Goal: Task Accomplishment & Management: Complete application form

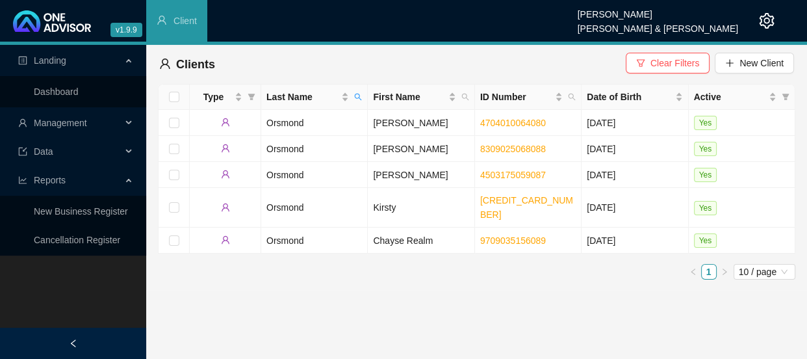
click at [122, 116] on div "Management" at bounding box center [73, 123] width 141 height 26
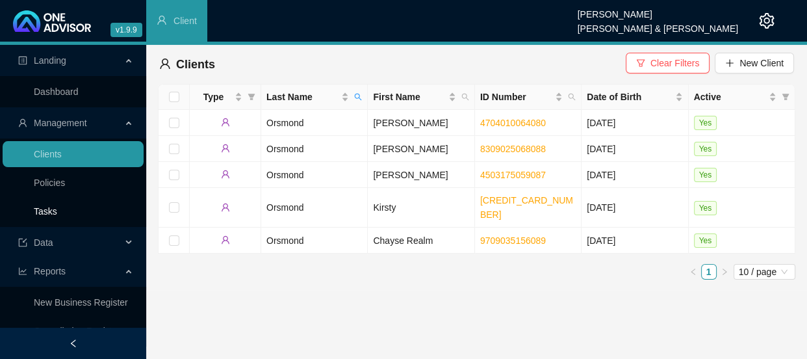
click at [49, 206] on link "Tasks" at bounding box center [45, 211] width 23 height 10
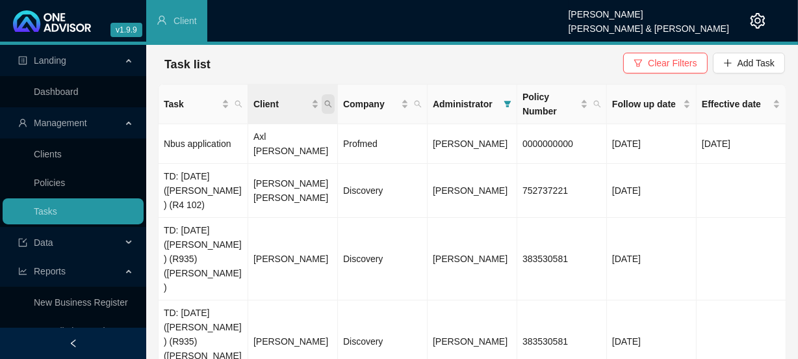
click at [332, 99] on span "Client" at bounding box center [328, 104] width 13 height 20
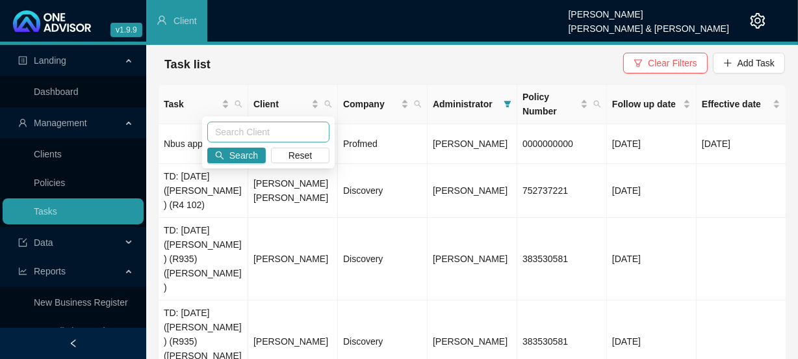
click at [289, 131] on input "text" at bounding box center [268, 132] width 122 height 21
type input "brown"
click at [247, 157] on span "Search" at bounding box center [243, 155] width 29 height 14
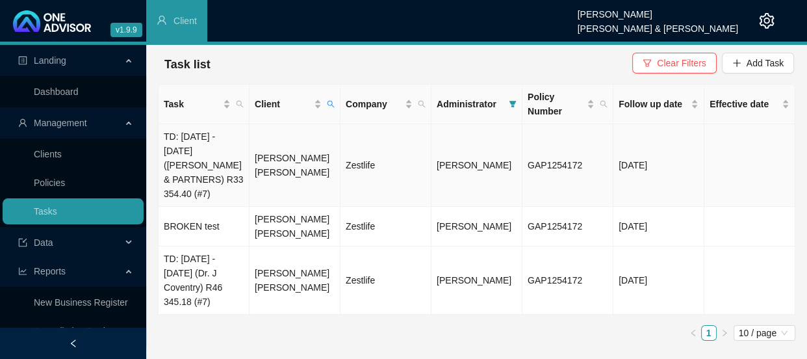
click at [212, 161] on td "TD: [DATE] - [DATE] ([PERSON_NAME] & PARTNERS) R33 354.40 (#7)" at bounding box center [204, 165] width 91 height 83
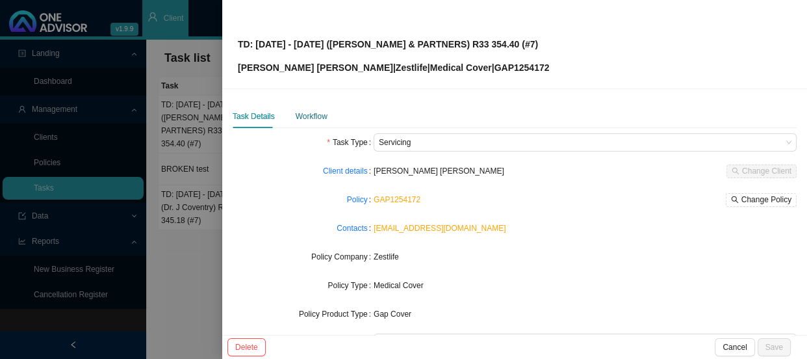
click at [315, 118] on div "Workflow" at bounding box center [312, 116] width 32 height 13
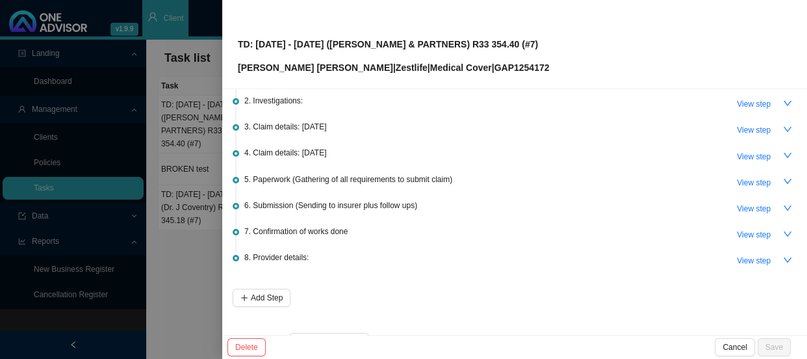
scroll to position [109, 0]
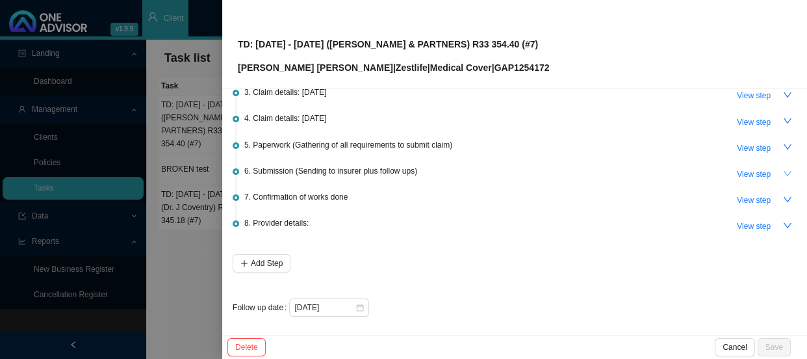
click at [783, 169] on icon "down" at bounding box center [787, 173] width 9 height 9
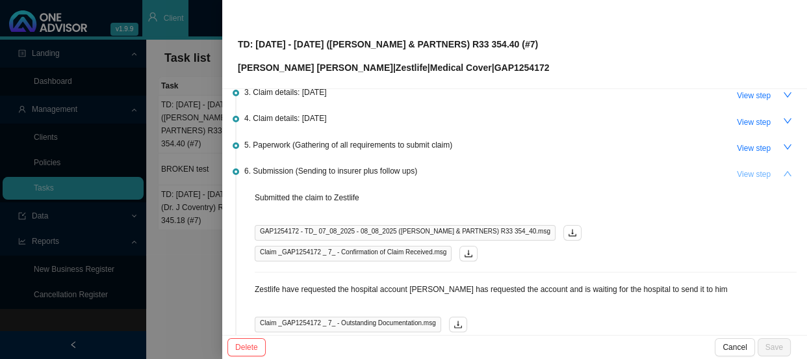
click at [741, 172] on span "View step" at bounding box center [754, 174] width 34 height 13
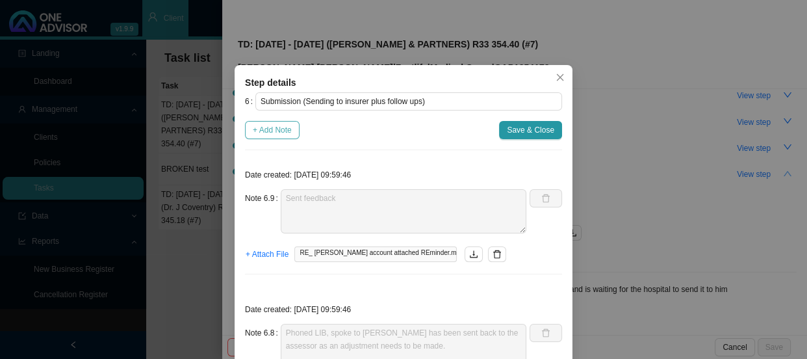
click at [278, 126] on span "+ Add Note" at bounding box center [272, 130] width 39 height 13
type textarea "Sent feedback"
type textarea "Phoned LIB, spoke to [PERSON_NAME] has been sent back to the assessor as an adj…"
type textarea "Phone in, spoke to [PERSON_NAME] is currently under discount investigation - [P…"
type textarea "Phoned LIB, spoke to [PERSON_NAME] The claim has been received No outstanding d…"
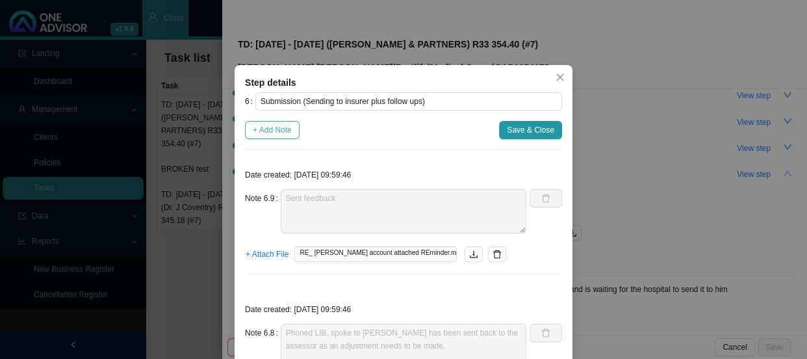
type textarea "Emailed [PERSON_NAME] and let him know the hospital account has been submitted"
type textarea "Submitted hospital account to Zestlife"
type textarea "Received the hospital account"
type textarea "Zestlife have requested the hospital account [PERSON_NAME] has requested the ac…"
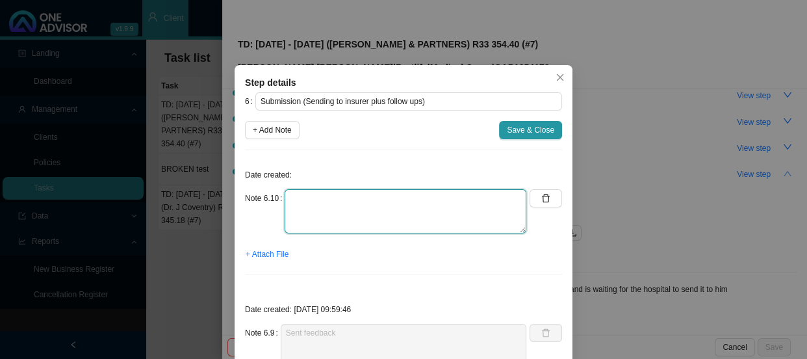
click at [318, 196] on textarea at bounding box center [406, 211] width 242 height 44
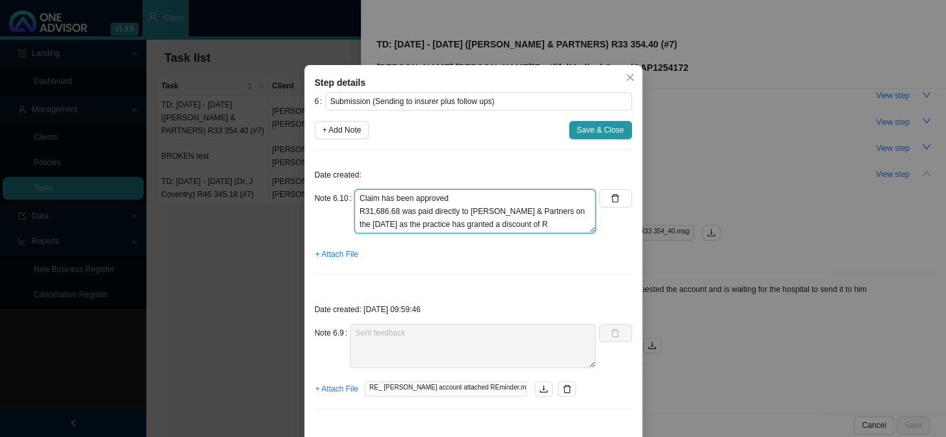
click at [566, 225] on textarea "Claim has been approved R31,686.68 was paid directly to [PERSON_NAME] & Partner…" at bounding box center [475, 211] width 242 height 44
type textarea "Claim has been approved R31,686.68 was paid directly to [PERSON_NAME] & Partner…"
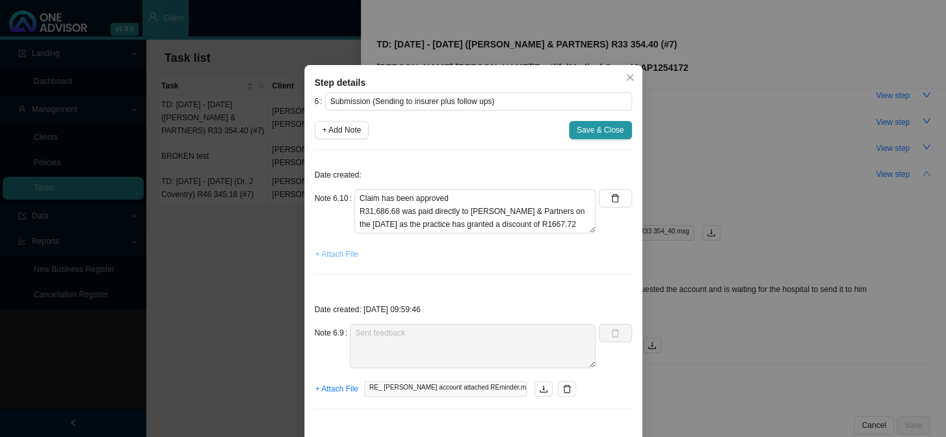
click at [334, 256] on span "+ Attach File" at bounding box center [336, 254] width 43 height 13
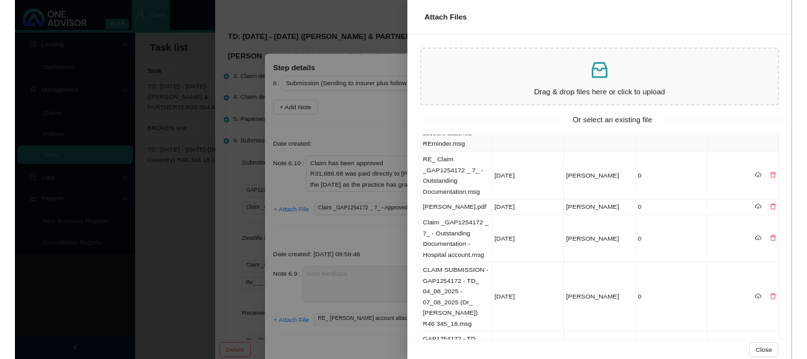
scroll to position [0, 0]
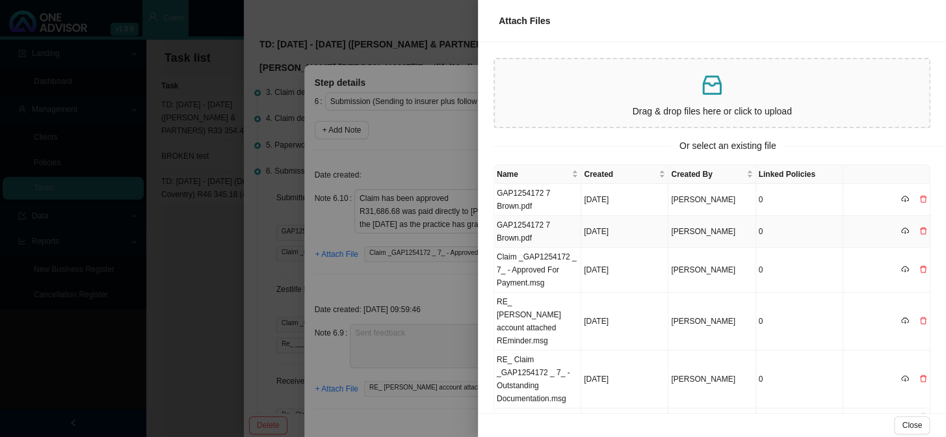
click at [918, 229] on td at bounding box center [886, 232] width 87 height 32
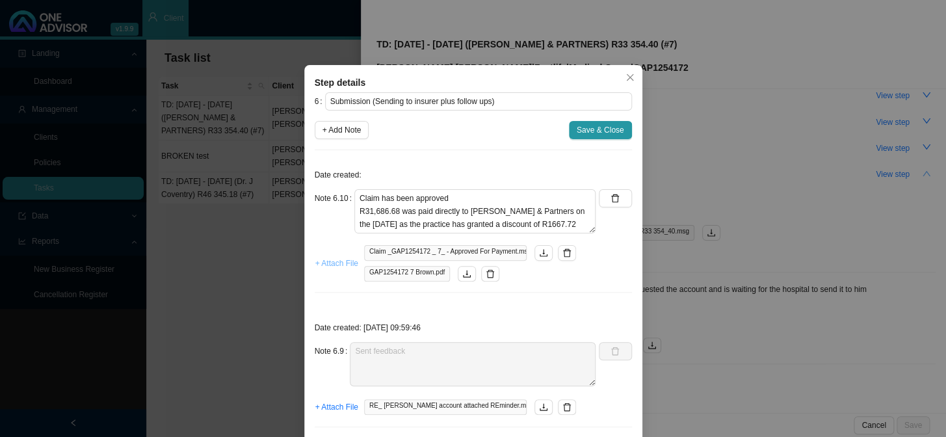
click at [338, 263] on span "+ Attach File" at bounding box center [336, 263] width 43 height 13
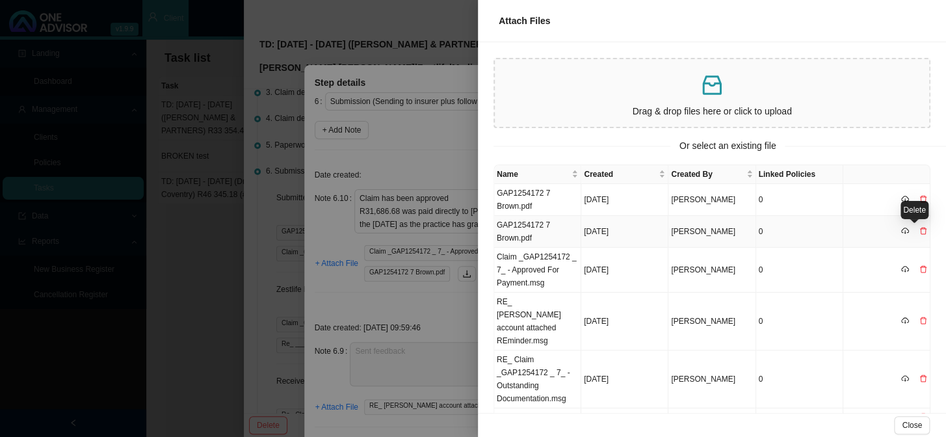
click at [920, 229] on icon "delete" at bounding box center [923, 231] width 7 height 7
click at [930, 203] on span "Yes" at bounding box center [926, 204] width 13 height 13
click at [456, 304] on div at bounding box center [473, 218] width 946 height 437
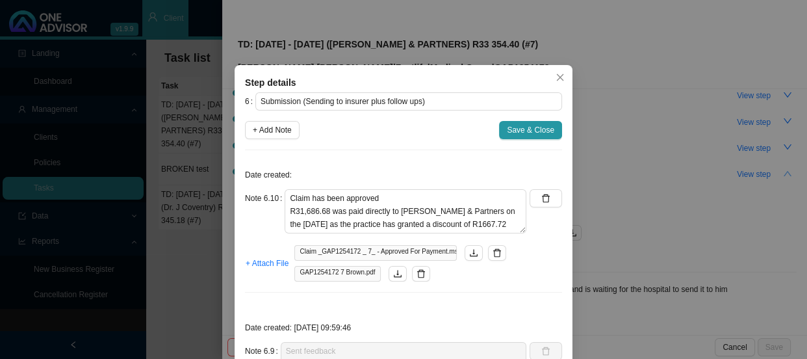
scroll to position [59, 0]
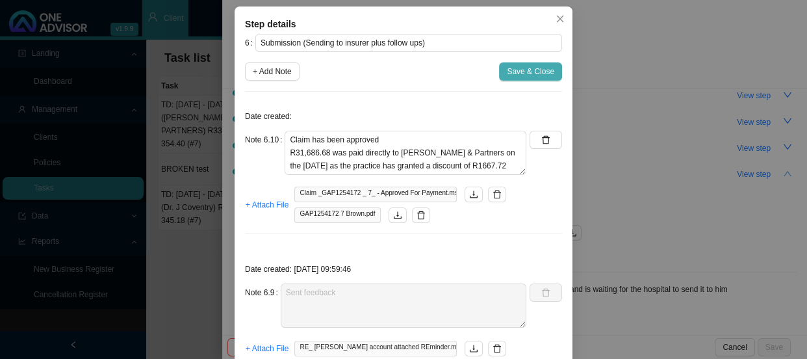
click at [533, 70] on span "Save & Close" at bounding box center [530, 71] width 47 height 13
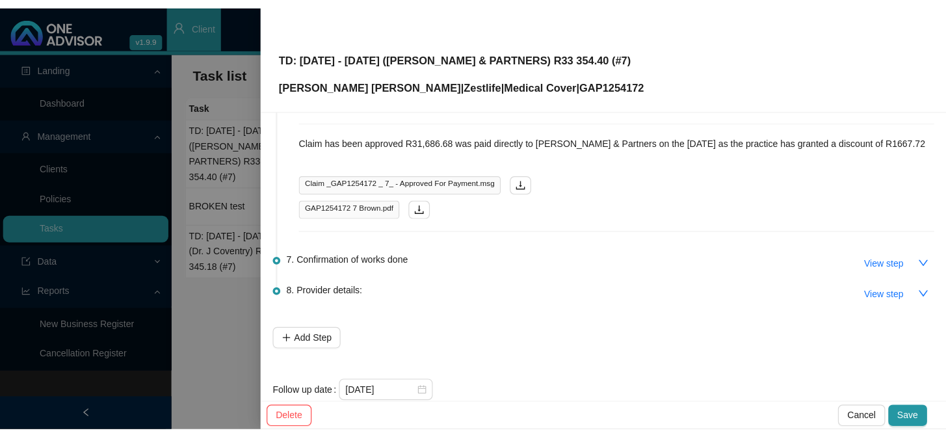
scroll to position [881, 0]
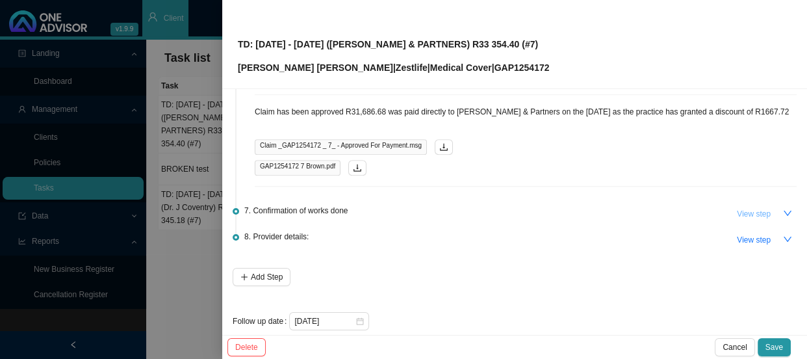
click at [744, 207] on span "View step" at bounding box center [754, 213] width 34 height 13
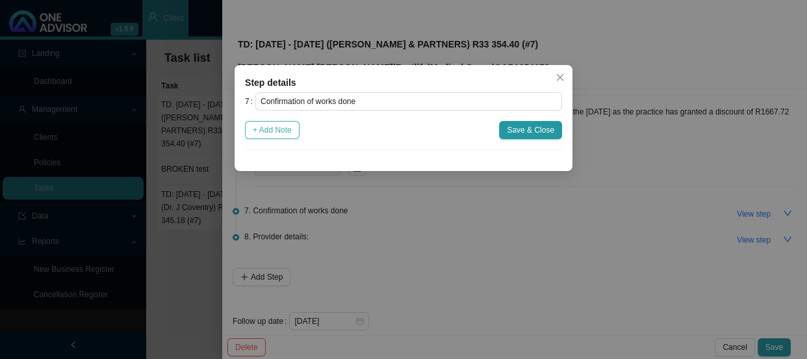
click at [279, 129] on span "+ Add Note" at bounding box center [272, 130] width 39 height 13
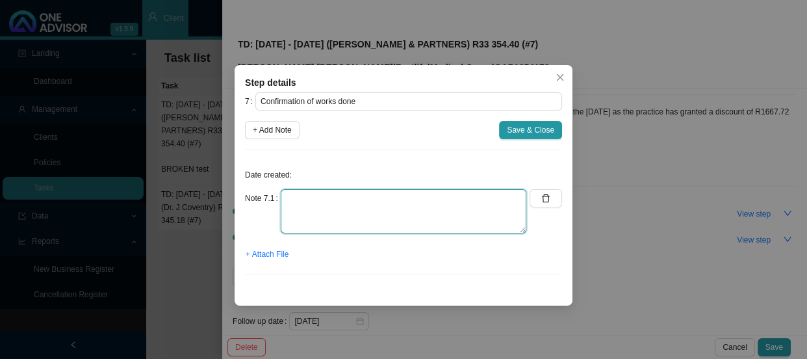
click at [306, 201] on textarea at bounding box center [404, 211] width 246 height 44
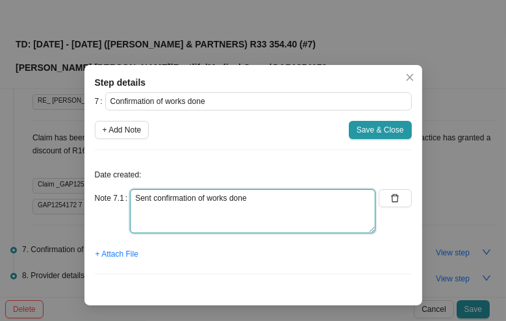
scroll to position [803, 0]
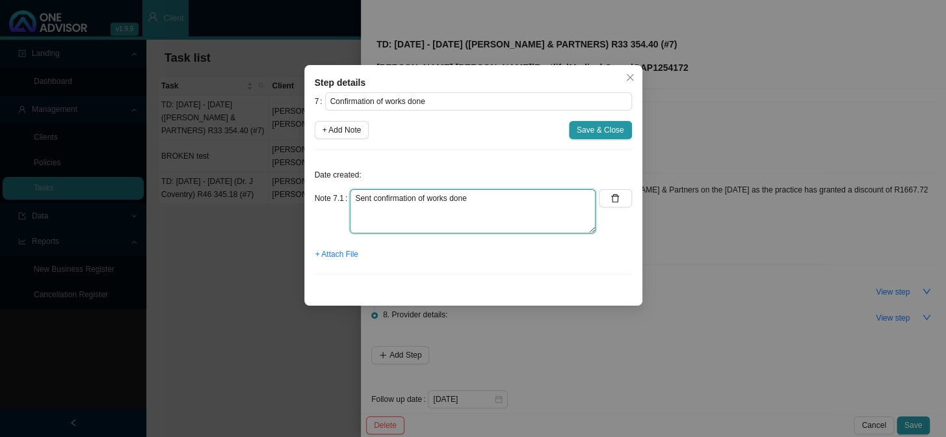
type textarea "Sent confirmation of works done"
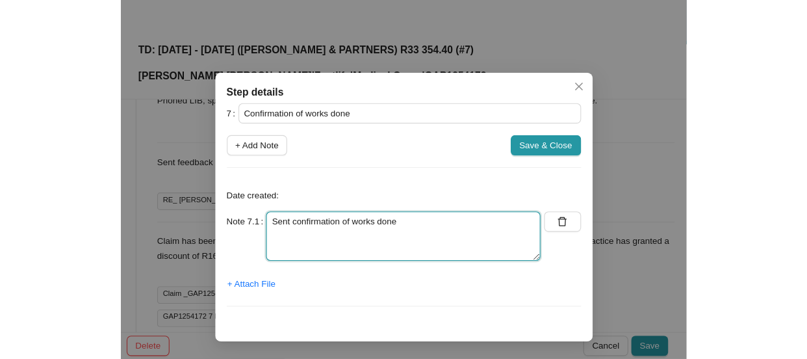
scroll to position [881, 0]
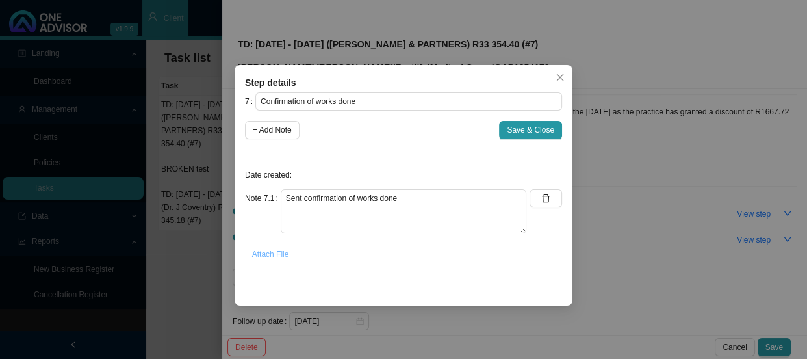
click at [277, 253] on span "+ Attach File" at bounding box center [267, 254] width 43 height 13
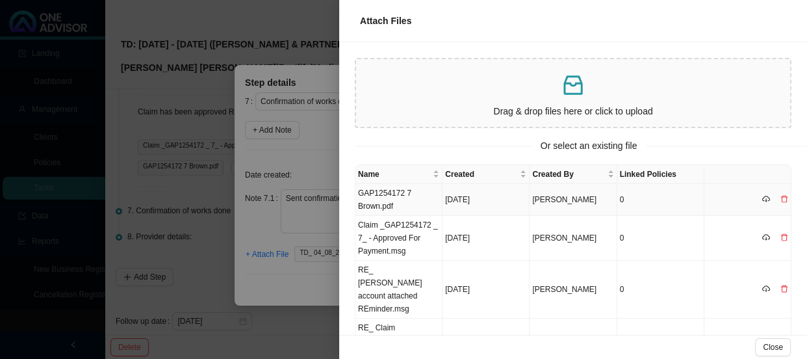
scroll to position [0, 0]
click at [283, 274] on div at bounding box center [403, 179] width 807 height 359
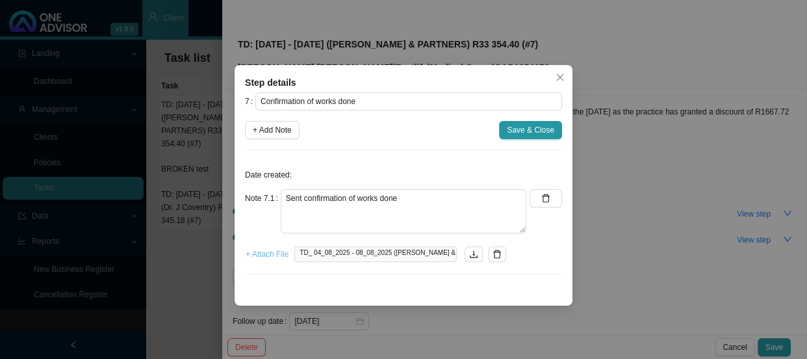
click at [255, 258] on span "+ Attach File" at bounding box center [267, 254] width 43 height 13
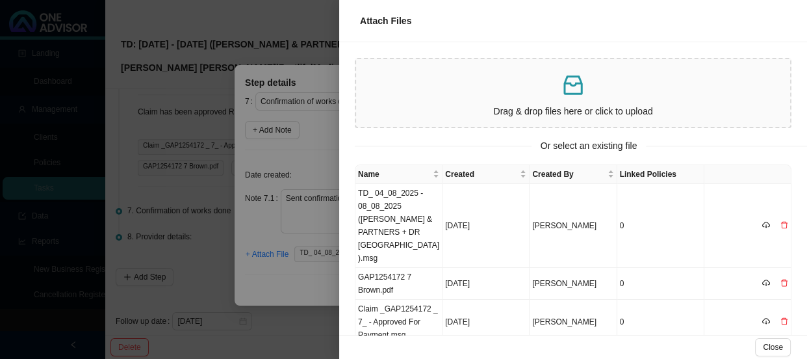
click at [285, 278] on div at bounding box center [403, 179] width 807 height 359
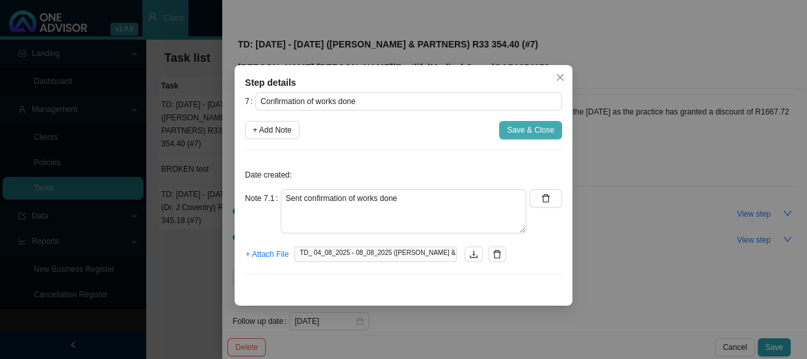
click at [527, 128] on span "Save & Close" at bounding box center [530, 130] width 47 height 13
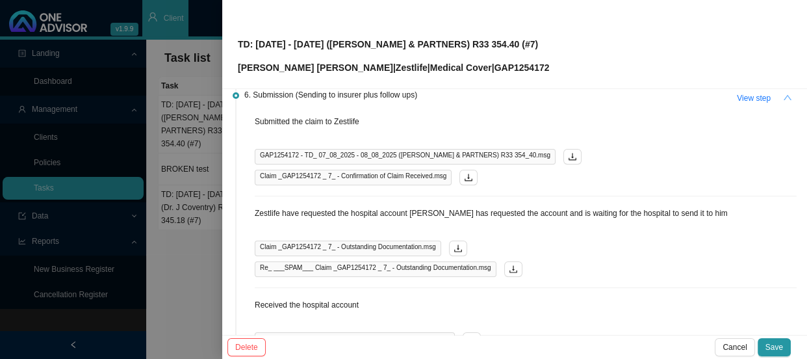
scroll to position [172, 0]
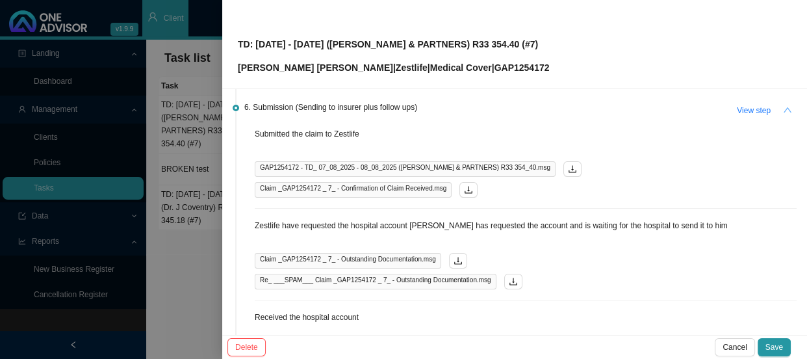
click at [787, 96] on li "5. Paperwork (Gathering of all requirements to submit claim) View step" at bounding box center [515, 92] width 564 height 26
click at [785, 109] on button "button" at bounding box center [788, 110] width 18 height 18
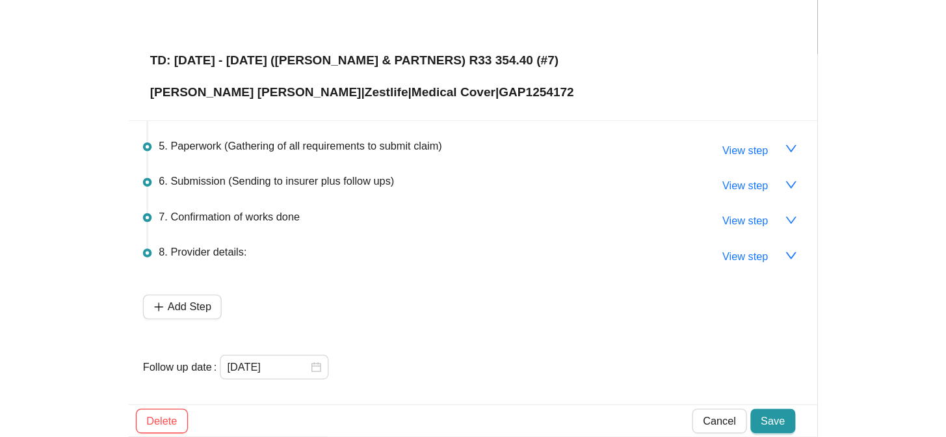
scroll to position [31, 0]
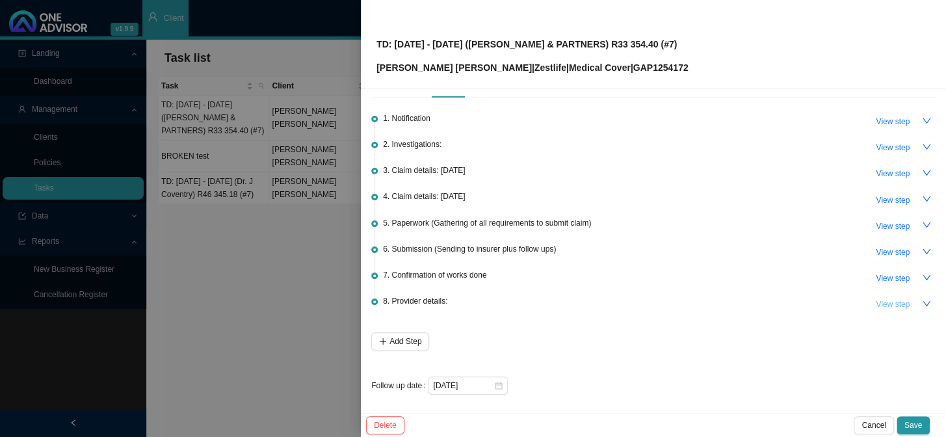
click at [883, 301] on span "View step" at bounding box center [893, 304] width 34 height 13
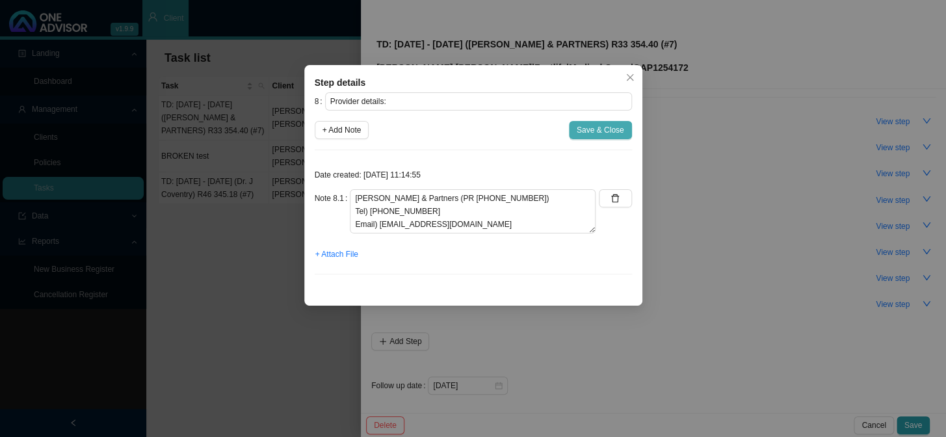
click at [610, 129] on span "Save & Close" at bounding box center [600, 130] width 47 height 13
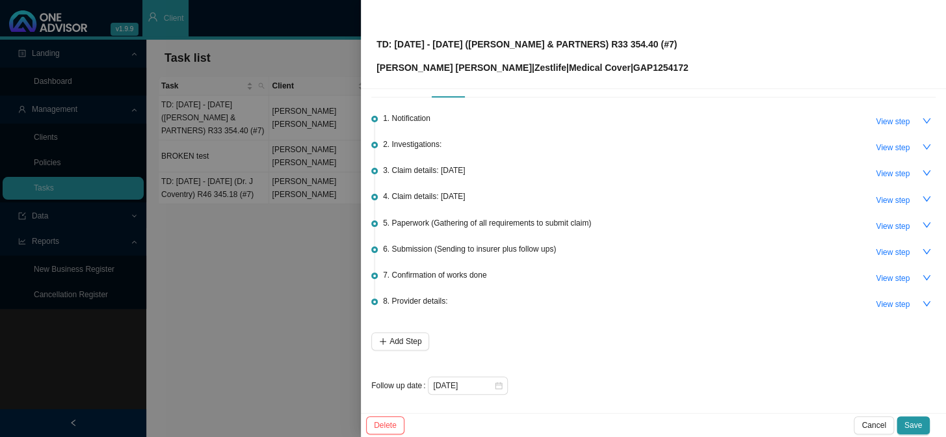
scroll to position [0, 0]
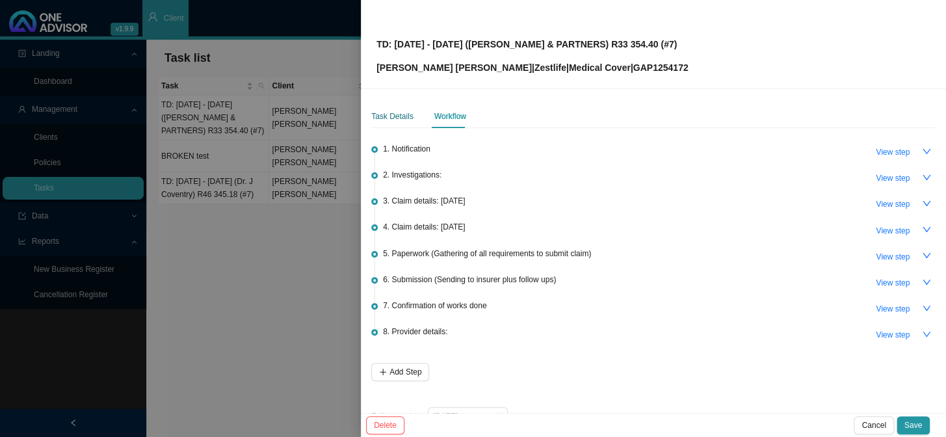
click at [402, 118] on div "Task Details" at bounding box center [392, 116] width 42 height 13
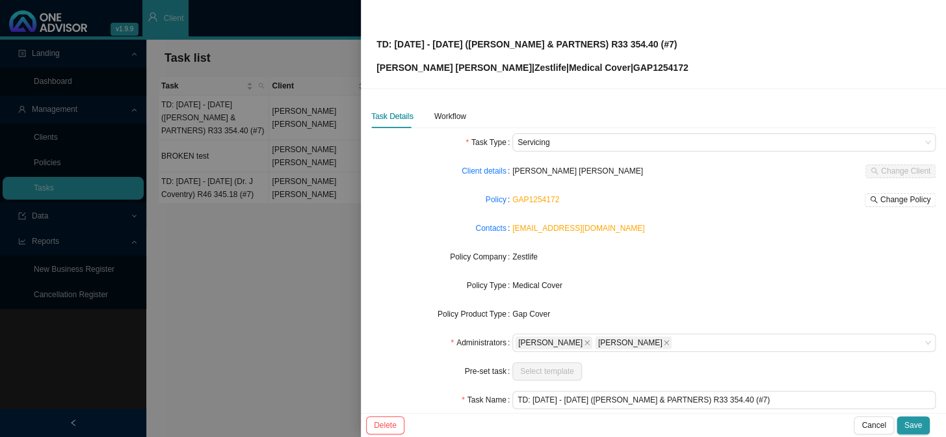
scroll to position [73, 0]
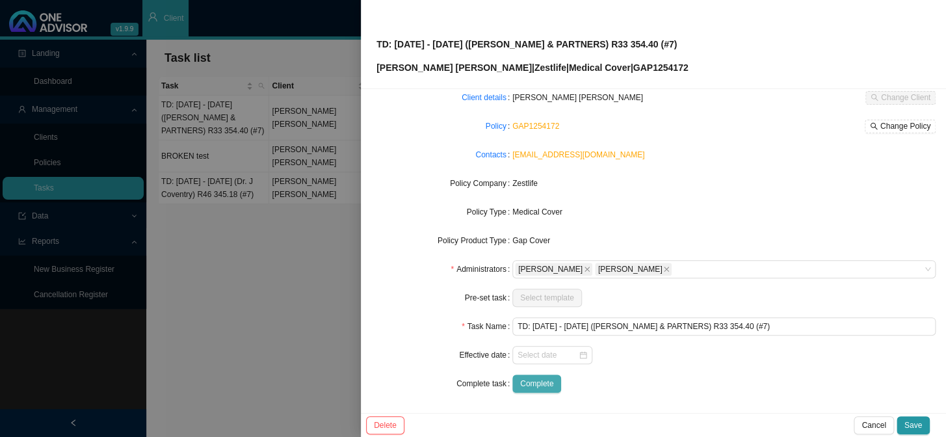
click at [547, 380] on span "Complete" at bounding box center [536, 383] width 33 height 13
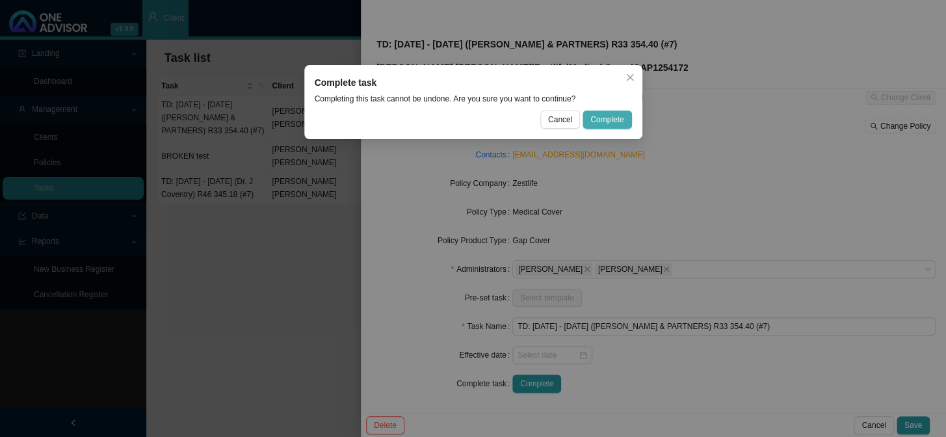
click at [599, 116] on span "Complete" at bounding box center [606, 119] width 33 height 13
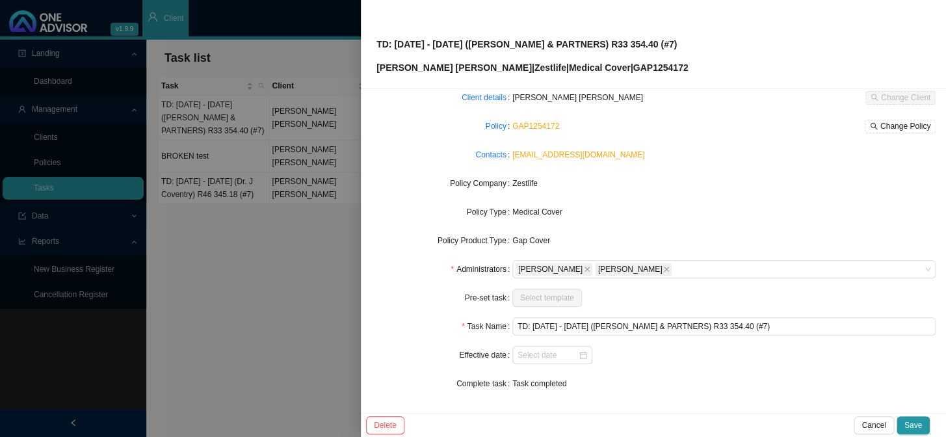
scroll to position [0, 0]
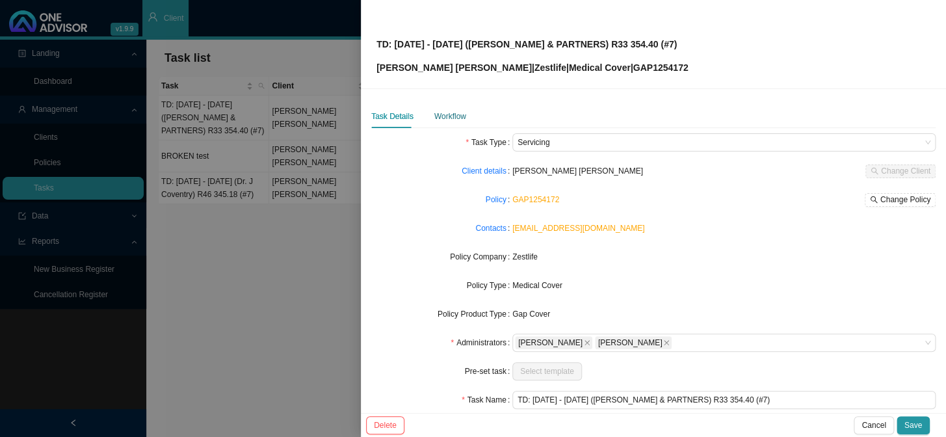
click at [449, 114] on div "Workflow" at bounding box center [450, 116] width 32 height 13
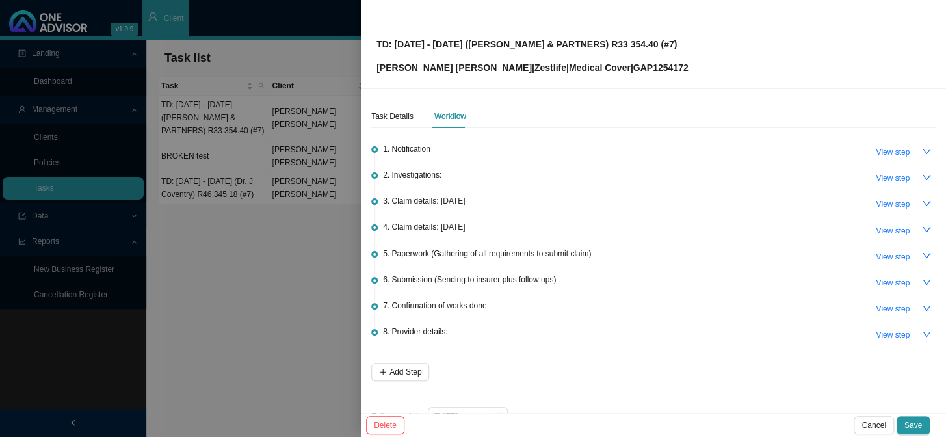
scroll to position [31, 0]
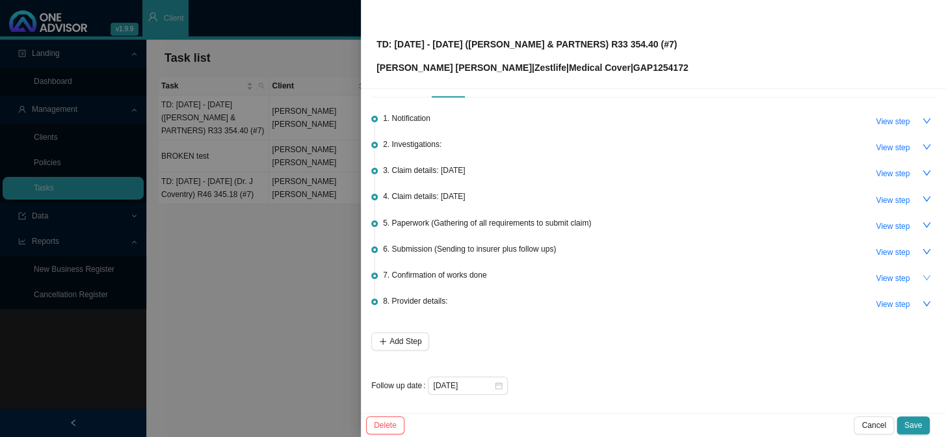
click at [923, 273] on button "button" at bounding box center [926, 277] width 18 height 18
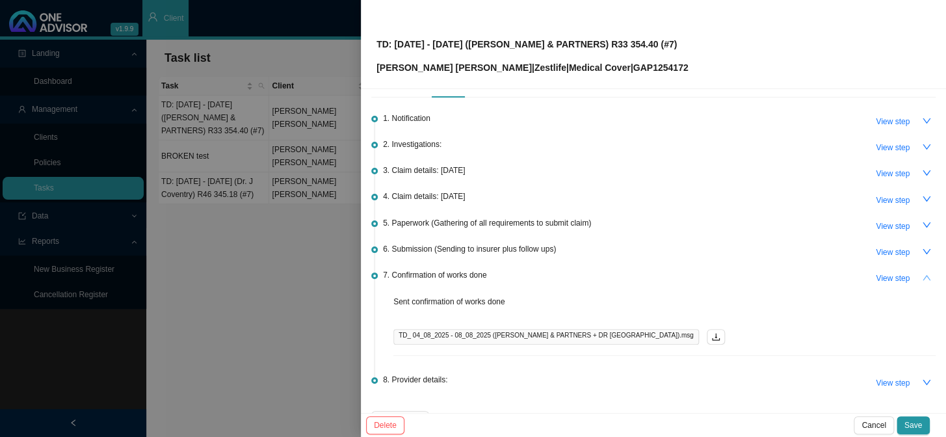
click at [923, 273] on button "button" at bounding box center [926, 277] width 18 height 18
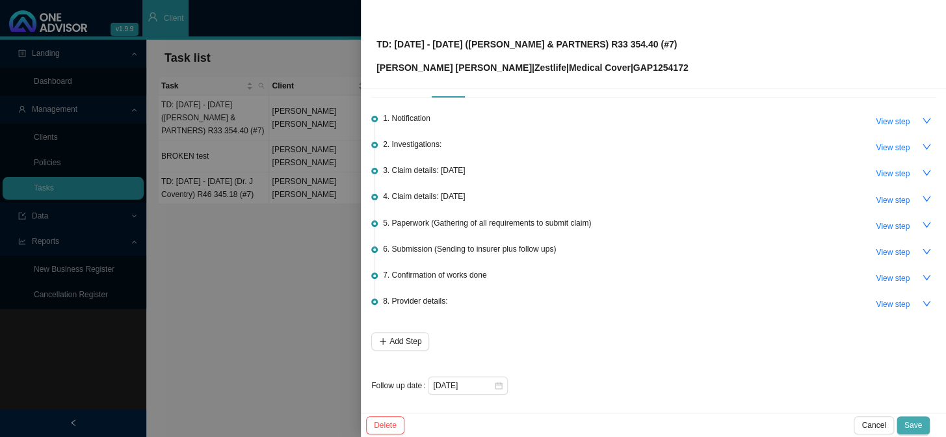
click at [908, 423] on span "Save" at bounding box center [913, 425] width 18 height 13
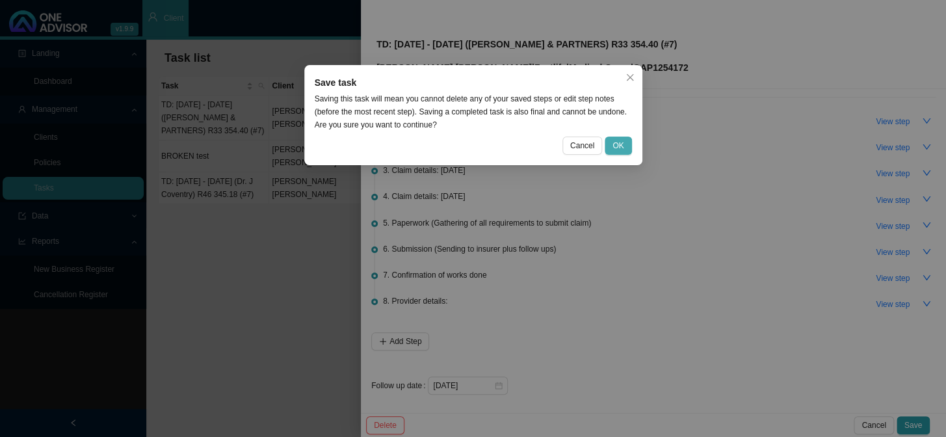
click at [623, 149] on span "OK" at bounding box center [617, 145] width 11 height 13
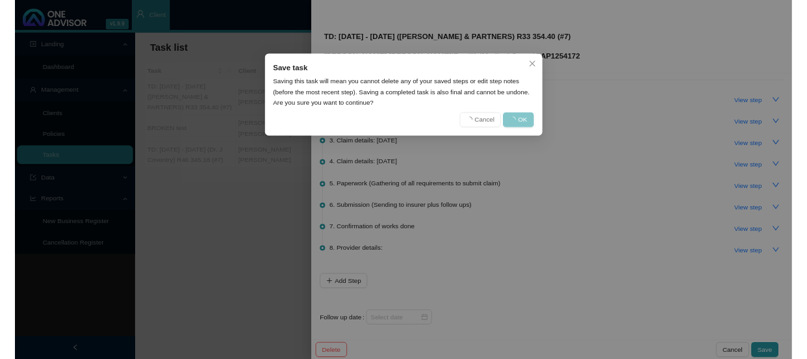
scroll to position [0, 0]
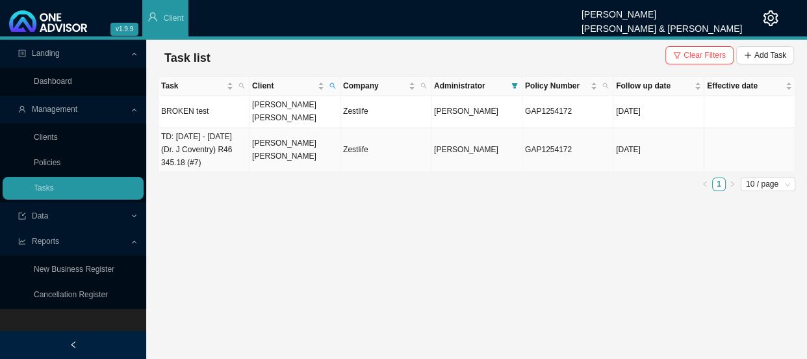
click at [222, 154] on td "TD: [DATE] - [DATE] (Dr. J Coventry) R46 345.18 (#7)" at bounding box center [204, 149] width 91 height 45
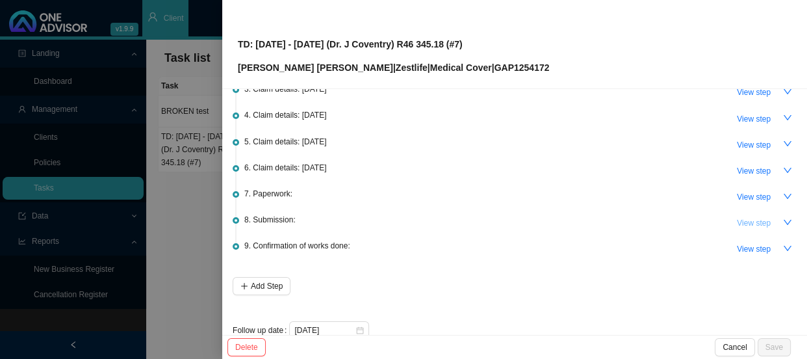
scroll to position [118, 0]
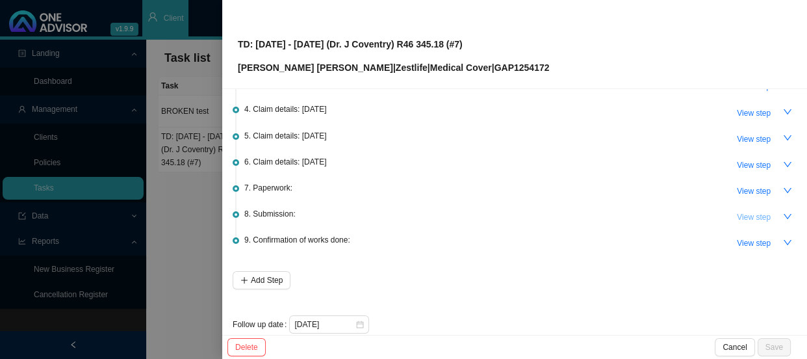
click at [742, 213] on span "View step" at bounding box center [754, 217] width 34 height 13
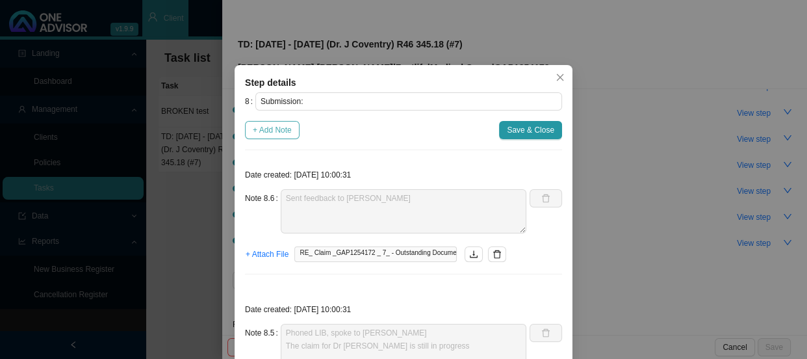
click at [274, 127] on span "+ Add Note" at bounding box center [272, 130] width 39 height 13
type textarea "Sent feedback to [PERSON_NAME]"
type textarea "Phoned LIB, spoke to [PERSON_NAME] The claim for Dr [PERSON_NAME] is still in p…"
type textarea "Phone in, spoke to [PERSON_NAME] is currently under discount investigation - Dr…"
type textarea "Phoned LIB, spoke to [PERSON_NAME] The claim has been received No outstanding d…"
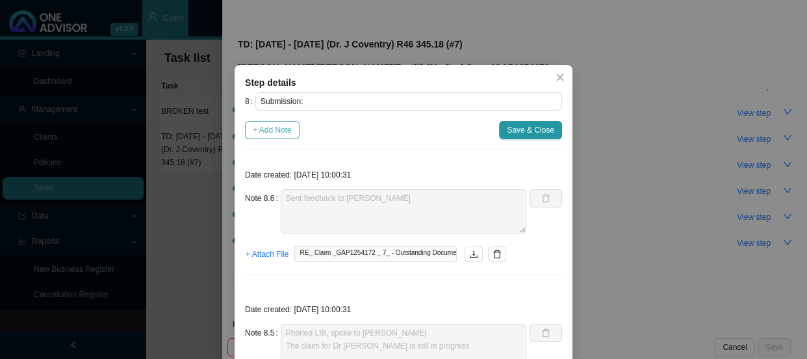
type textarea "Sent feedback to [PERSON_NAME]"
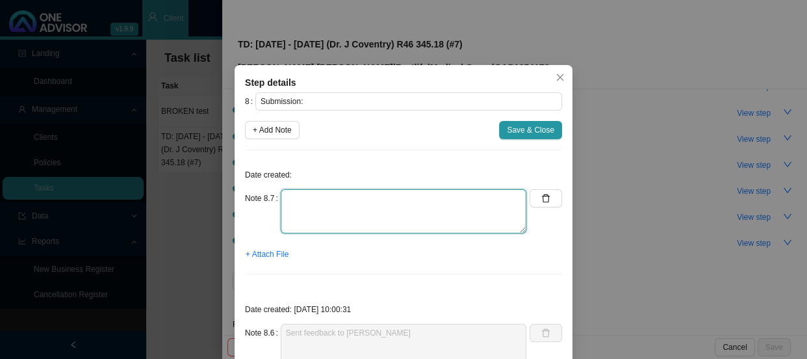
click at [293, 198] on textarea at bounding box center [404, 211] width 246 height 44
type textarea "Claim has been approved R46 345.18 was paid to [PERSON_NAME] on the [DATE]"
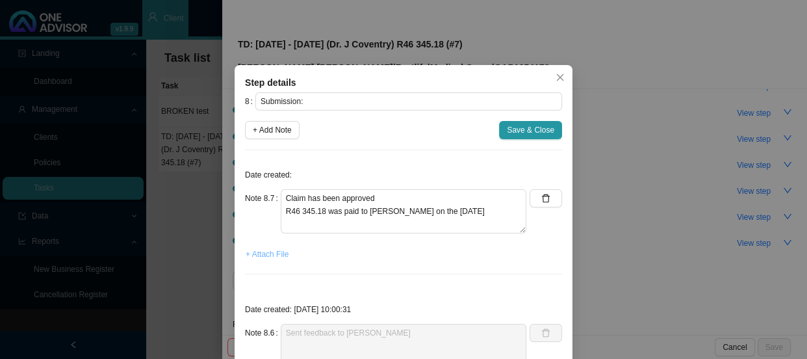
click at [273, 248] on span "+ Attach File" at bounding box center [267, 254] width 43 height 13
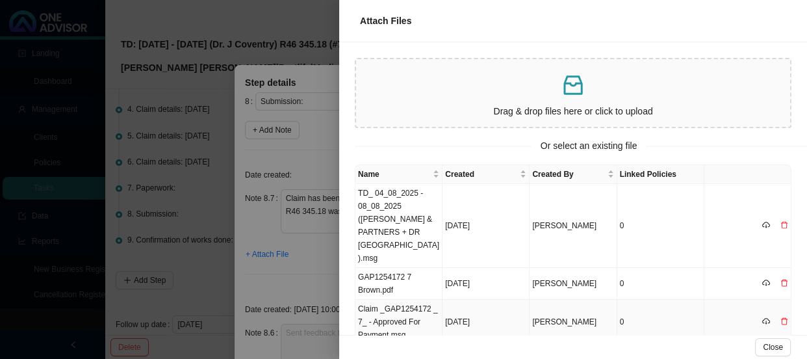
click at [404, 311] on td "Claim _GAP1254172 _ 7_ - Approved For Payment.msg" at bounding box center [399, 322] width 87 height 45
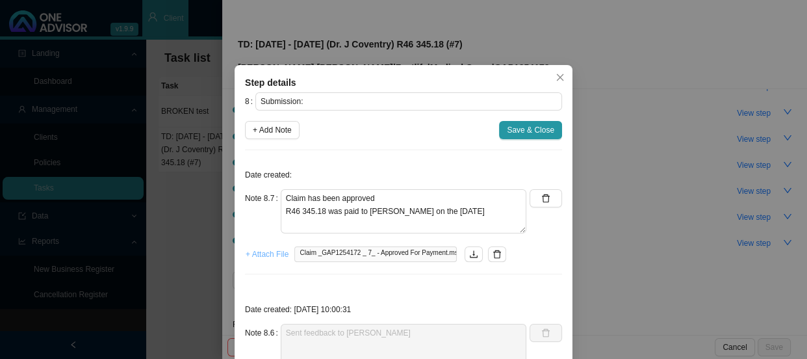
click at [270, 257] on span "+ Attach File" at bounding box center [267, 254] width 43 height 13
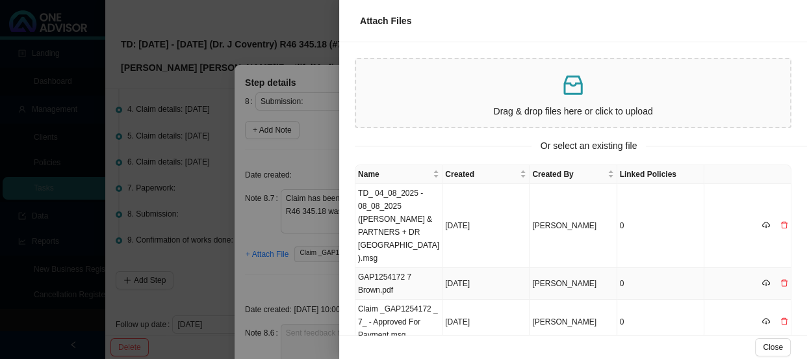
click at [390, 273] on td "GAP1254172 7 Brown.pdf" at bounding box center [399, 284] width 87 height 32
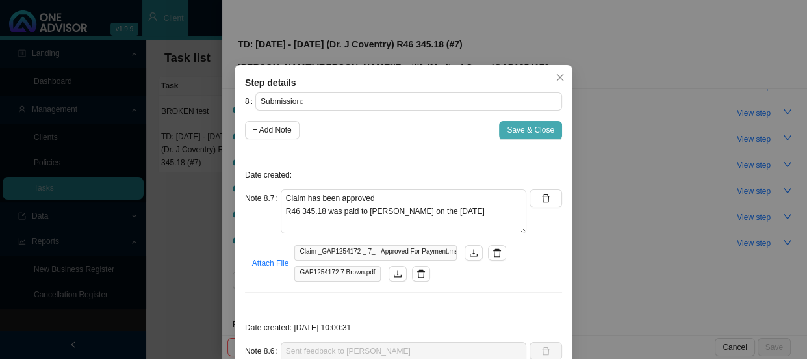
click at [530, 131] on span "Save & Close" at bounding box center [530, 130] width 47 height 13
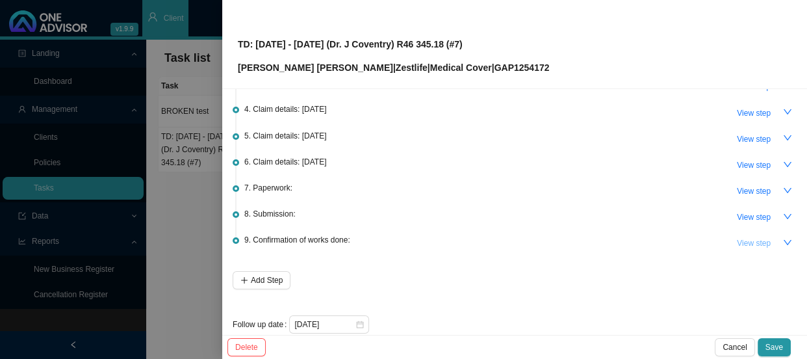
click at [740, 240] on span "View step" at bounding box center [754, 243] width 34 height 13
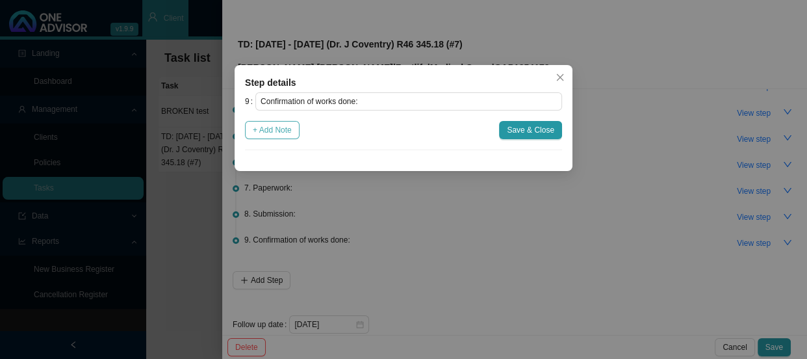
click at [276, 124] on span "+ Add Note" at bounding box center [272, 130] width 39 height 13
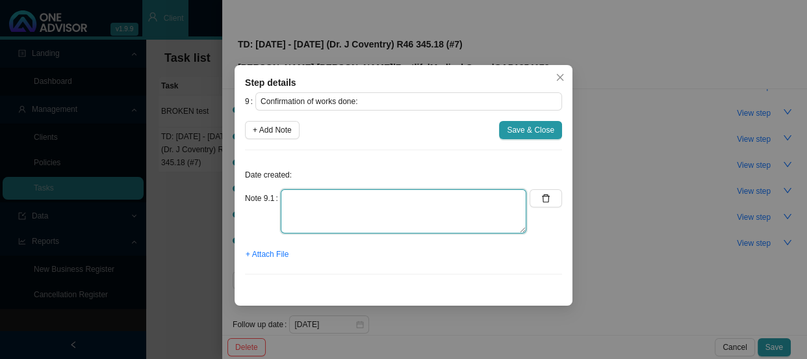
click at [311, 198] on textarea at bounding box center [404, 211] width 246 height 44
type textarea "Sent confirmation of works done"
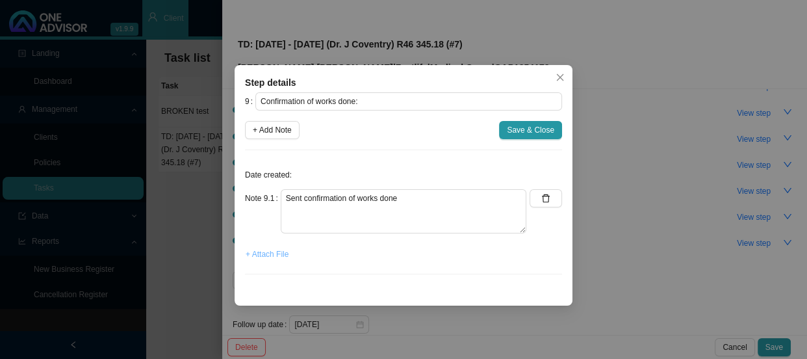
click at [260, 249] on span "+ Attach File" at bounding box center [267, 254] width 43 height 13
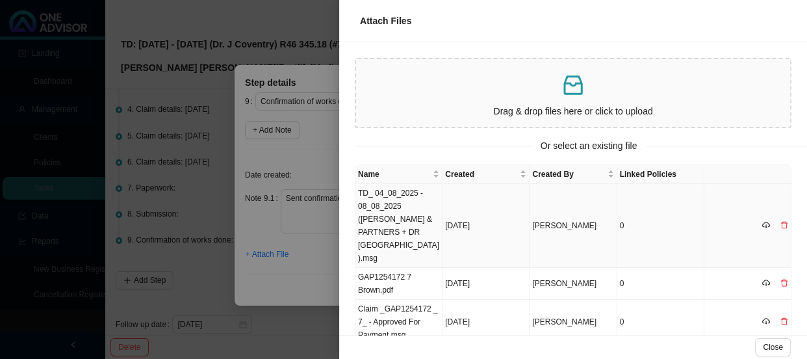
click at [393, 214] on td "TD_ 04_08_2025 - 08_08_2025 ([PERSON_NAME] & PARTNERS + DR [GEOGRAPHIC_DATA]).m…" at bounding box center [399, 226] width 87 height 84
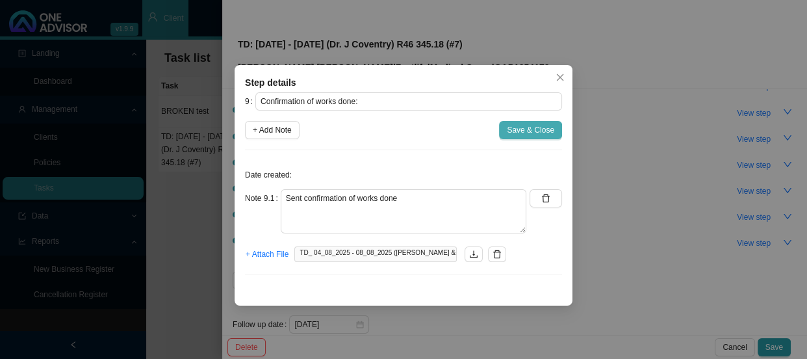
click at [540, 134] on span "Save & Close" at bounding box center [530, 130] width 47 height 13
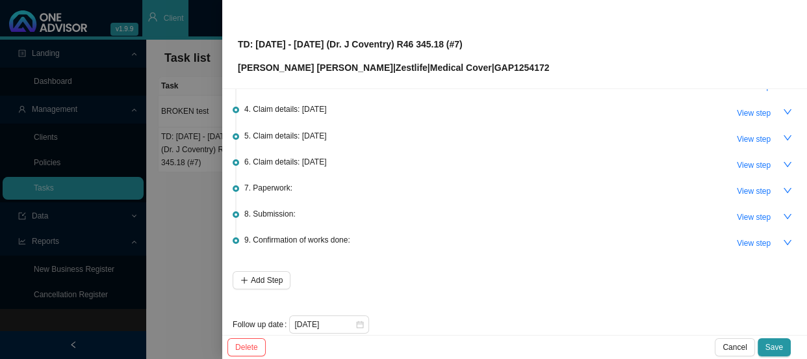
scroll to position [0, 0]
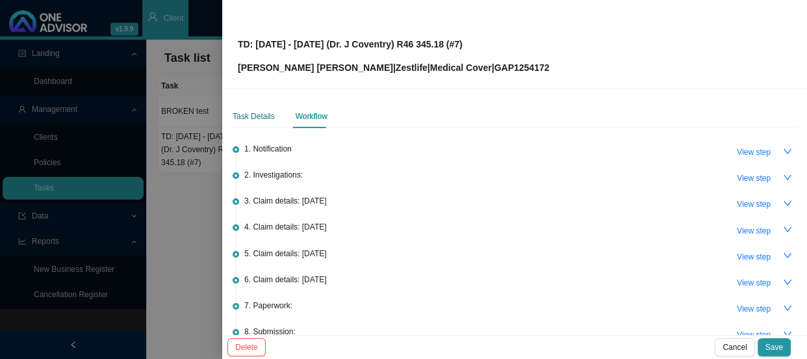
click at [259, 119] on div "Task Details" at bounding box center [254, 116] width 42 height 13
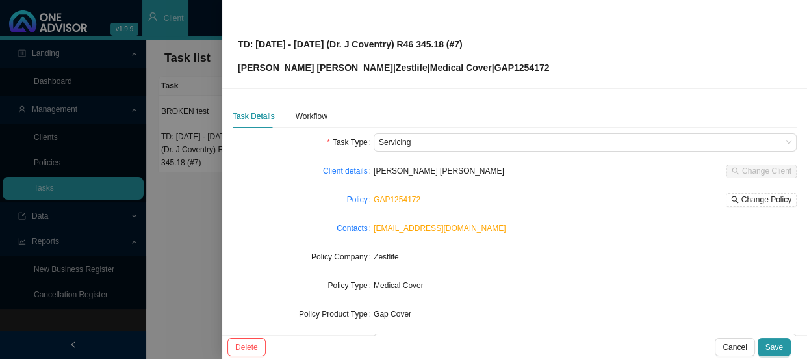
scroll to position [151, 0]
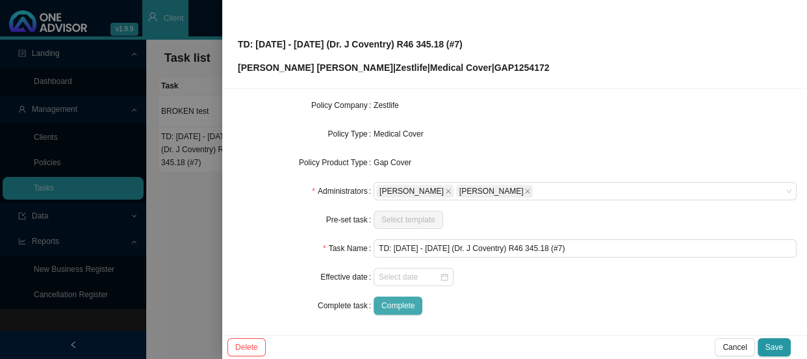
click at [410, 304] on span "Complete" at bounding box center [398, 305] width 33 height 13
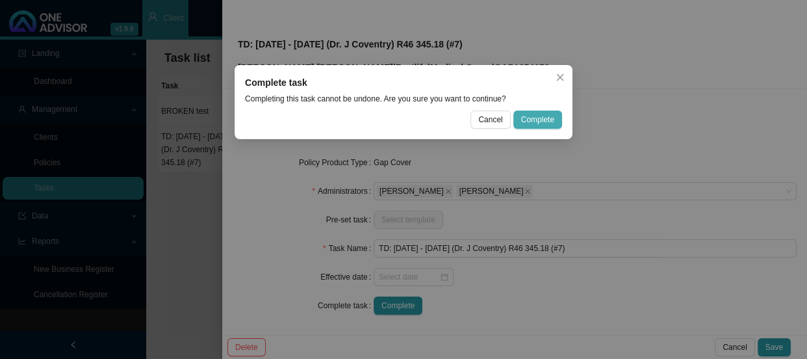
click at [549, 124] on span "Complete" at bounding box center [537, 119] width 33 height 13
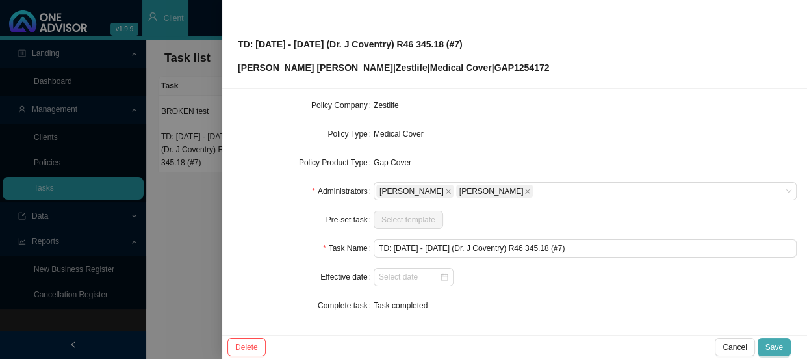
click at [771, 345] on span "Save" at bounding box center [775, 347] width 18 height 13
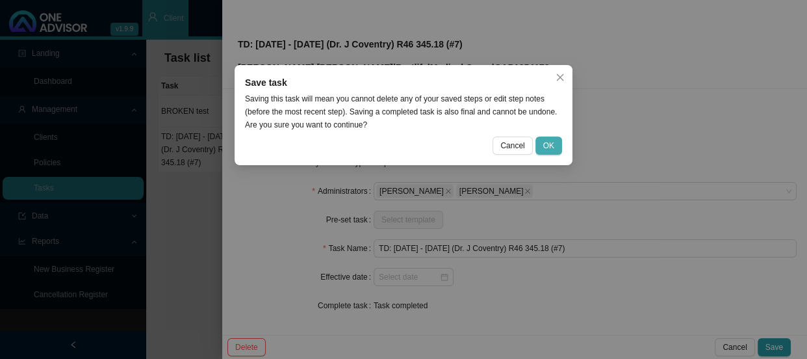
click at [549, 139] on span "OK" at bounding box center [548, 145] width 11 height 13
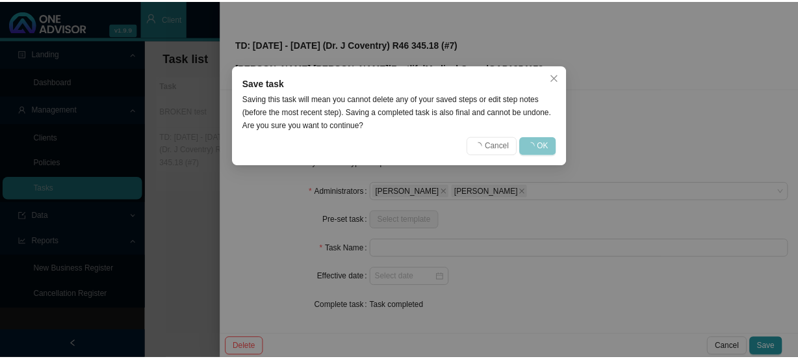
scroll to position [137, 0]
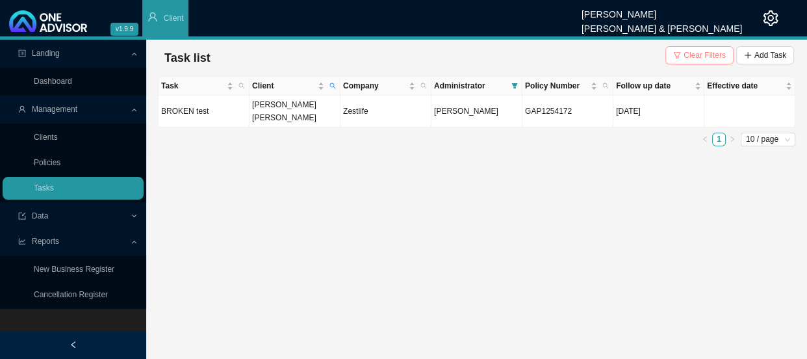
click at [690, 59] on span "Clear Filters" at bounding box center [705, 55] width 42 height 13
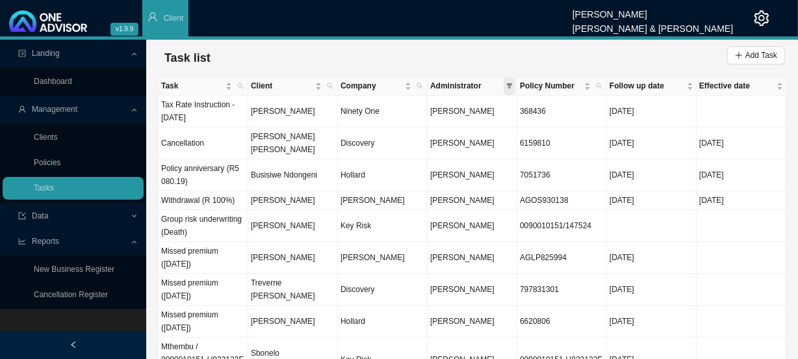
click at [513, 79] on span at bounding box center [510, 86] width 12 height 18
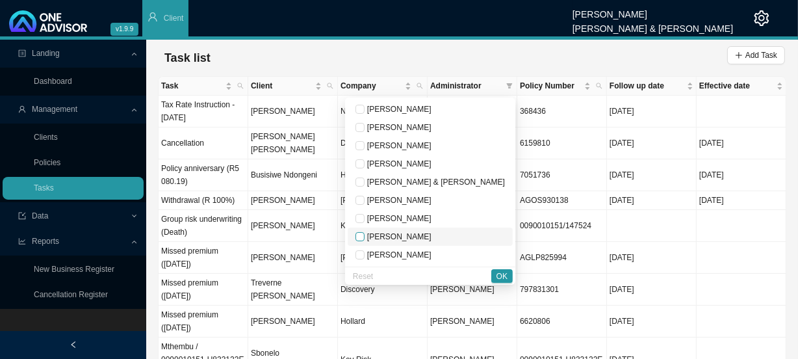
click at [365, 237] on input "checkbox" at bounding box center [360, 236] width 9 height 9
checkbox input "true"
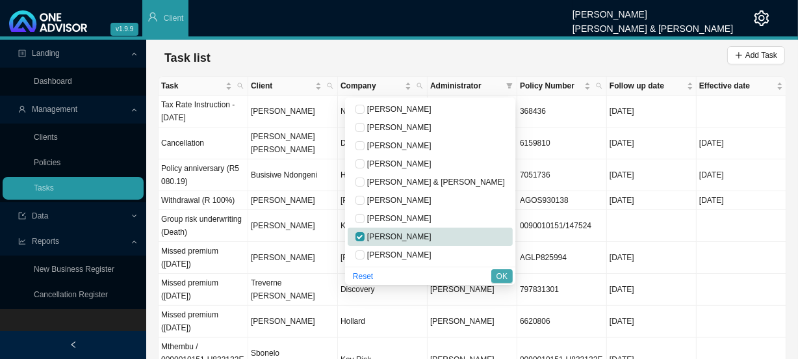
click at [510, 276] on button "OK" at bounding box center [501, 276] width 21 height 14
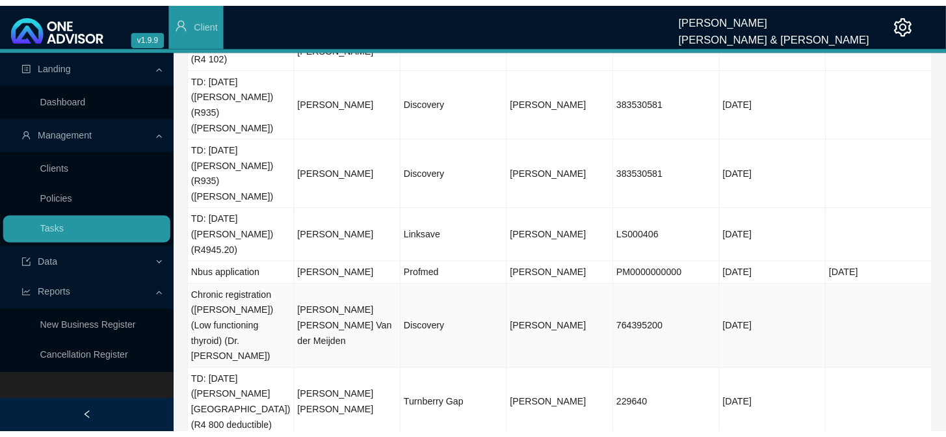
scroll to position [0, 0]
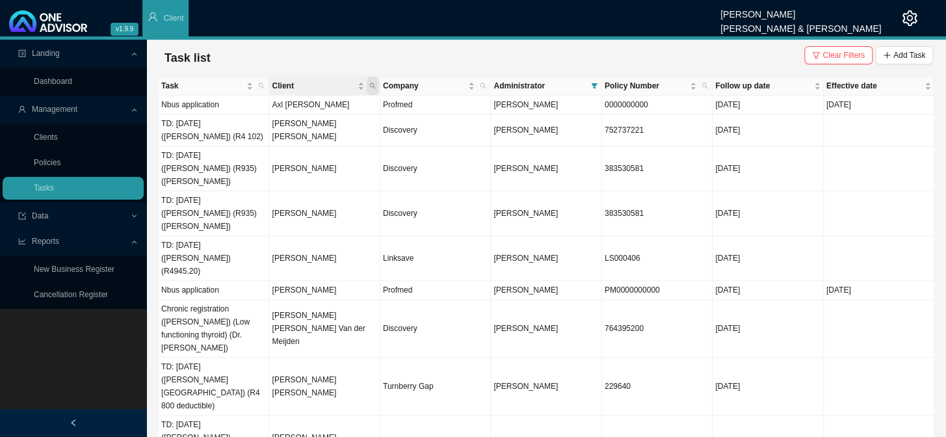
click at [372, 86] on icon "search" at bounding box center [372, 86] width 7 height 7
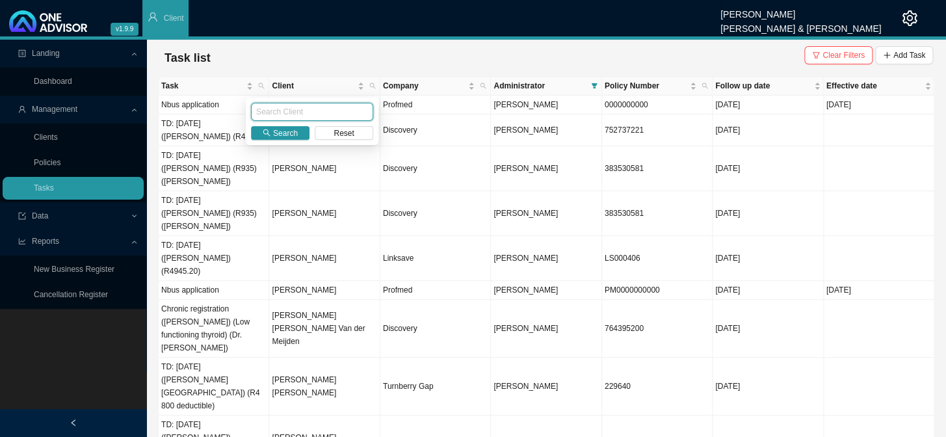
click at [311, 112] on input "text" at bounding box center [312, 112] width 122 height 18
type input "forder"
click at [265, 131] on icon "search" at bounding box center [267, 133] width 8 height 8
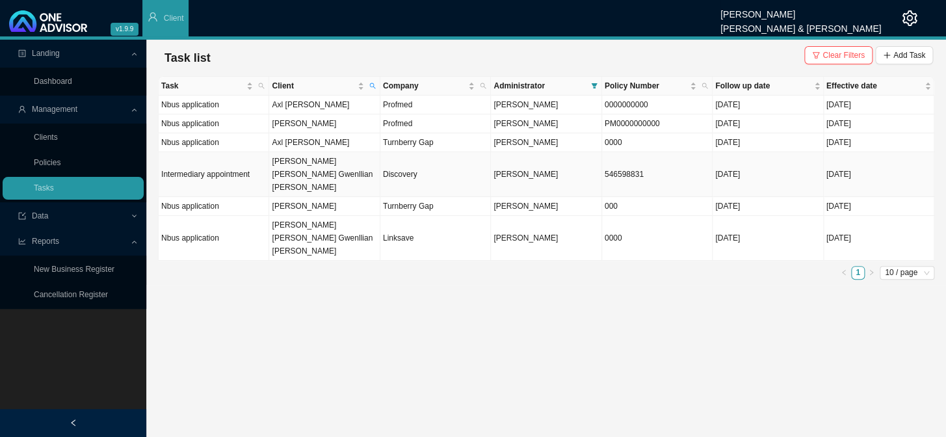
click at [320, 157] on td "[PERSON_NAME] [PERSON_NAME] Gwenllian [PERSON_NAME]" at bounding box center [324, 174] width 111 height 45
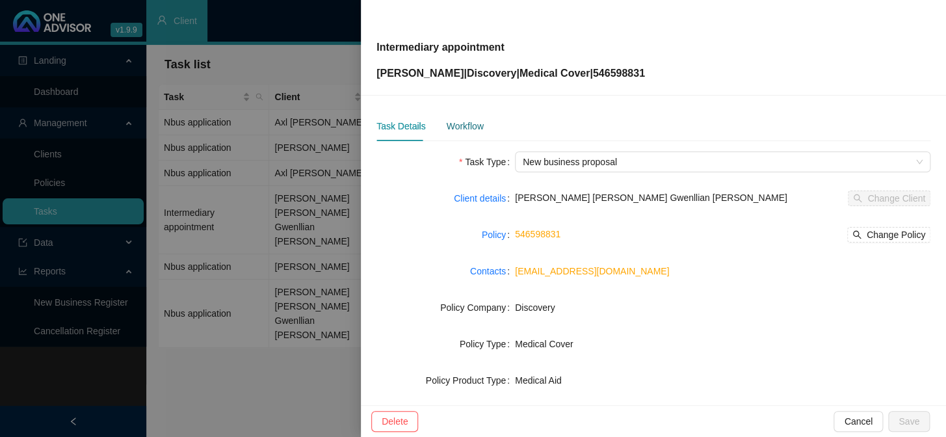
click at [463, 131] on div "Workflow" at bounding box center [464, 126] width 37 height 14
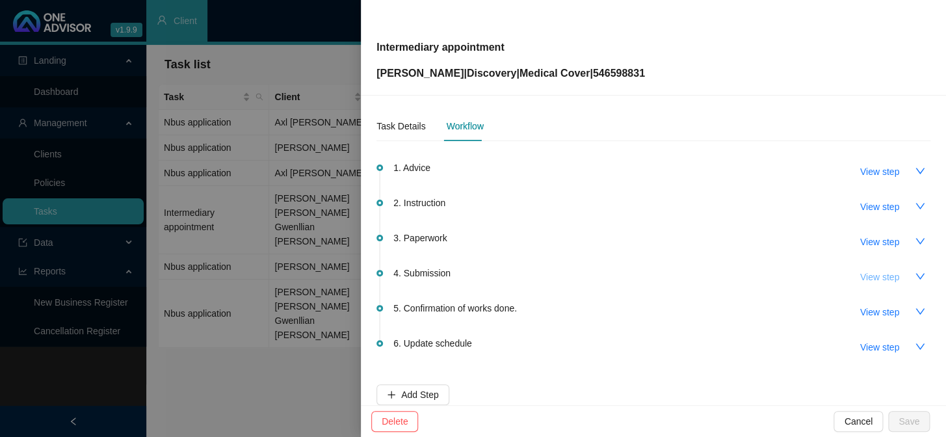
click at [872, 281] on span "View step" at bounding box center [879, 277] width 39 height 14
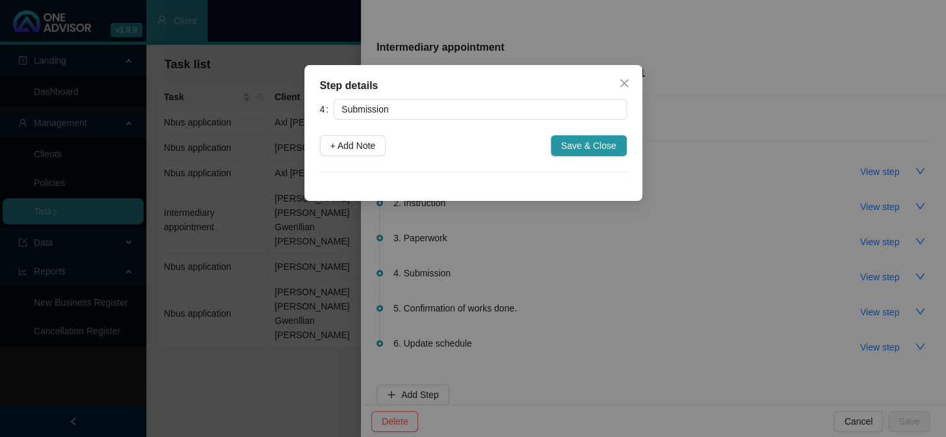
click at [664, 276] on div "Step details 4 Submission + Add Note Save & Close Cancel OK" at bounding box center [473, 218] width 946 height 437
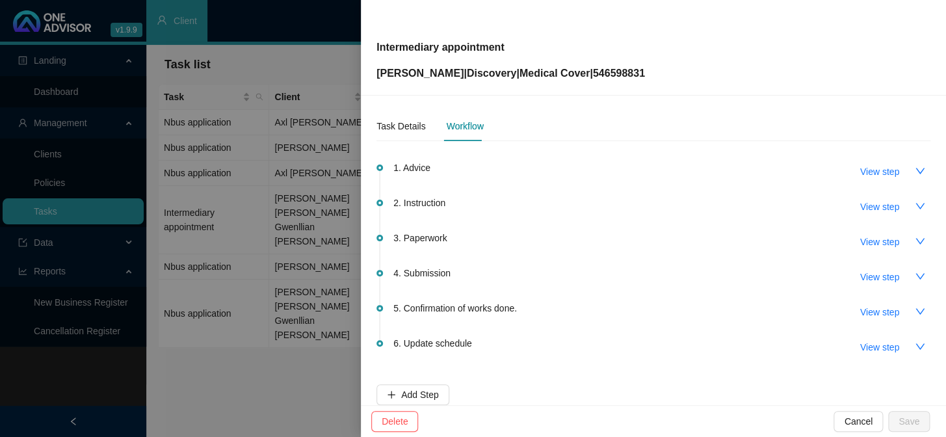
click at [437, 239] on span "3. Paperwork" at bounding box center [419, 238] width 53 height 14
click at [397, 129] on div "Task Details" at bounding box center [400, 126] width 49 height 14
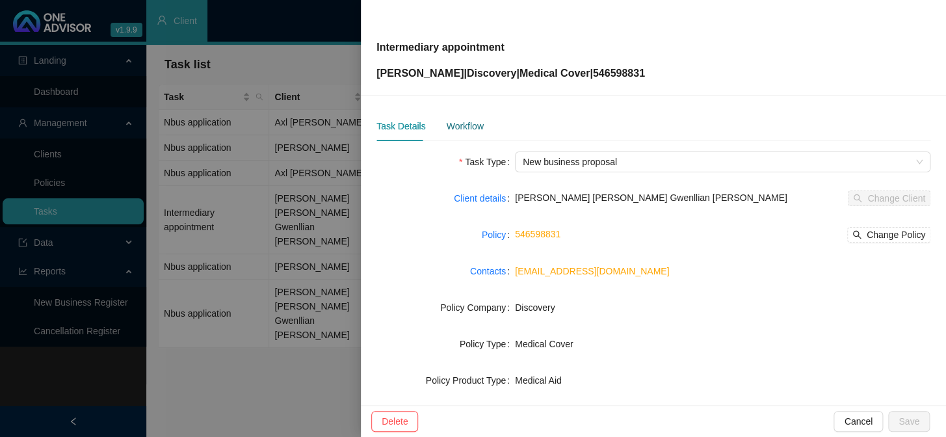
click at [464, 133] on div "Workflow" at bounding box center [464, 126] width 37 height 14
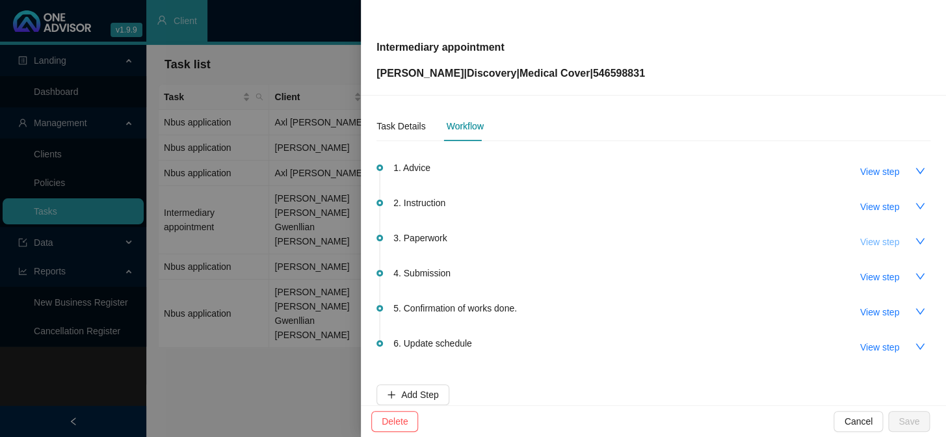
click at [870, 241] on span "View step" at bounding box center [879, 242] width 39 height 14
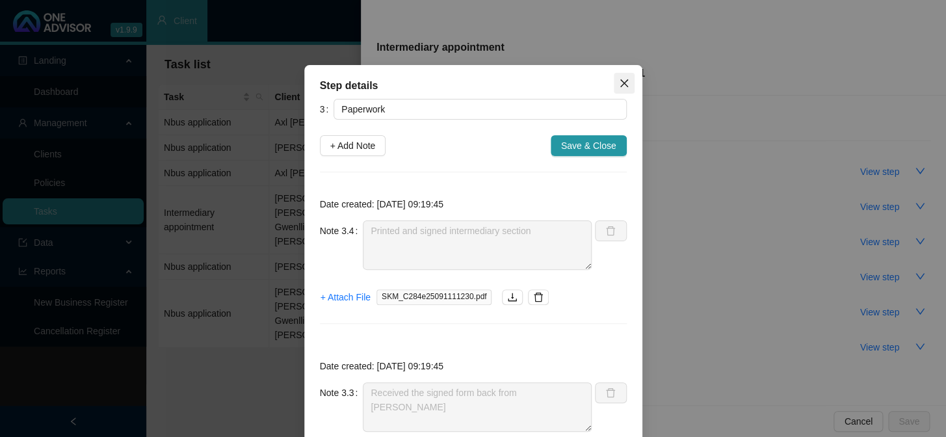
click at [623, 85] on icon "close" at bounding box center [624, 83] width 10 height 10
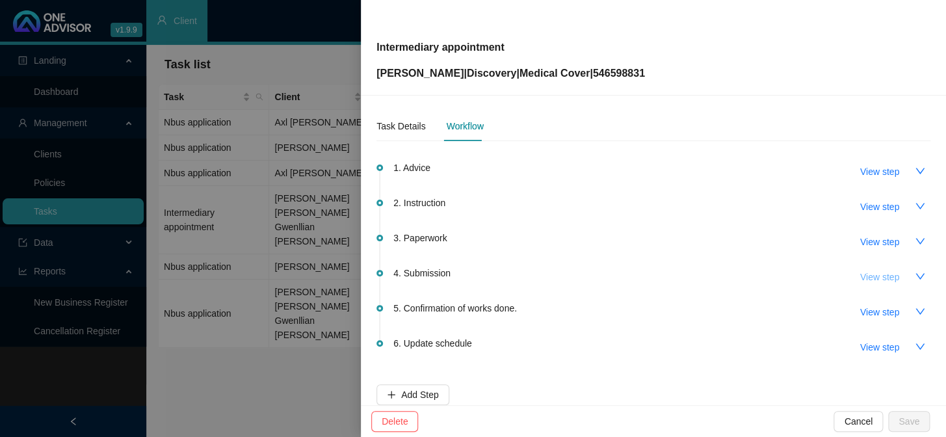
click at [880, 276] on span "View step" at bounding box center [879, 277] width 39 height 14
type input "Submission"
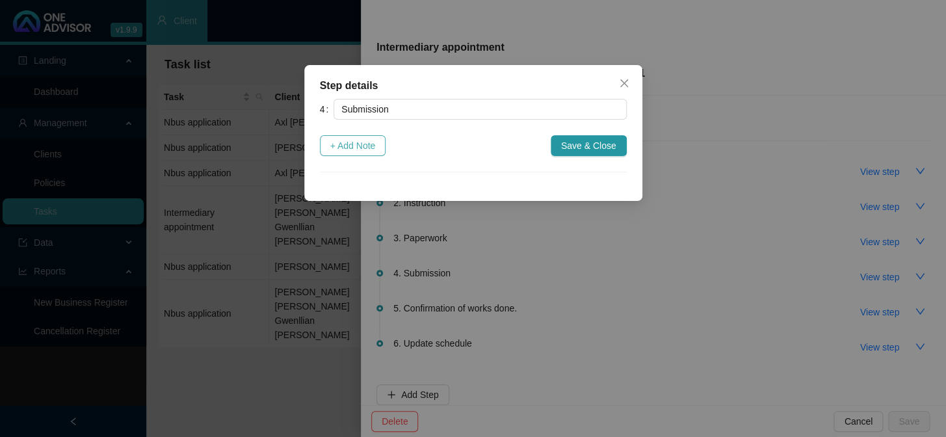
click at [371, 145] on span "+ Add Note" at bounding box center [353, 145] width 46 height 14
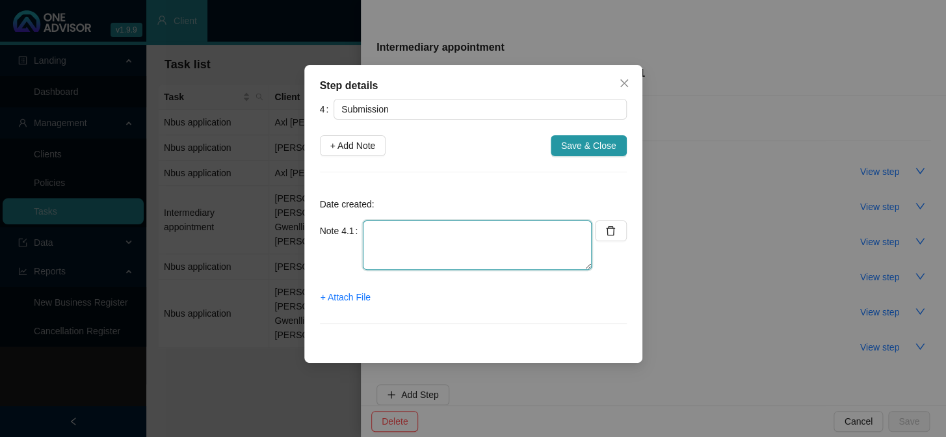
click at [400, 232] on textarea at bounding box center [477, 244] width 229 height 49
click at [351, 298] on span "+ Attach File" at bounding box center [345, 297] width 50 height 14
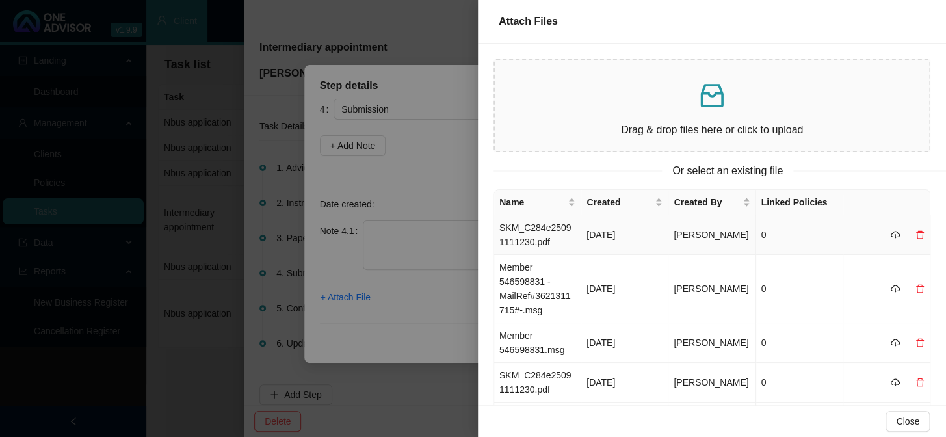
click at [534, 237] on td "SKM_C284e25091111230.pdf" at bounding box center [537, 235] width 87 height 40
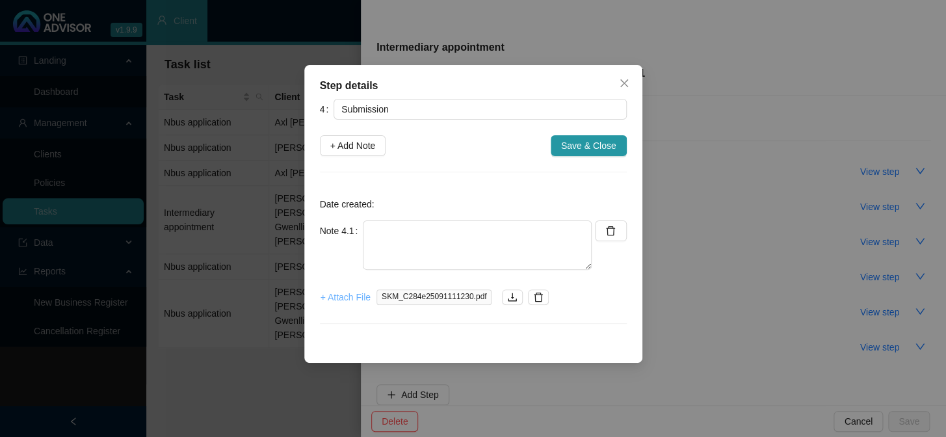
click at [346, 298] on span "+ Attach File" at bounding box center [345, 297] width 50 height 14
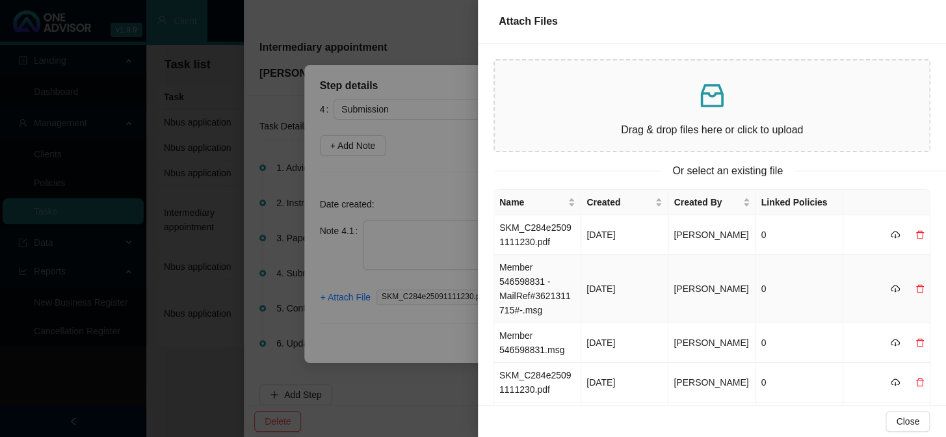
click at [536, 280] on td "Member 546598831 -MailRef#3621311715#-.msg" at bounding box center [537, 289] width 87 height 68
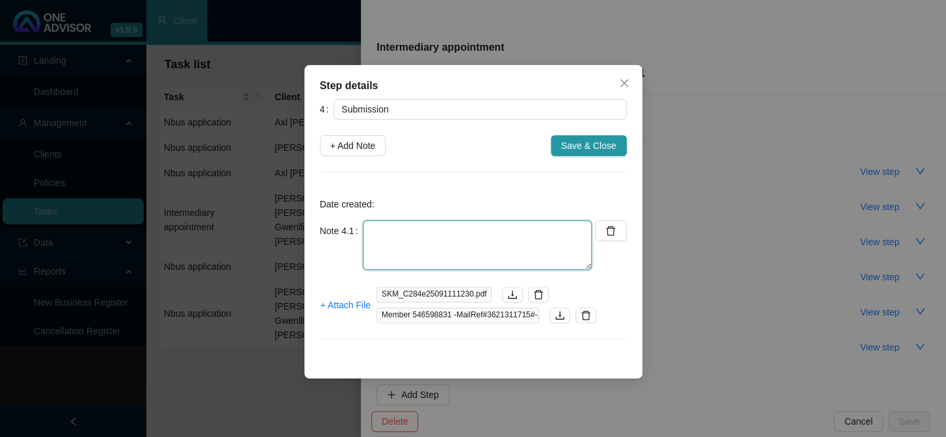
click at [434, 243] on textarea at bounding box center [477, 244] width 229 height 49
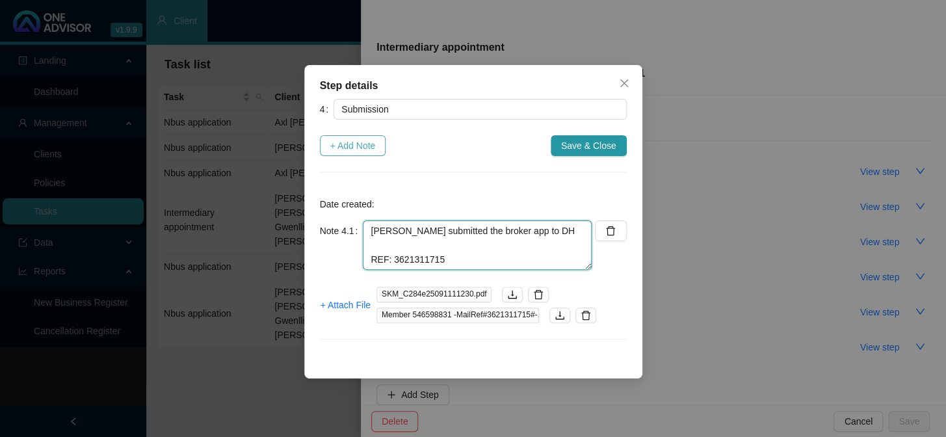
type textarea "[PERSON_NAME] submitted the broker app to DH REF: 3621311715"
click at [356, 144] on span "+ Add Note" at bounding box center [353, 145] width 46 height 14
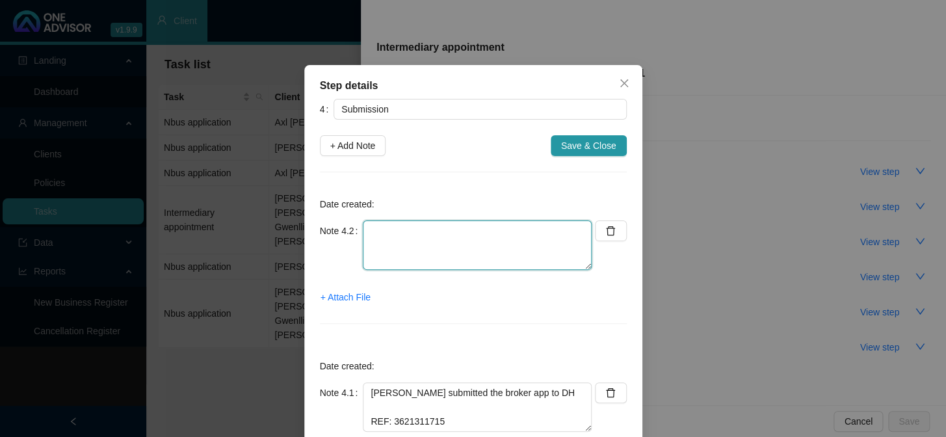
click at [408, 238] on textarea at bounding box center [477, 244] width 229 height 49
type textarea "w"
click at [566, 234] on textarea "We have been appointed brokers effective the" at bounding box center [477, 244] width 229 height 49
type textarea "We have been appointed brokers effective the [DATE]"
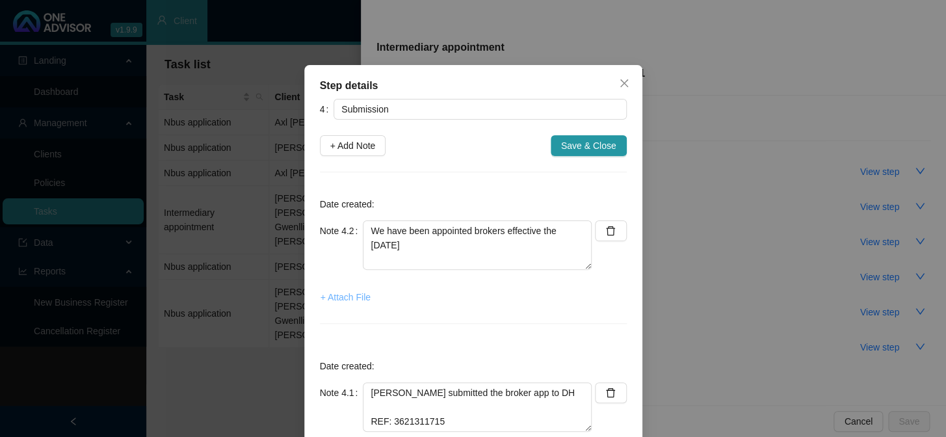
click at [350, 295] on span "+ Attach File" at bounding box center [345, 297] width 50 height 14
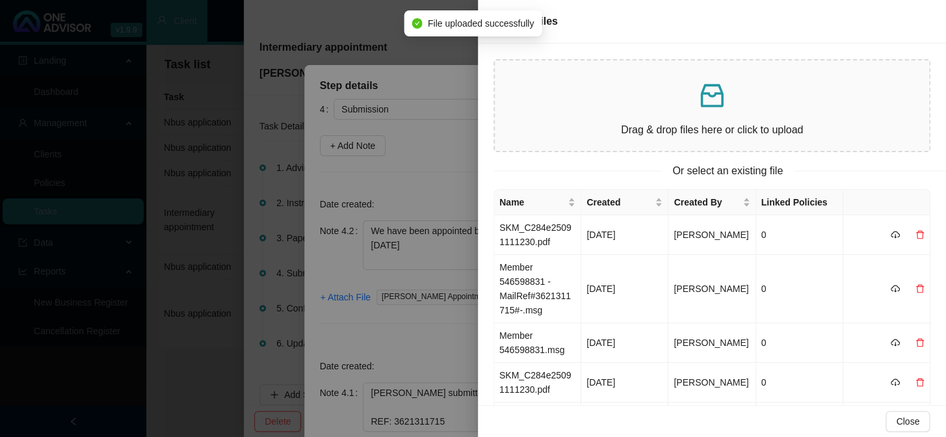
click at [417, 183] on div at bounding box center [473, 218] width 946 height 437
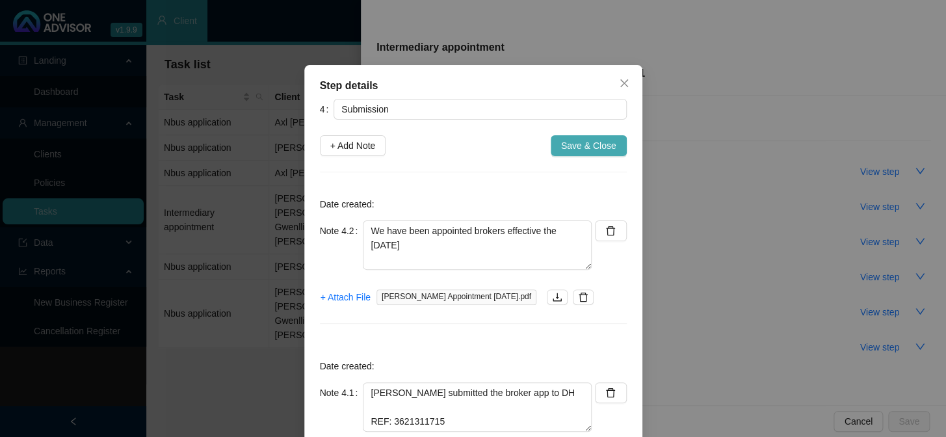
click at [583, 144] on span "Save & Close" at bounding box center [588, 145] width 55 height 14
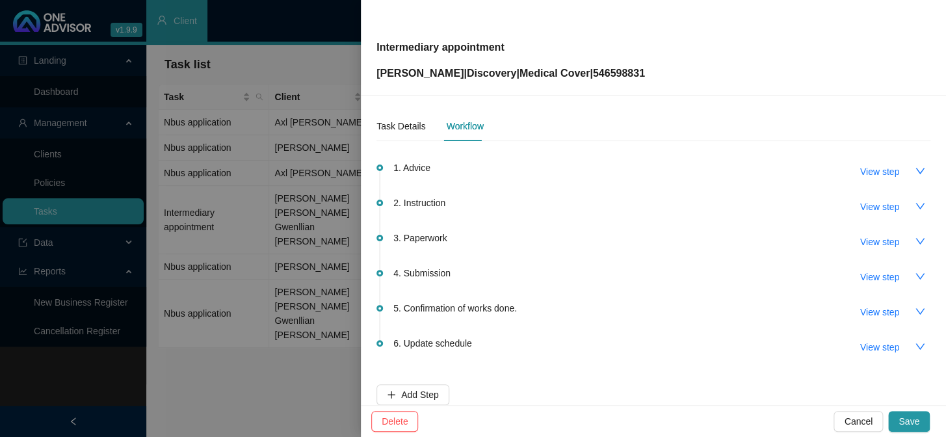
click at [192, 220] on div at bounding box center [473, 218] width 946 height 437
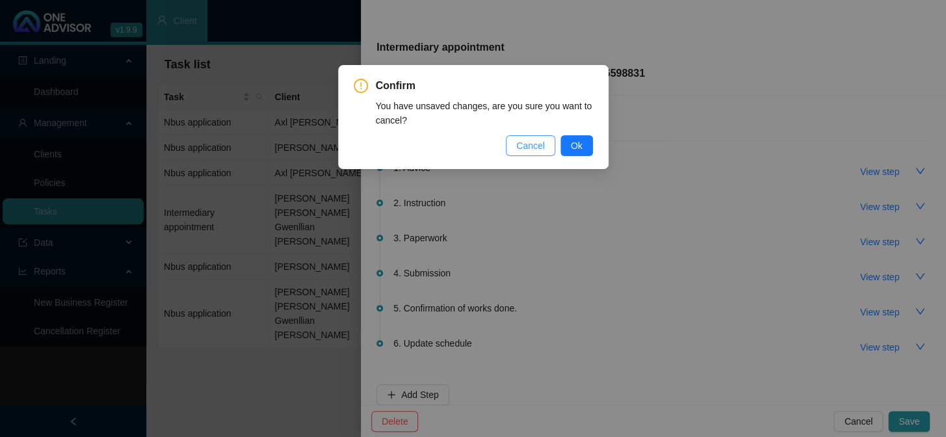
click at [527, 149] on span "Cancel" at bounding box center [530, 145] width 29 height 14
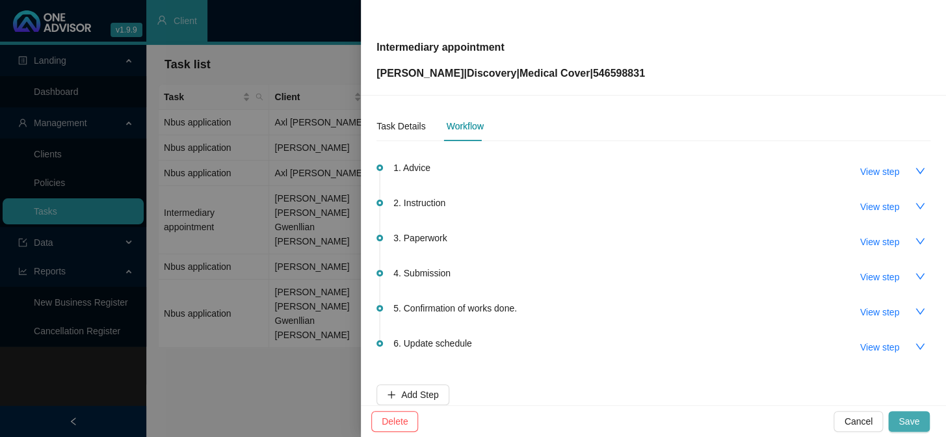
click at [918, 414] on span "Save" at bounding box center [908, 421] width 21 height 14
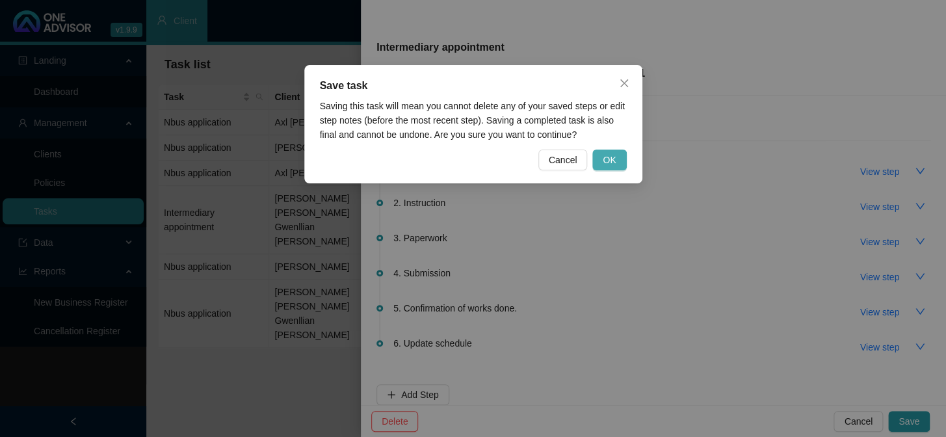
click at [608, 157] on span "OK" at bounding box center [609, 160] width 13 height 14
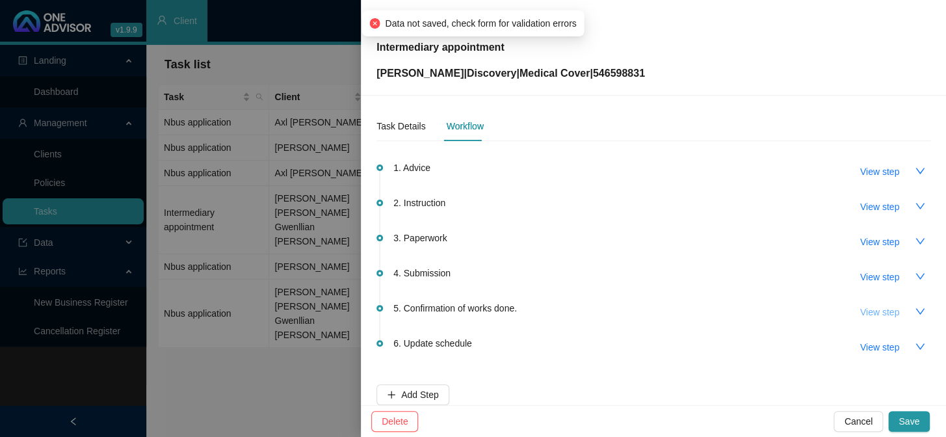
click at [872, 315] on span "View step" at bounding box center [879, 312] width 39 height 14
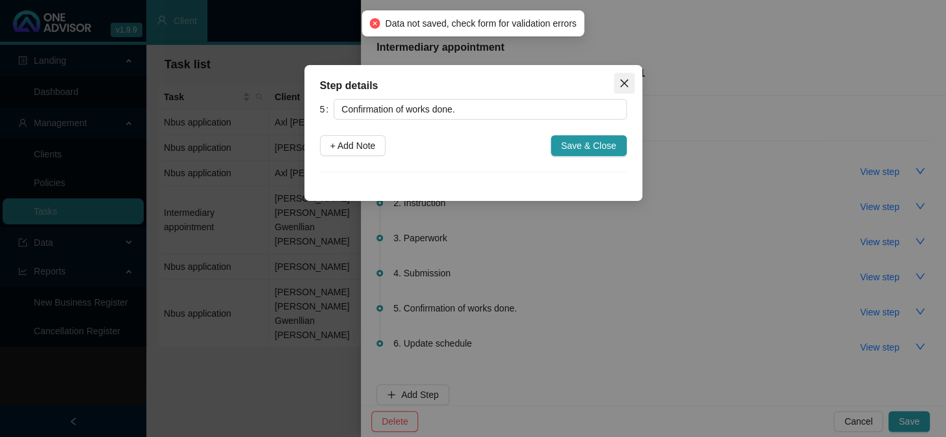
click at [626, 78] on icon "close" at bounding box center [624, 83] width 10 height 10
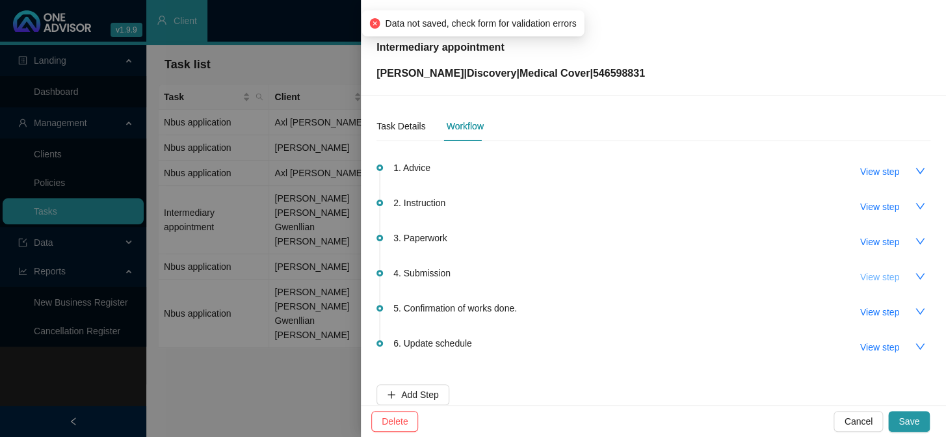
click at [872, 276] on span "View step" at bounding box center [879, 277] width 39 height 14
type input "Submission"
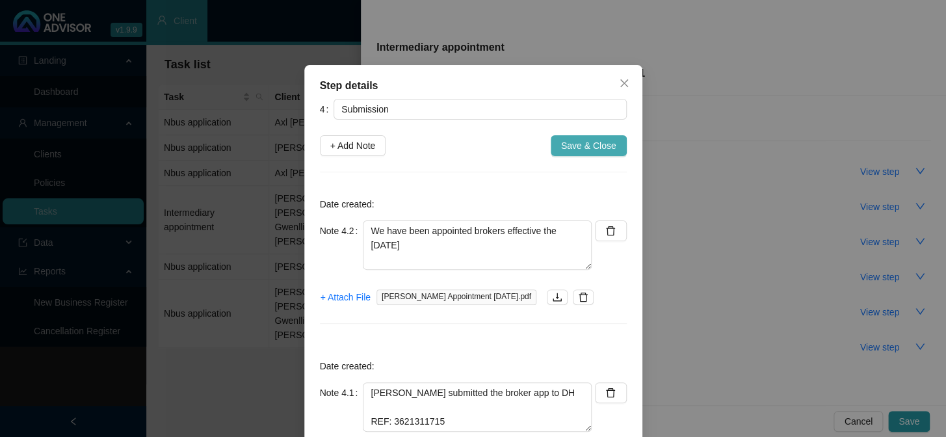
click at [597, 147] on span "Save & Close" at bounding box center [588, 145] width 55 height 14
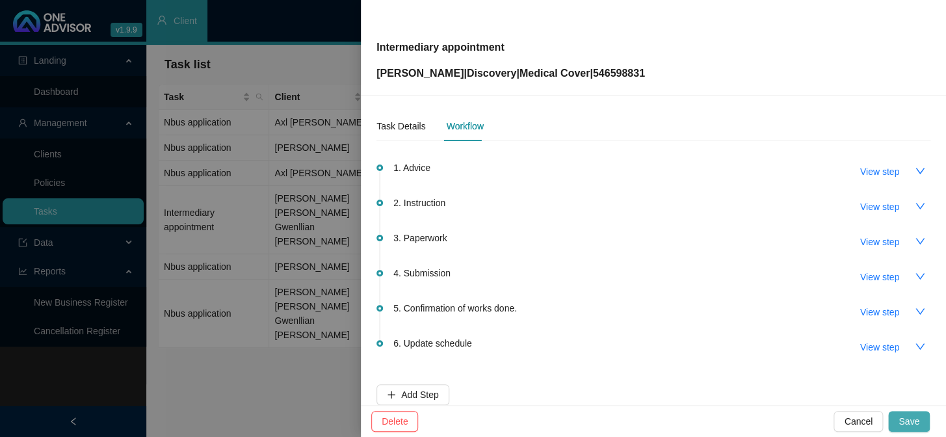
click at [905, 415] on span "Save" at bounding box center [908, 421] width 21 height 14
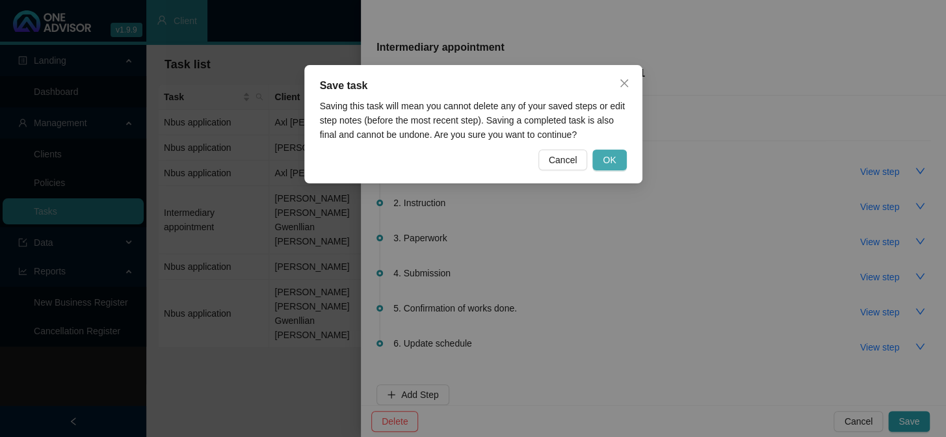
click at [604, 153] on span "OK" at bounding box center [609, 160] width 13 height 14
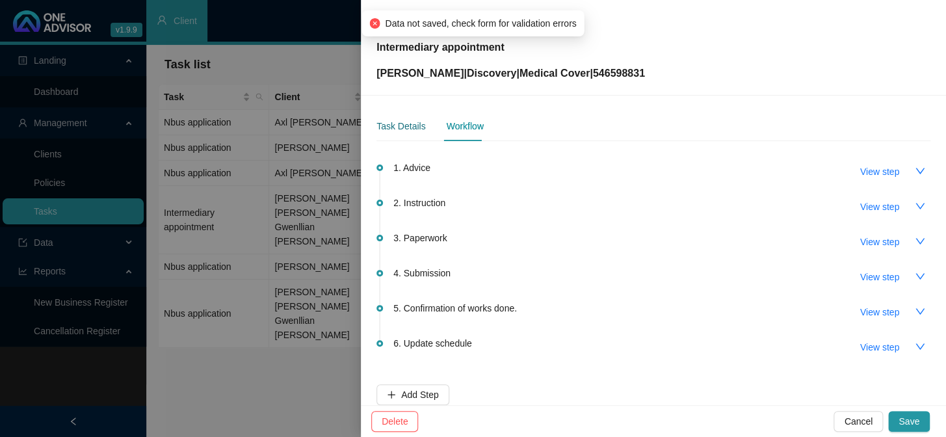
click at [393, 126] on div "Task Details" at bounding box center [400, 126] width 49 height 14
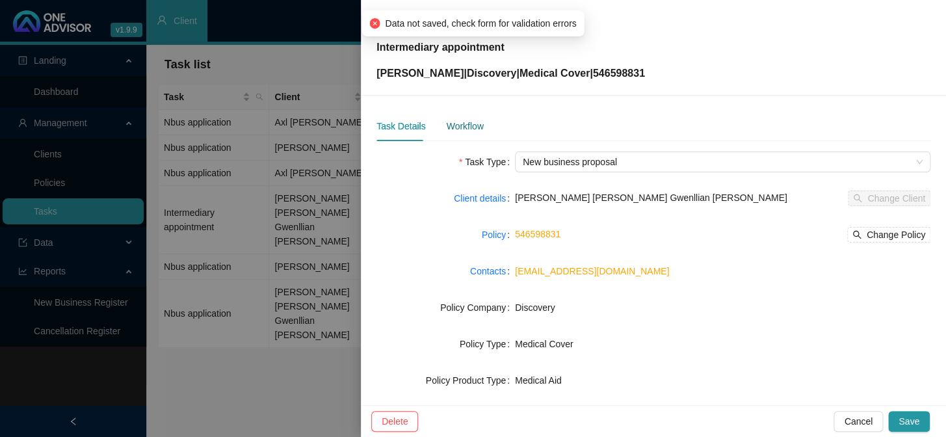
click at [480, 129] on div "Workflow" at bounding box center [464, 126] width 37 height 14
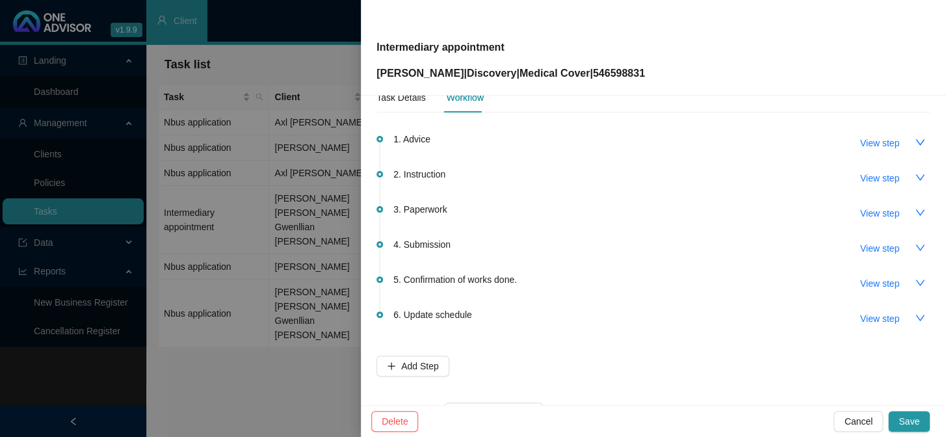
scroll to position [77, 0]
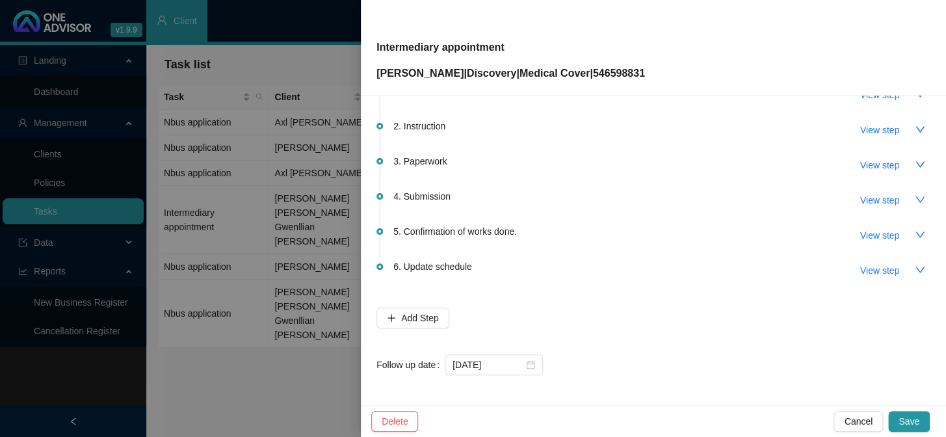
click at [239, 137] on div at bounding box center [473, 218] width 946 height 437
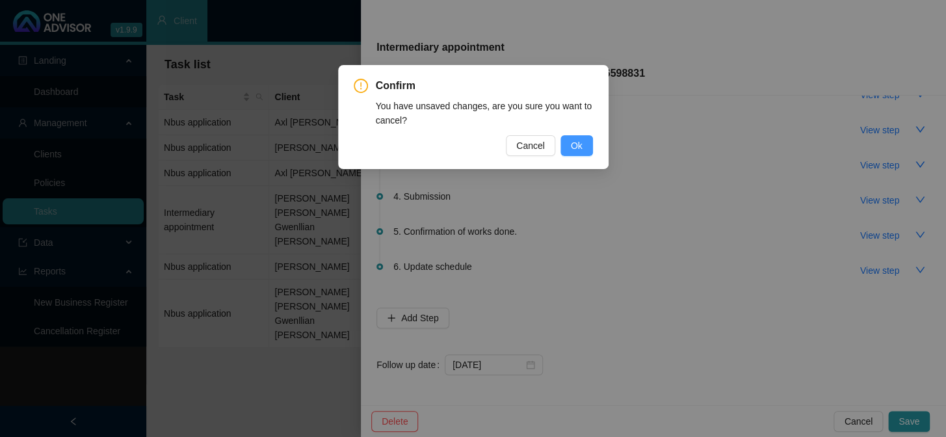
click at [576, 144] on span "Ok" at bounding box center [577, 145] width 12 height 14
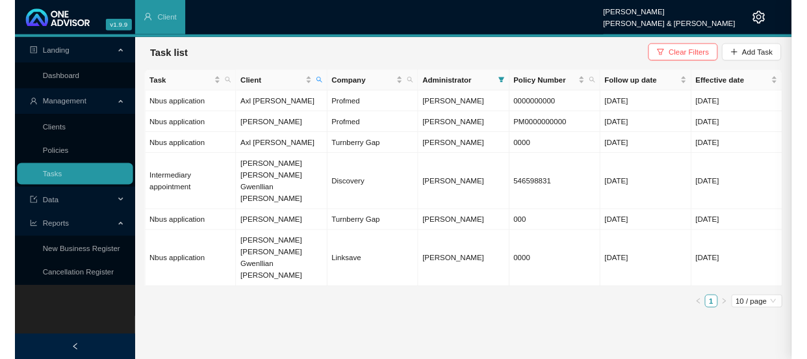
scroll to position [0, 0]
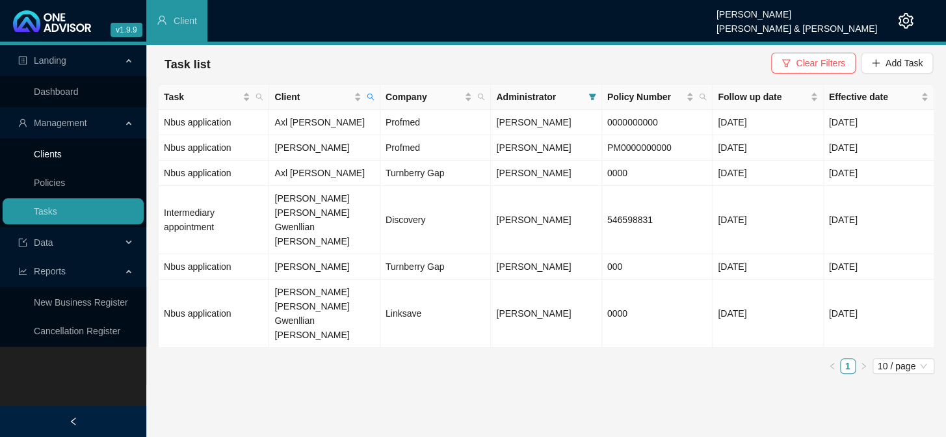
click at [62, 149] on link "Clients" at bounding box center [48, 154] width 28 height 10
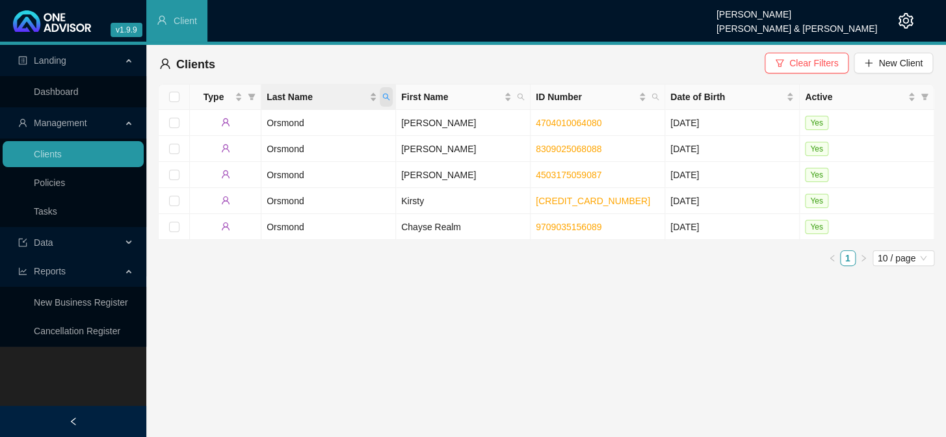
click at [386, 92] on span "Last Name" at bounding box center [386, 97] width 13 height 20
type input "forder"
click at [302, 150] on span "Search" at bounding box center [301, 148] width 29 height 14
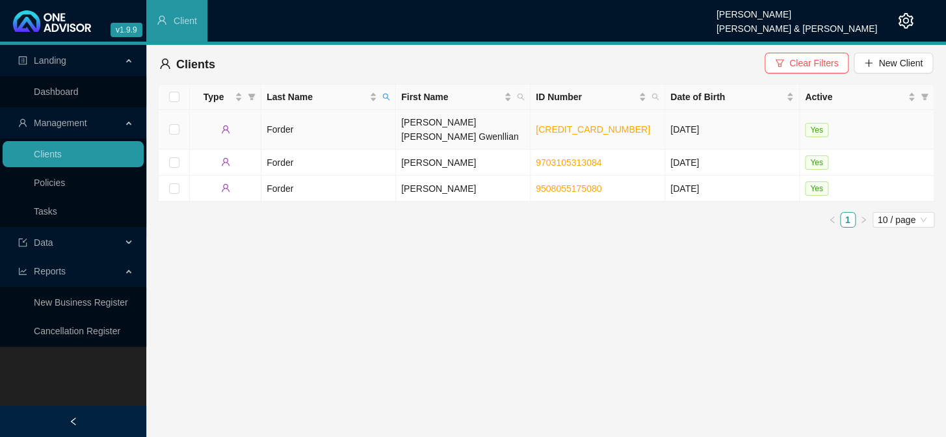
click at [448, 121] on td "[PERSON_NAME] [PERSON_NAME] Gwenllian" at bounding box center [463, 130] width 135 height 40
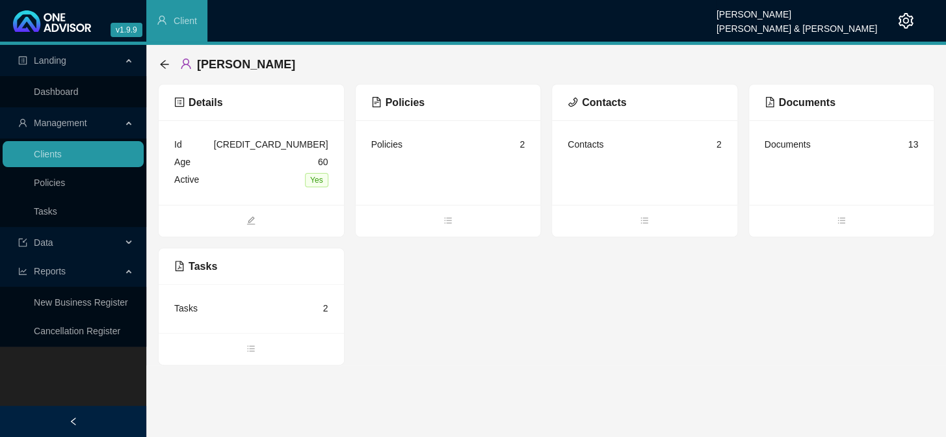
click at [473, 144] on div "Policies 2" at bounding box center [448, 145] width 154 height 18
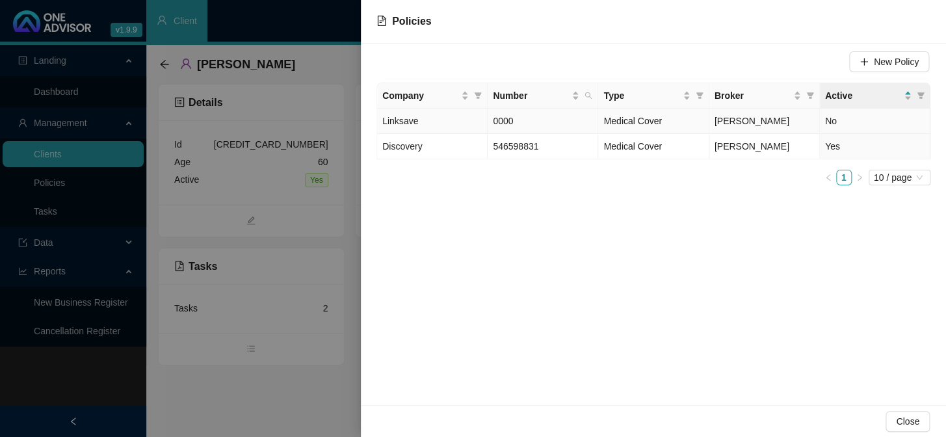
click at [514, 120] on td "0000" at bounding box center [543, 121] width 111 height 25
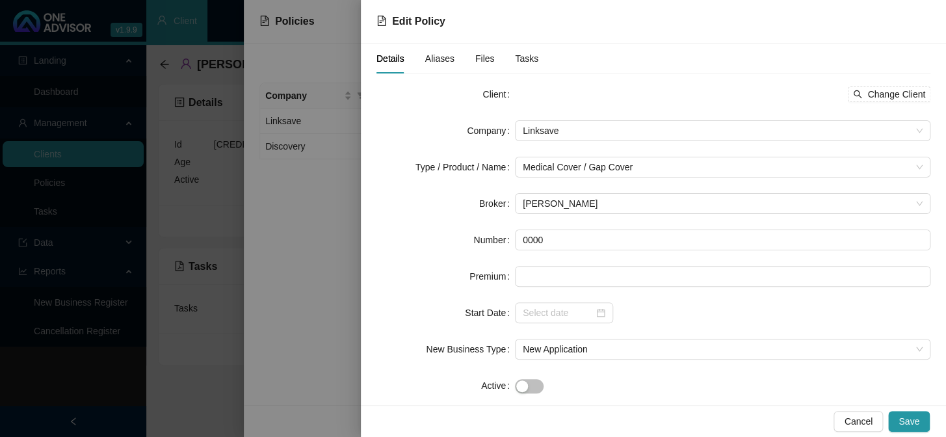
click at [356, 125] on div at bounding box center [473, 218] width 946 height 437
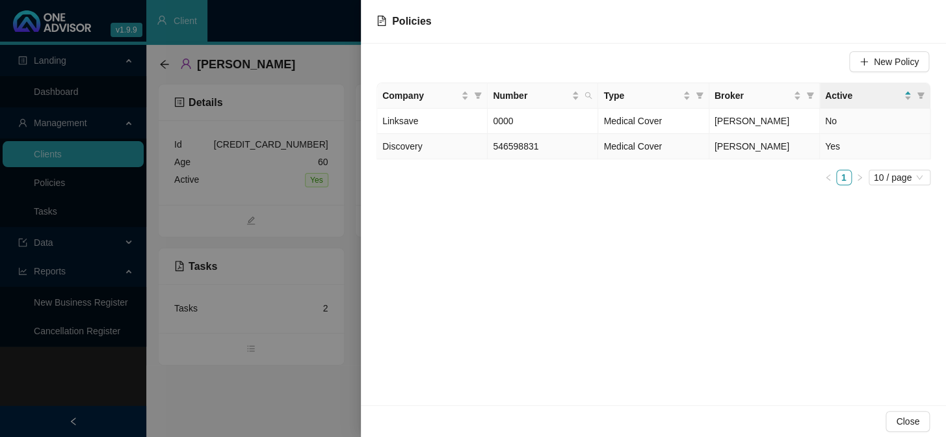
click at [569, 150] on td "546598831" at bounding box center [543, 146] width 111 height 25
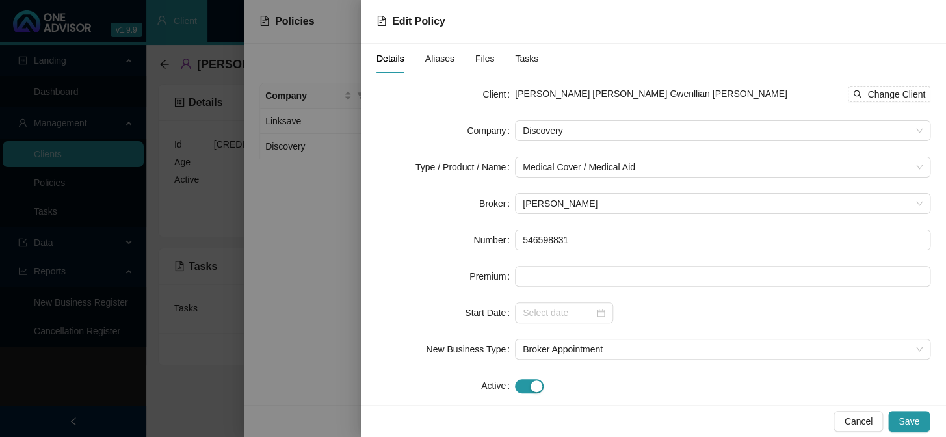
click at [441, 58] on span "Aliases" at bounding box center [439, 58] width 29 height 9
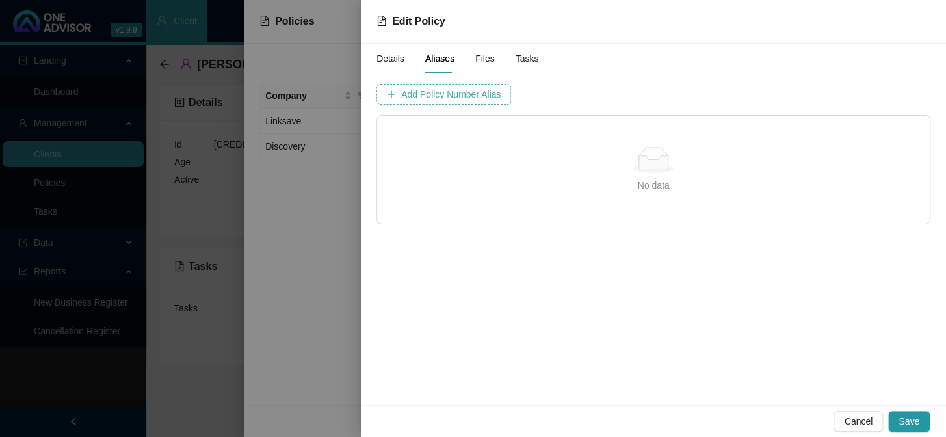
click at [485, 94] on span "Add Policy Number Alias" at bounding box center [450, 94] width 99 height 14
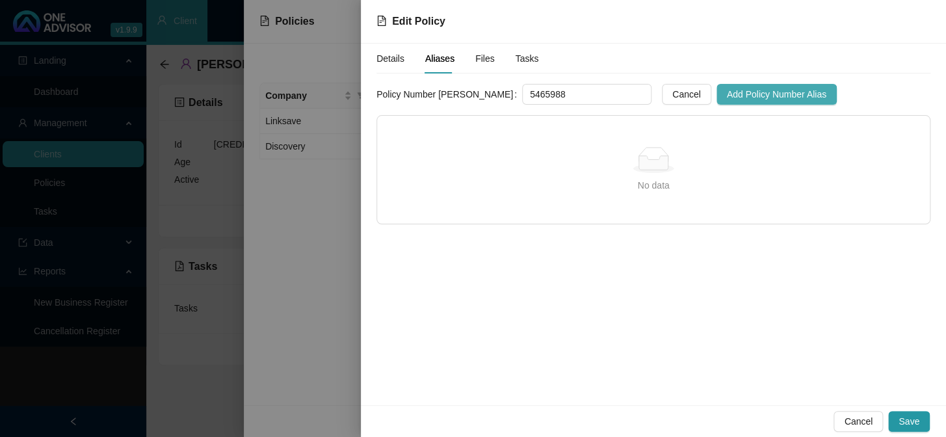
type input "5465988"
click at [727, 93] on span "Add Policy Number Alias" at bounding box center [776, 94] width 99 height 14
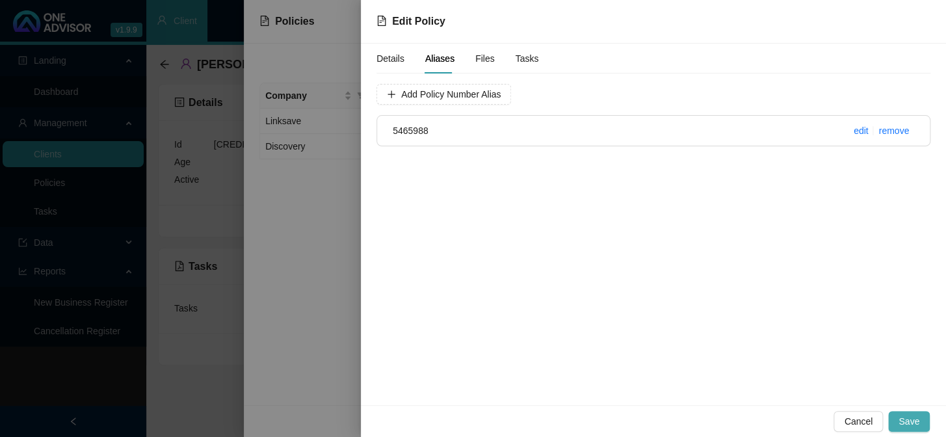
click at [911, 425] on span "Save" at bounding box center [908, 421] width 21 height 14
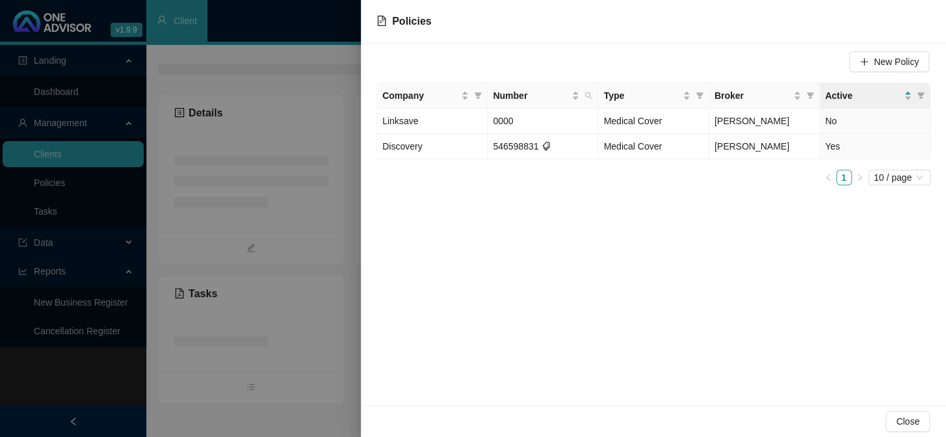
click at [333, 242] on div at bounding box center [473, 218] width 946 height 437
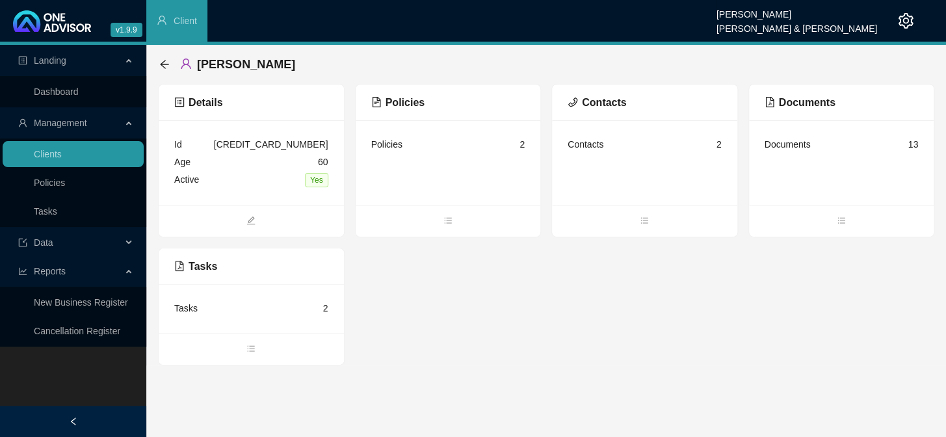
click at [611, 149] on div "Contacts 2" at bounding box center [644, 145] width 154 height 18
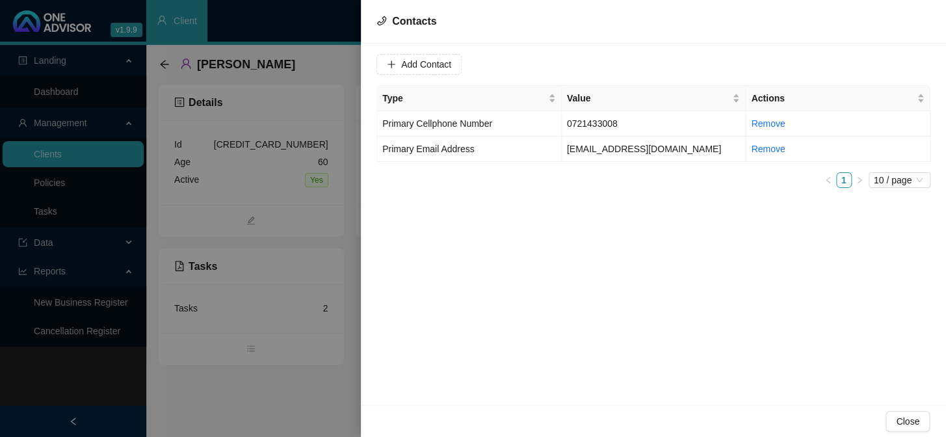
click at [315, 193] on div at bounding box center [473, 218] width 946 height 437
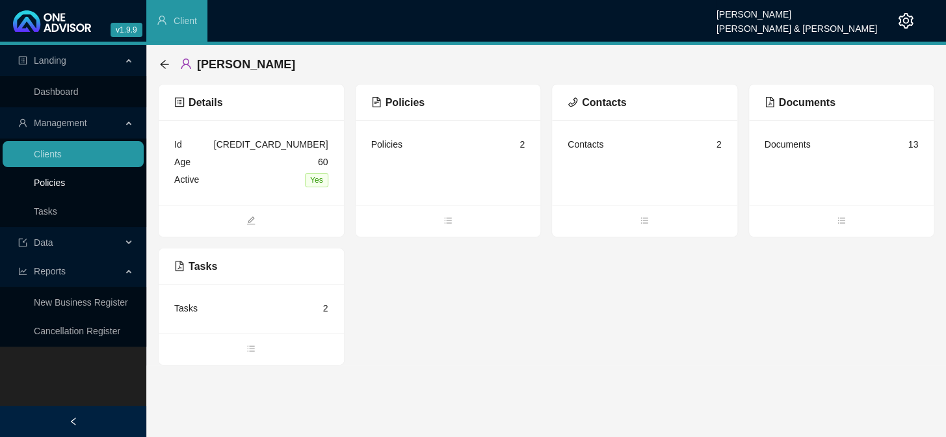
click at [59, 177] on link "Policies" at bounding box center [49, 182] width 31 height 10
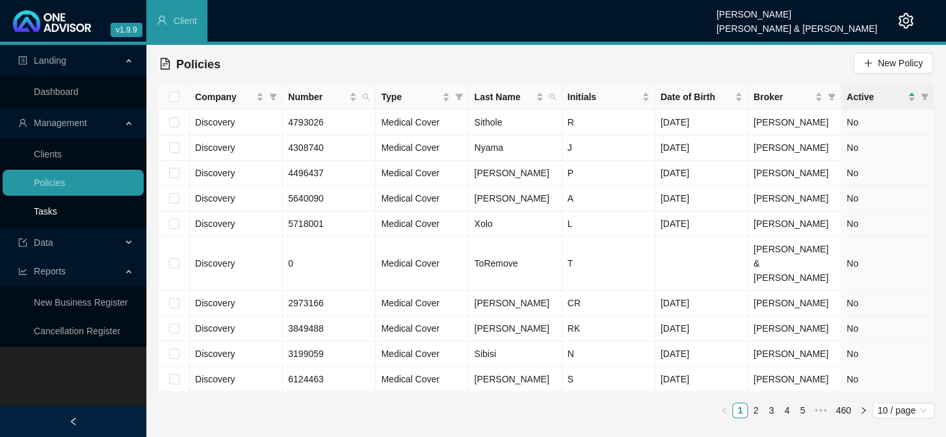
click at [52, 207] on link "Tasks" at bounding box center [45, 211] width 23 height 10
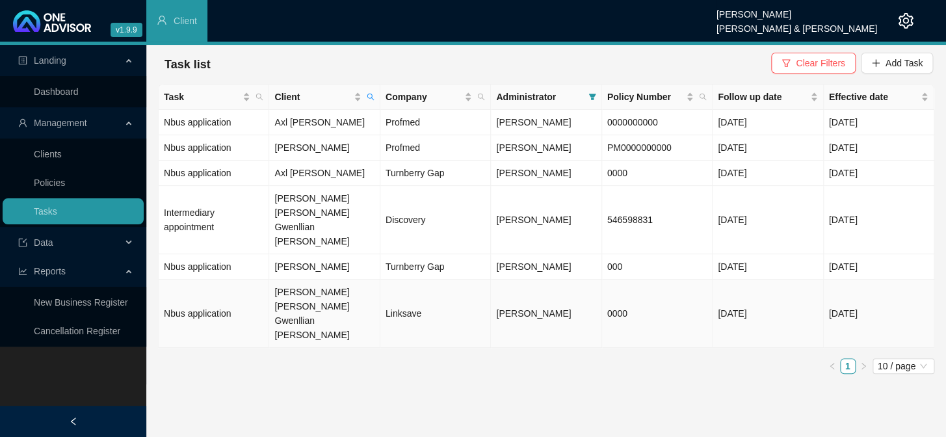
click at [292, 280] on td "[PERSON_NAME] [PERSON_NAME] Gwenllian [PERSON_NAME]" at bounding box center [324, 314] width 111 height 68
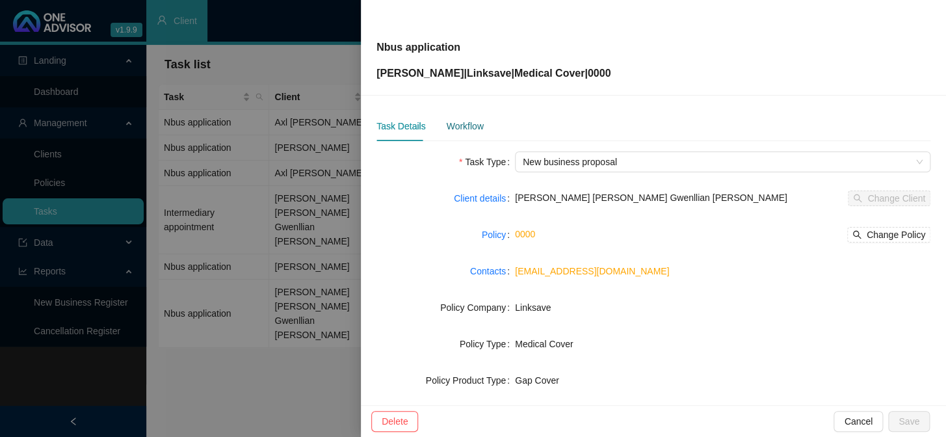
click at [466, 126] on div "Workflow" at bounding box center [464, 126] width 37 height 14
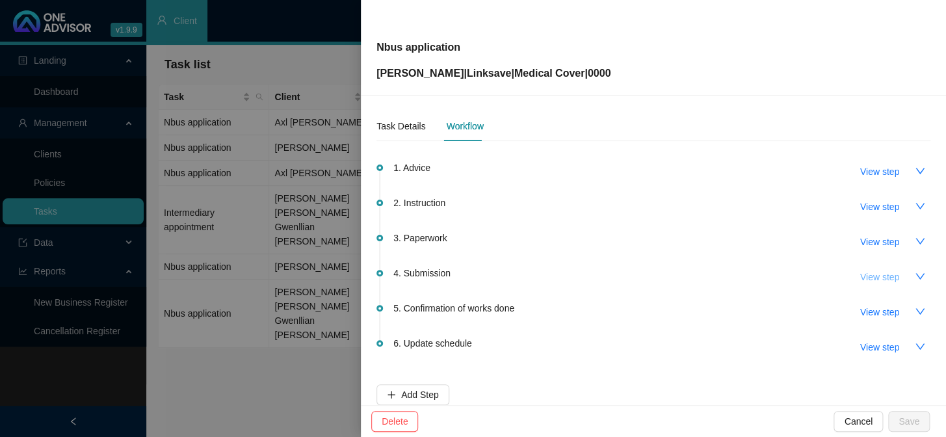
click at [878, 278] on span "View step" at bounding box center [879, 277] width 39 height 14
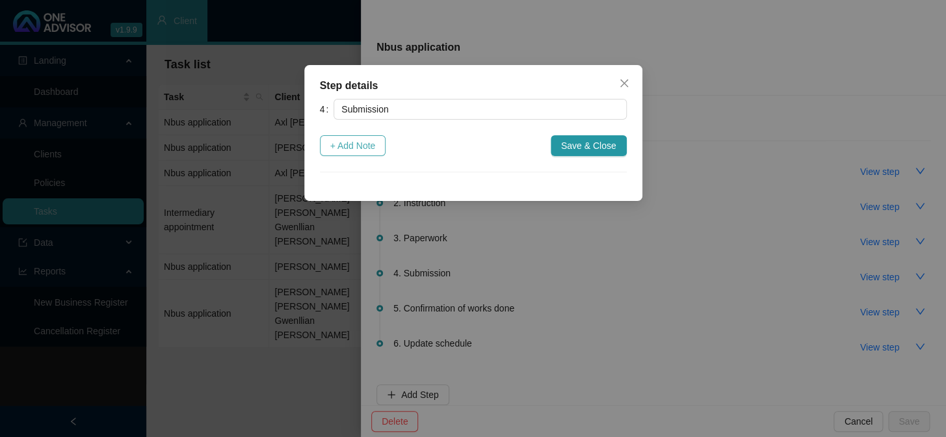
click at [358, 140] on span "+ Add Note" at bounding box center [353, 145] width 46 height 14
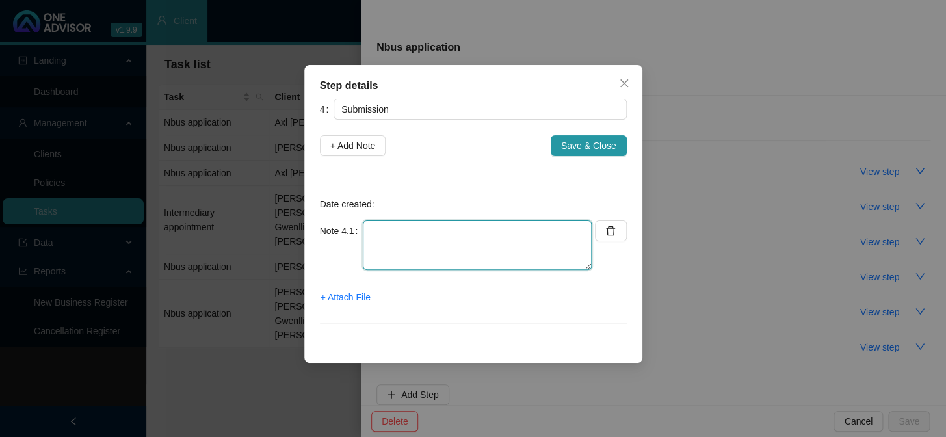
click at [411, 239] on textarea at bounding box center [477, 244] width 229 height 49
type textarea "We have been appointed brokers effective the [DATE]"
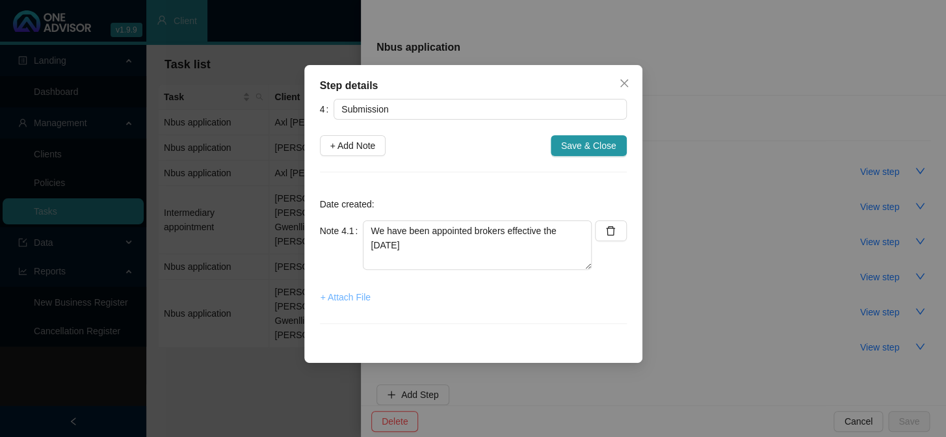
click at [330, 289] on button "+ Attach File" at bounding box center [345, 297] width 51 height 21
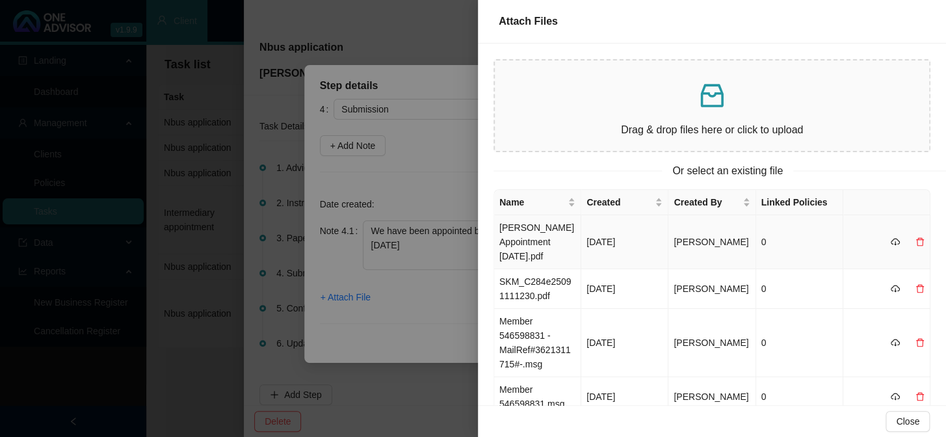
click at [527, 247] on td "[PERSON_NAME] Appointment [DATE].pdf" at bounding box center [537, 242] width 87 height 54
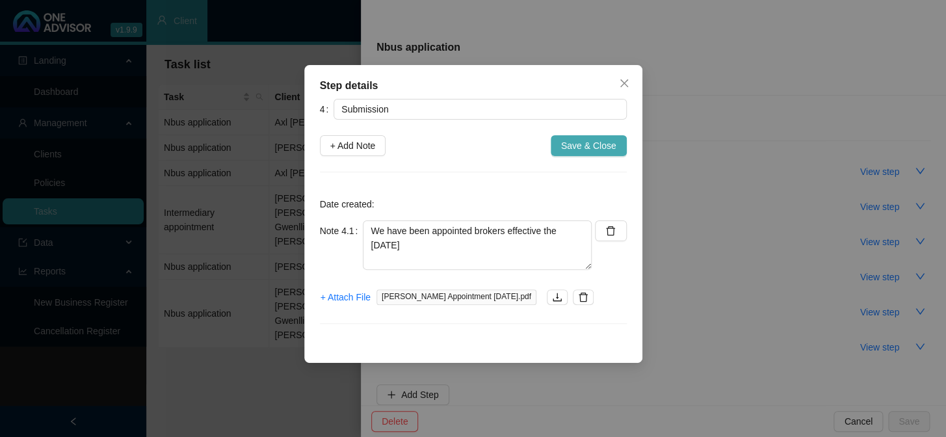
click at [571, 146] on span "Save & Close" at bounding box center [588, 145] width 55 height 14
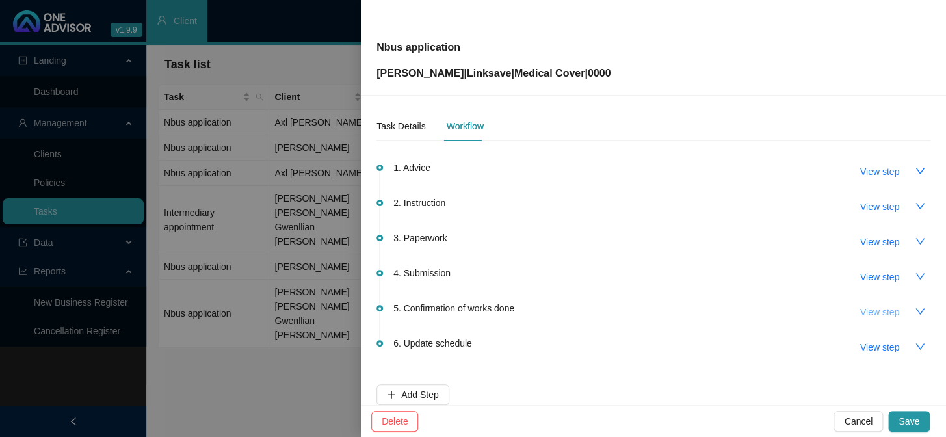
click at [868, 309] on span "View step" at bounding box center [879, 312] width 39 height 14
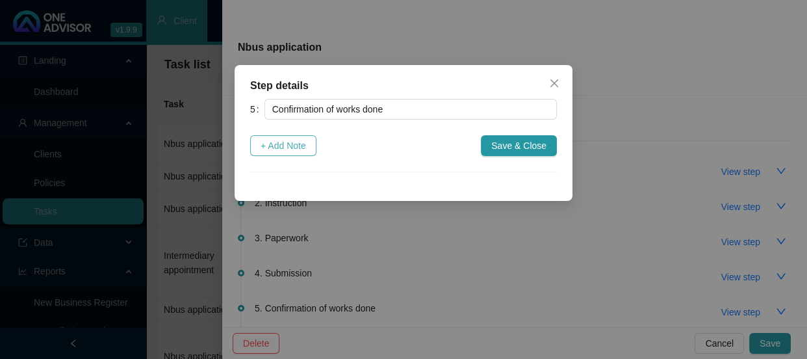
click at [291, 144] on span "+ Add Note" at bounding box center [284, 145] width 46 height 14
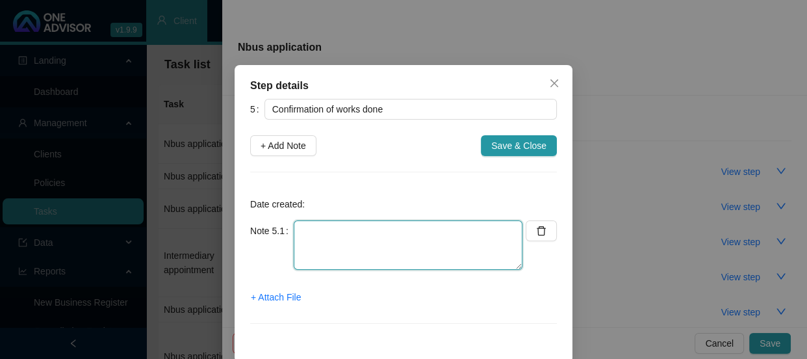
click at [311, 231] on textarea at bounding box center [408, 244] width 229 height 49
type textarea "Sent confirmation of works done"
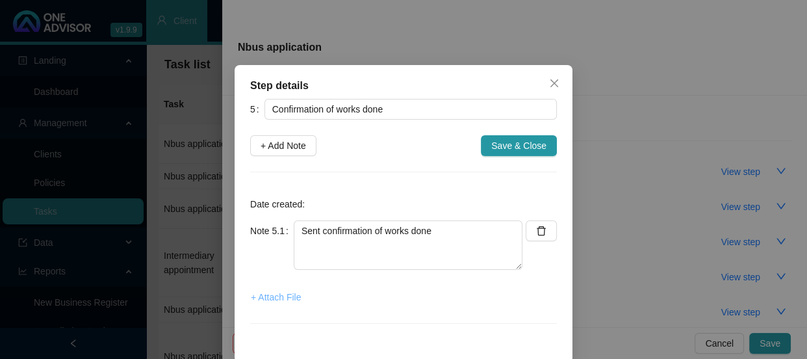
click at [274, 300] on span "+ Attach File" at bounding box center [276, 297] width 50 height 14
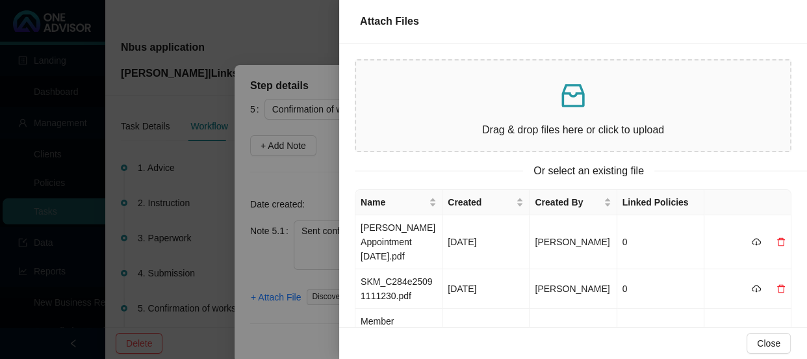
click at [245, 269] on div at bounding box center [403, 179] width 807 height 359
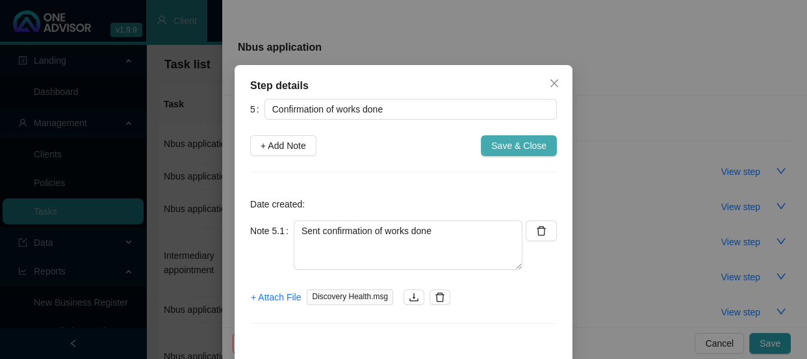
click at [516, 143] on span "Save & Close" at bounding box center [518, 145] width 55 height 14
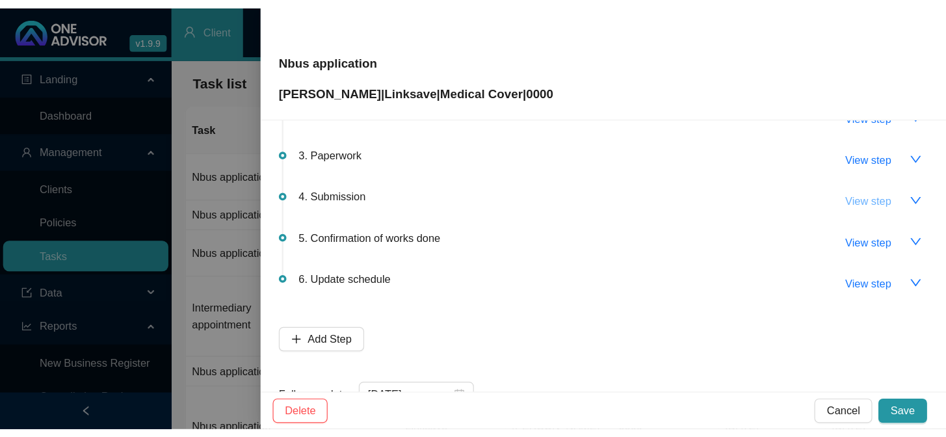
scroll to position [155, 0]
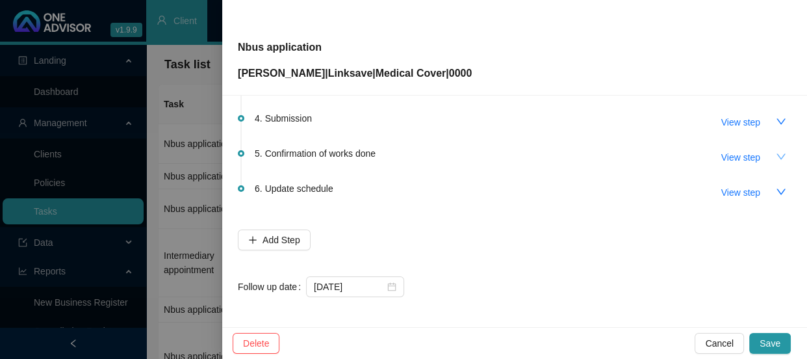
click at [776, 151] on icon "down" at bounding box center [781, 156] width 10 height 10
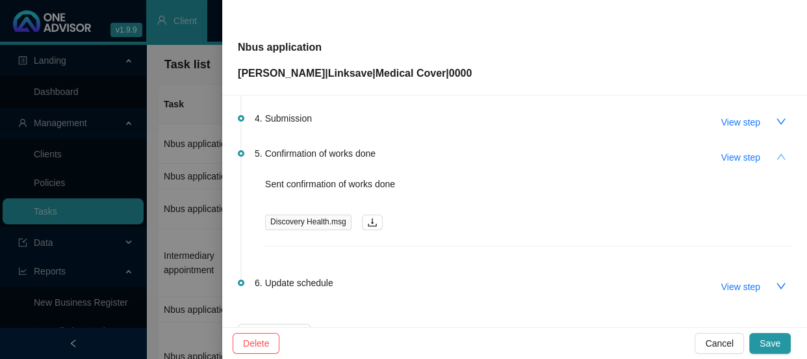
click at [776, 151] on icon "up" at bounding box center [781, 156] width 10 height 10
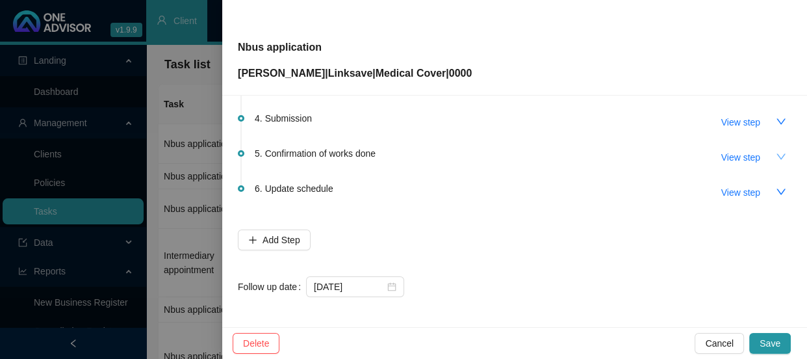
click at [777, 154] on icon "down" at bounding box center [781, 156] width 9 height 6
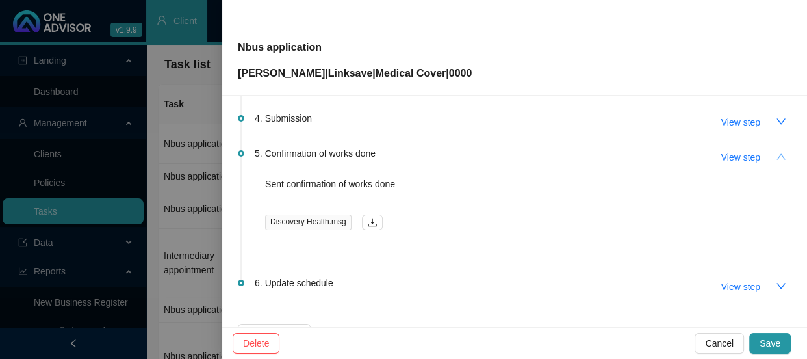
click at [776, 154] on icon "up" at bounding box center [781, 156] width 10 height 10
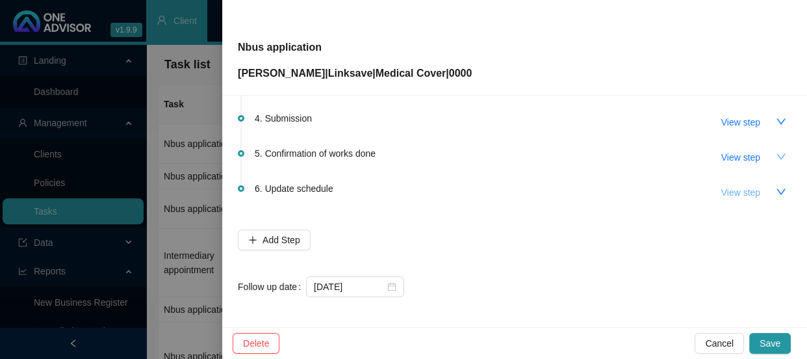
click at [740, 196] on span "View step" at bounding box center [741, 192] width 39 height 14
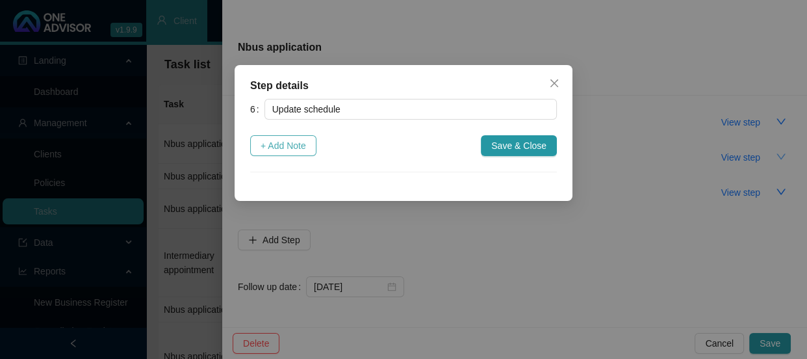
click at [285, 146] on span "+ Add Note" at bounding box center [284, 145] width 46 height 14
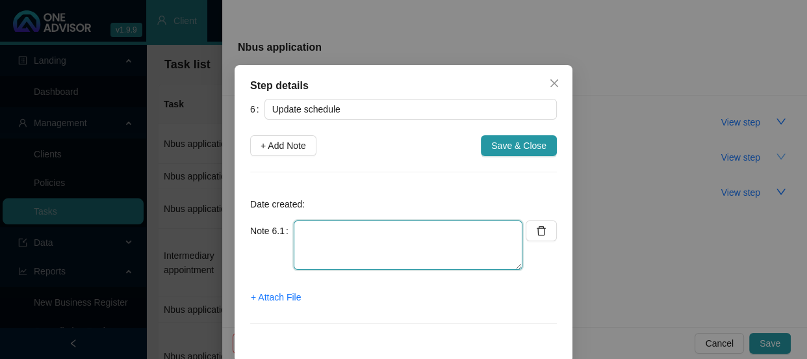
click at [358, 228] on textarea at bounding box center [408, 244] width 229 height 49
click at [378, 231] on textarea "Updated MA & Gap sheet" at bounding box center [408, 244] width 229 height 49
click at [452, 231] on textarea "Updated MA & Gap Cover sheet" at bounding box center [408, 244] width 229 height 49
type textarea "Updated MA & Gap Cover sheet"
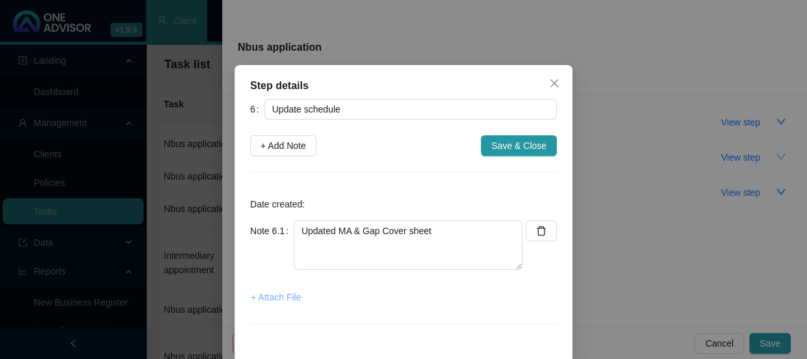
click at [274, 295] on span "+ Attach File" at bounding box center [276, 297] width 50 height 14
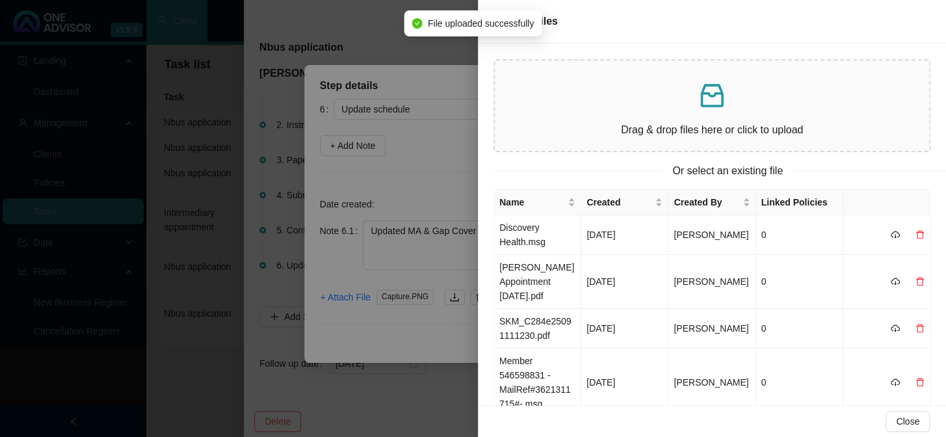
scroll to position [77, 0]
click at [436, 177] on div at bounding box center [473, 218] width 946 height 437
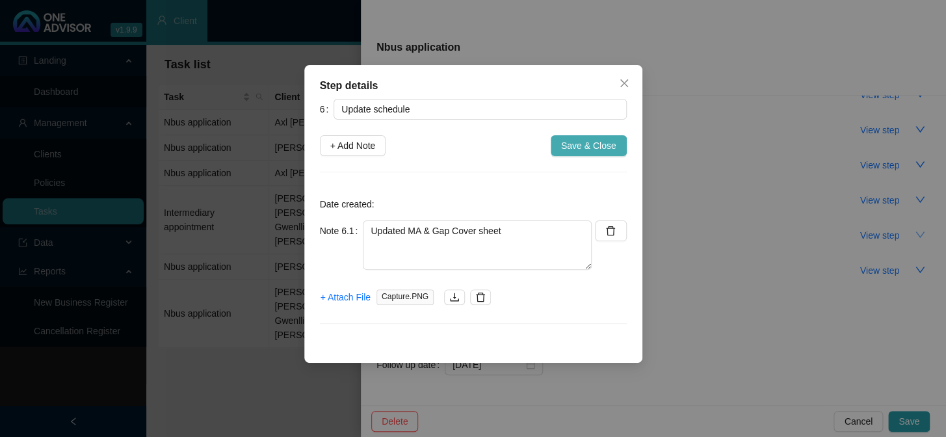
click at [606, 146] on span "Save & Close" at bounding box center [588, 145] width 55 height 14
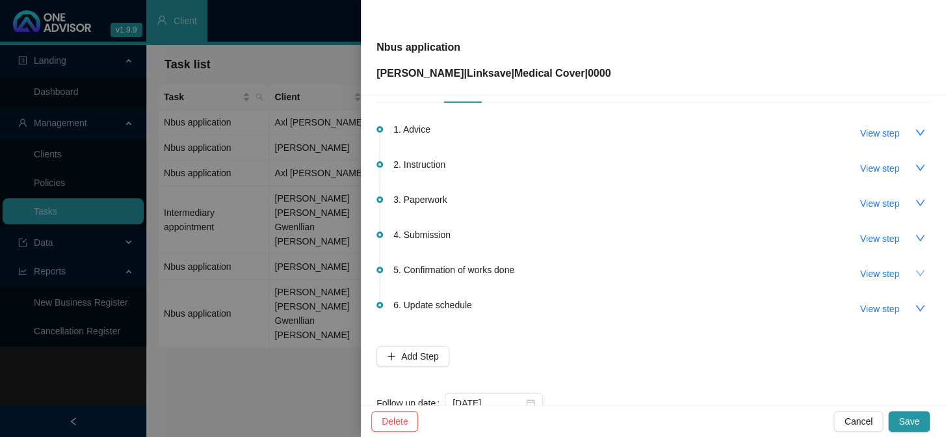
scroll to position [0, 0]
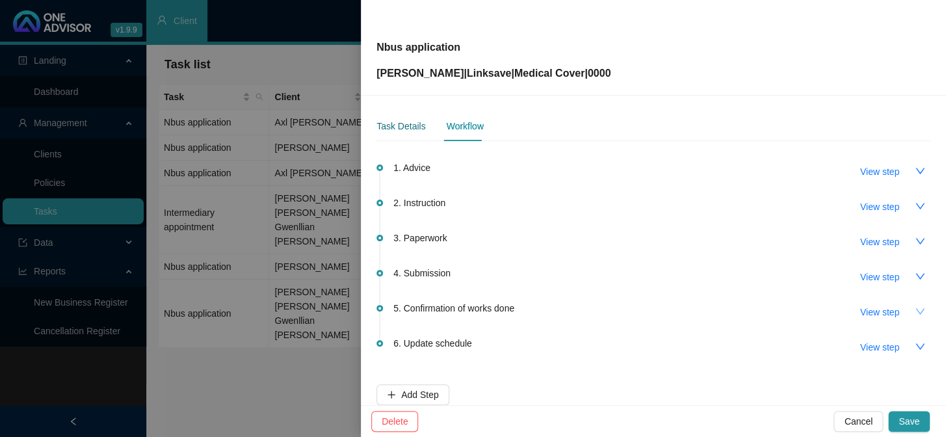
click at [404, 125] on div "Task Details" at bounding box center [400, 126] width 49 height 14
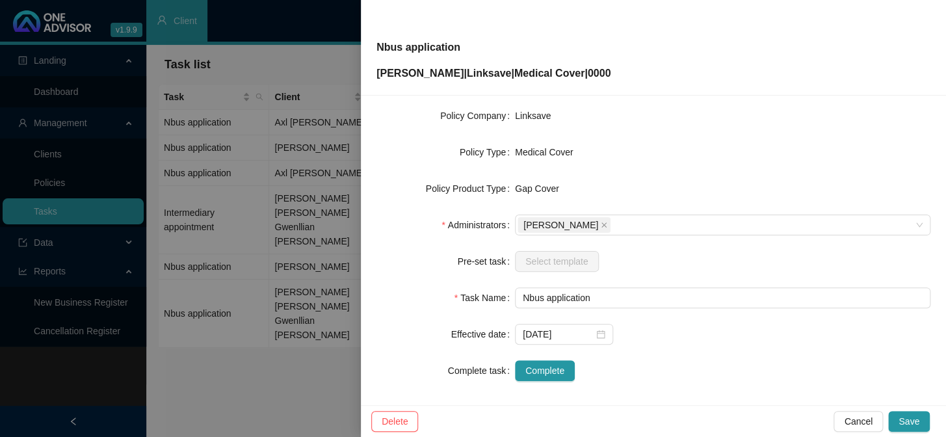
scroll to position [198, 0]
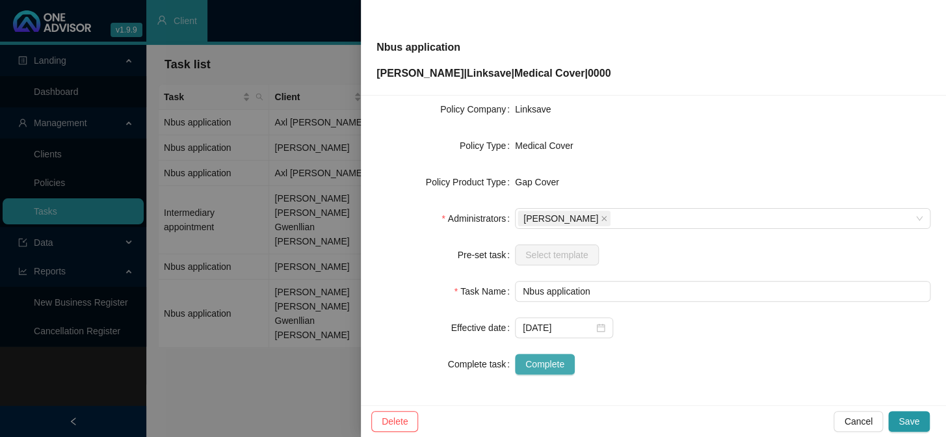
click at [537, 362] on span "Complete" at bounding box center [544, 364] width 39 height 14
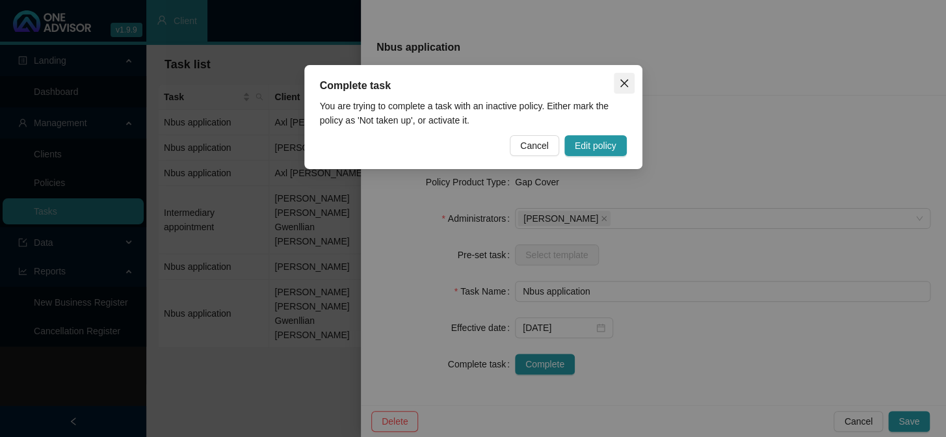
click at [622, 85] on icon "close" at bounding box center [623, 83] width 8 height 8
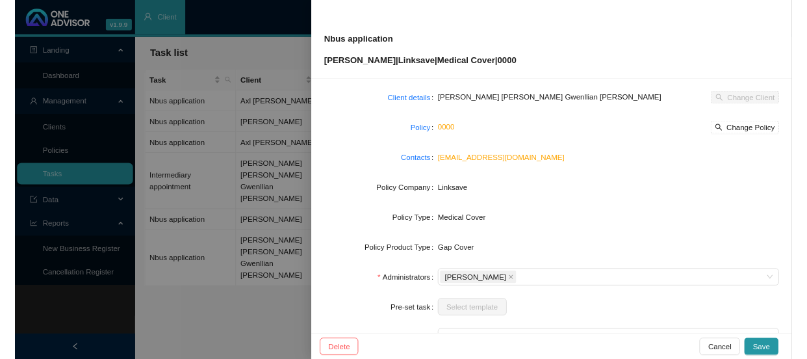
scroll to position [0, 0]
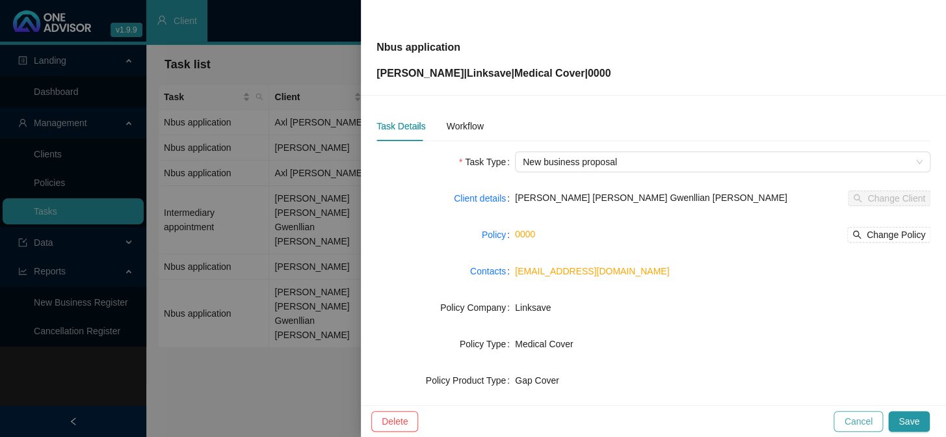
click at [857, 422] on span "Cancel" at bounding box center [858, 421] width 29 height 14
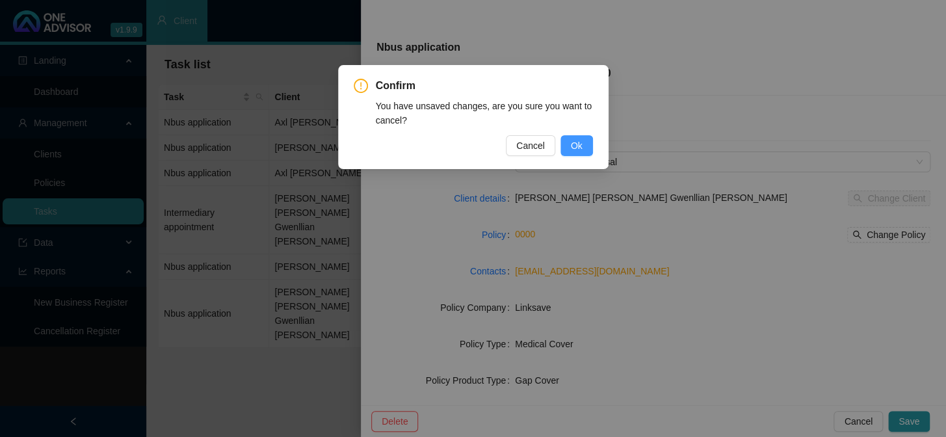
click at [571, 146] on span "Ok" at bounding box center [577, 145] width 12 height 14
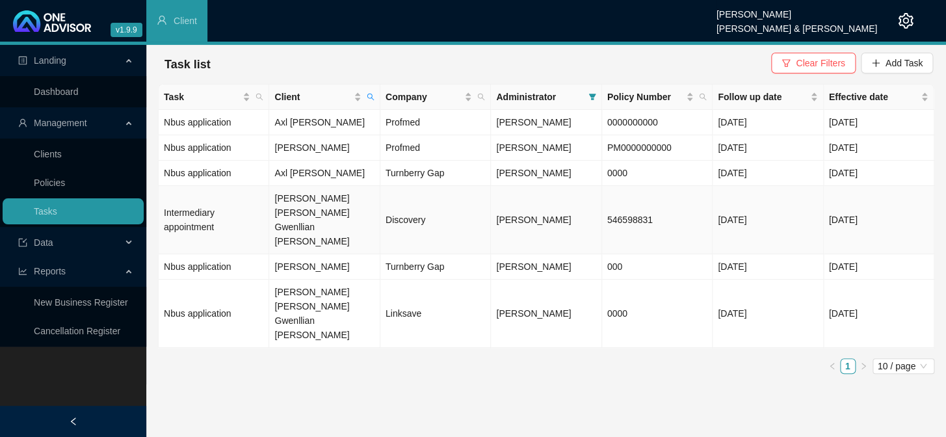
click at [320, 209] on td "[PERSON_NAME] [PERSON_NAME] Gwenllian [PERSON_NAME]" at bounding box center [324, 220] width 111 height 68
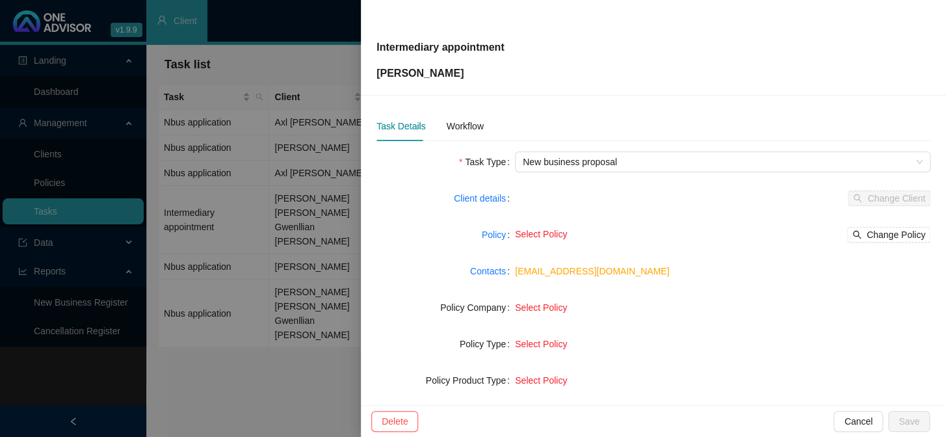
click at [328, 200] on div at bounding box center [473, 218] width 946 height 437
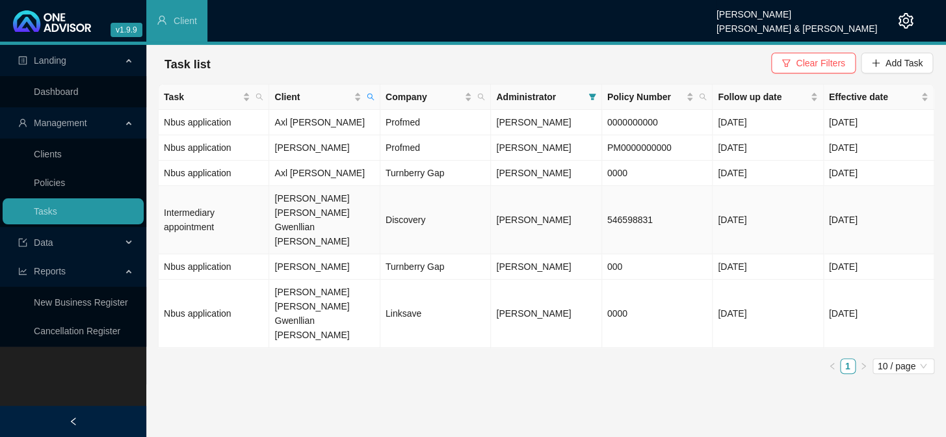
click at [296, 207] on td "[PERSON_NAME] [PERSON_NAME] Gwenllian [PERSON_NAME]" at bounding box center [324, 220] width 111 height 68
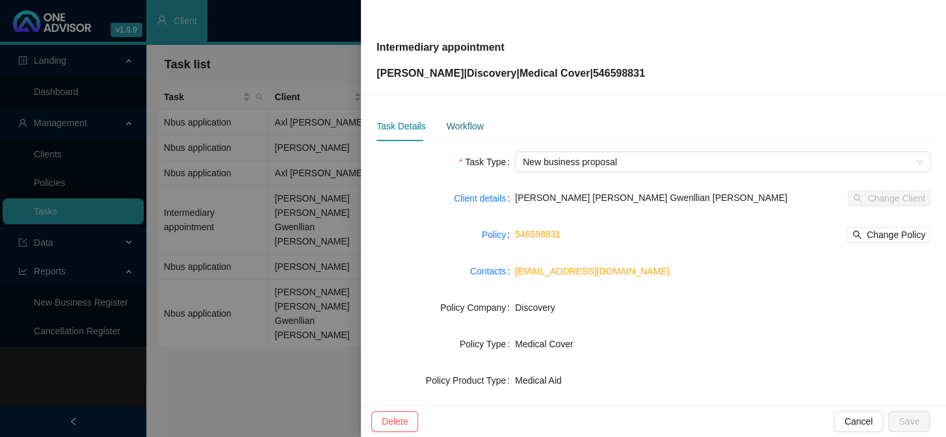
click at [450, 122] on div "Workflow" at bounding box center [464, 126] width 37 height 14
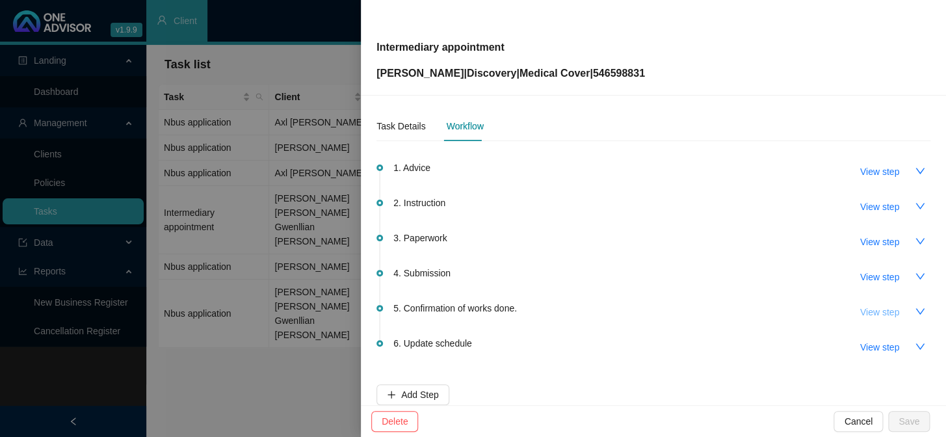
click at [869, 311] on span "View step" at bounding box center [879, 312] width 39 height 14
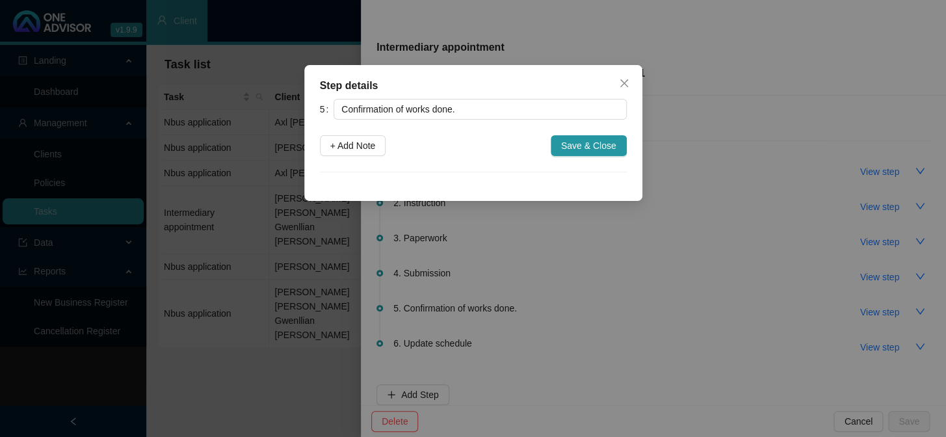
click at [787, 262] on div "Step details 5 Confirmation of works done. + Add Note Save & Close Cancel OK" at bounding box center [473, 218] width 946 height 437
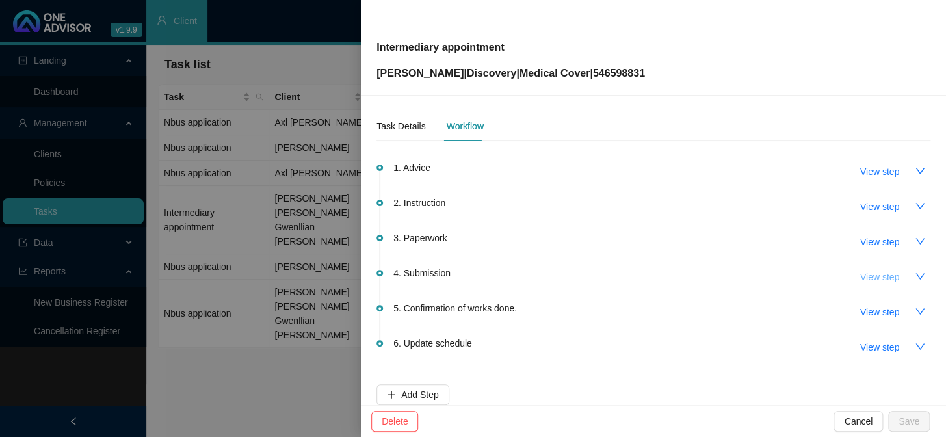
click at [873, 274] on span "View step" at bounding box center [879, 277] width 39 height 14
type input "Submission"
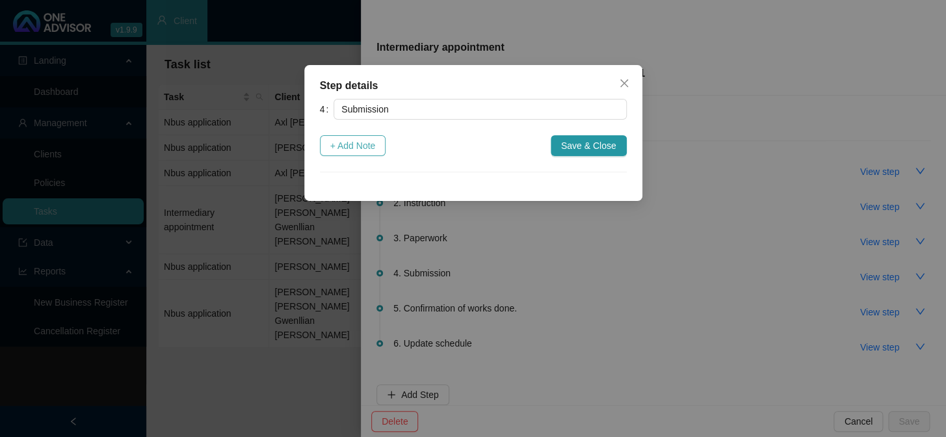
click at [351, 140] on span "+ Add Note" at bounding box center [353, 145] width 46 height 14
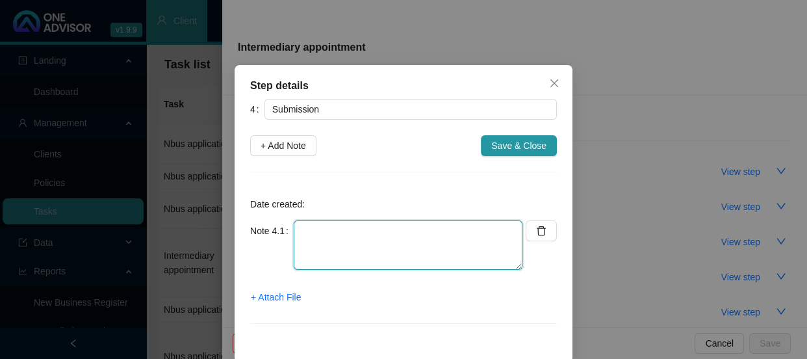
click at [343, 227] on textarea at bounding box center [408, 244] width 229 height 49
type textarea "w"
type textarea "We have been appointed brokers effective the [DATE]"
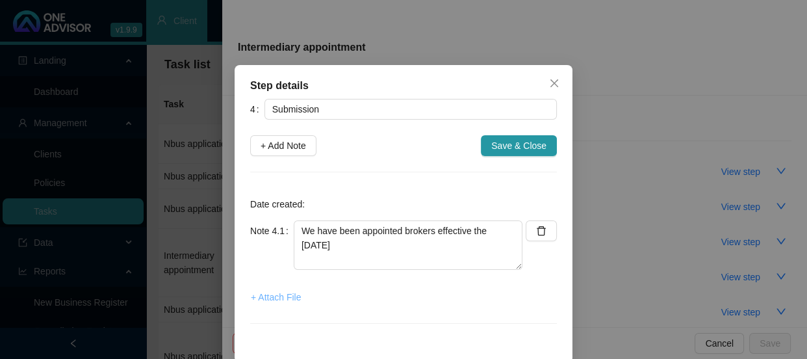
click at [283, 298] on span "+ Attach File" at bounding box center [276, 297] width 50 height 14
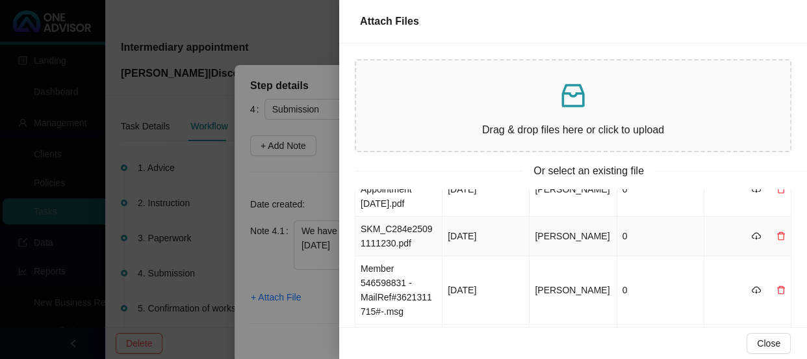
scroll to position [59, 0]
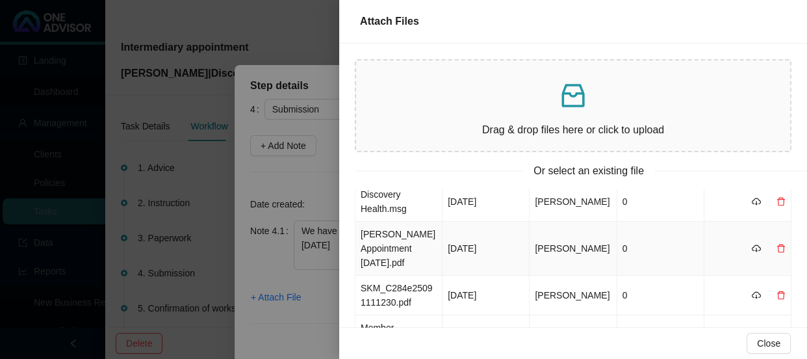
click at [411, 248] on td "[PERSON_NAME] Appointment [DATE].pdf" at bounding box center [399, 249] width 87 height 54
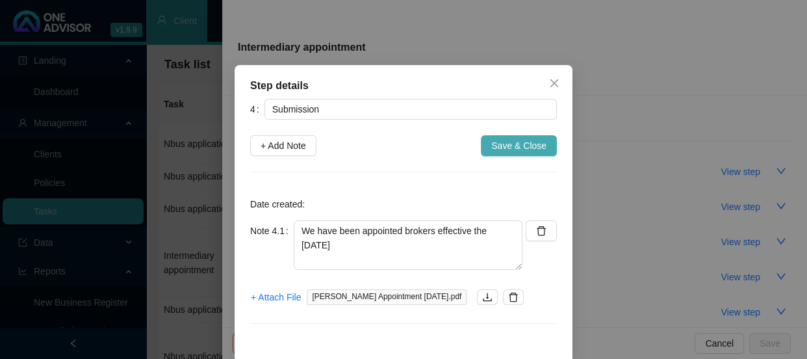
click at [500, 144] on span "Save & Close" at bounding box center [518, 145] width 55 height 14
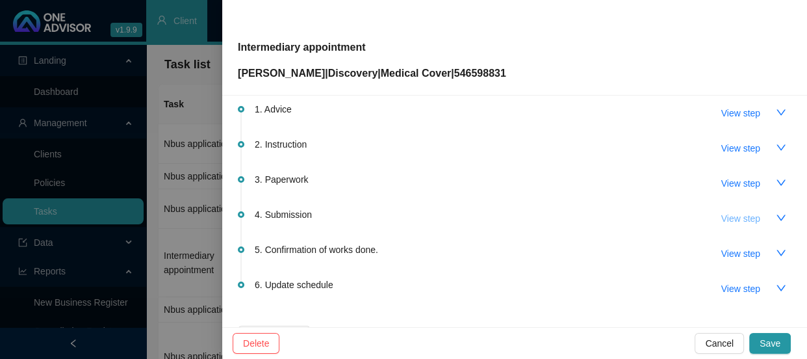
click at [738, 218] on span "View step" at bounding box center [741, 218] width 39 height 14
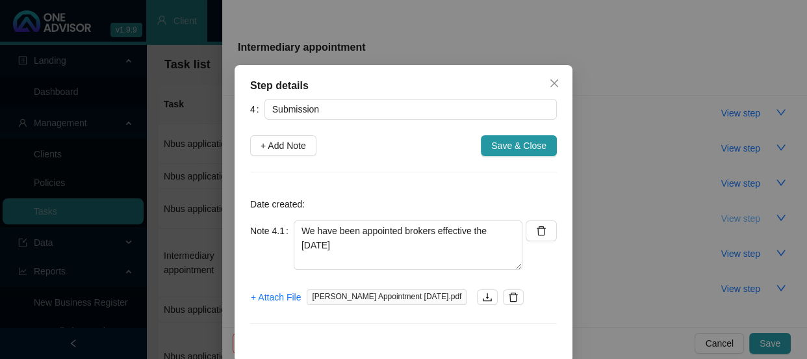
click at [738, 218] on div "Step details 4 Submission + Add Note Save & Close Date created: Note 4.1 We hav…" at bounding box center [403, 179] width 807 height 359
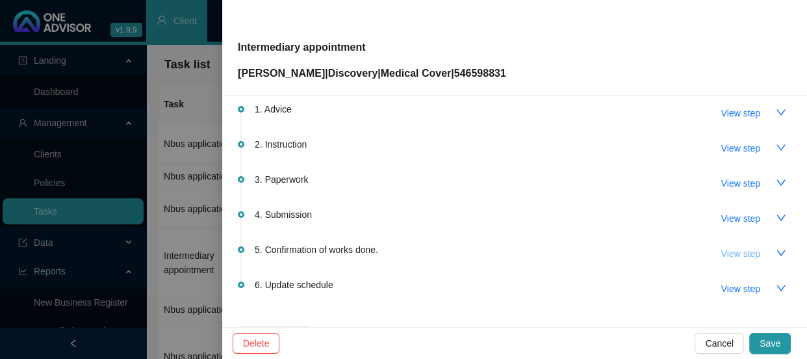
click at [738, 250] on span "View step" at bounding box center [741, 253] width 39 height 14
type input "Confirmation of works done."
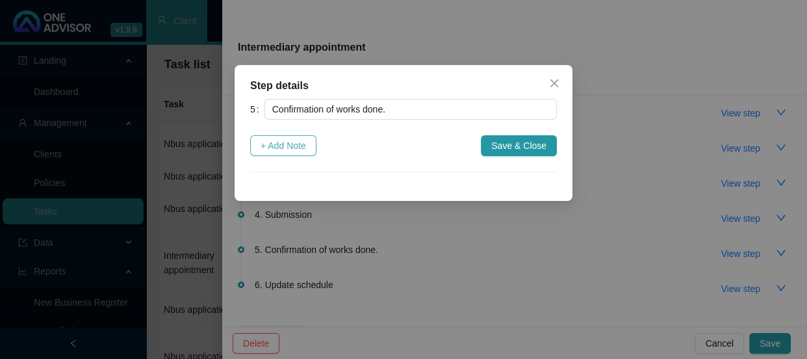
click at [266, 147] on span "+ Add Note" at bounding box center [284, 145] width 46 height 14
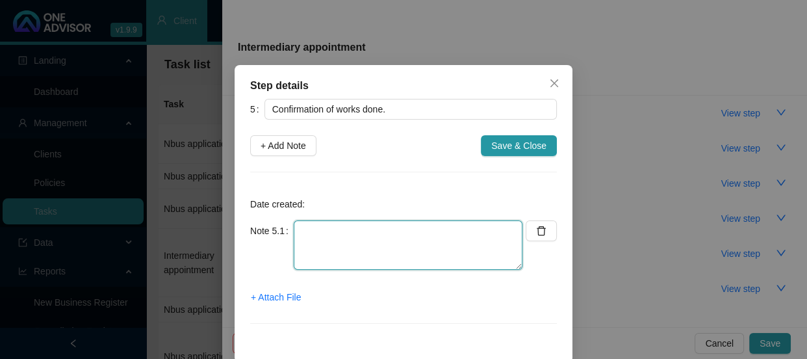
click at [326, 228] on textarea at bounding box center [408, 244] width 229 height 49
type textarea "Sent confirmation to [PERSON_NAME]"
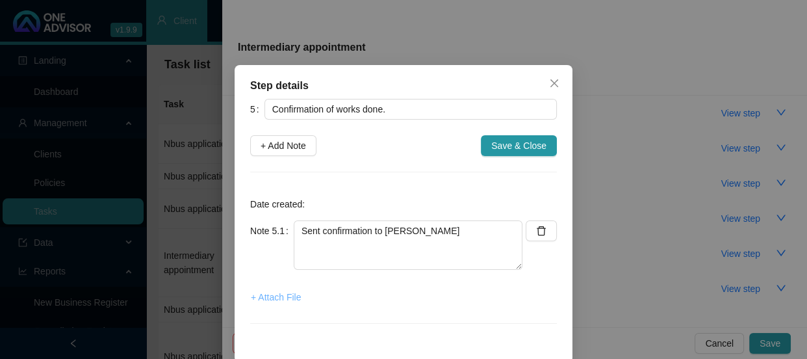
click at [288, 297] on span "+ Attach File" at bounding box center [276, 297] width 50 height 14
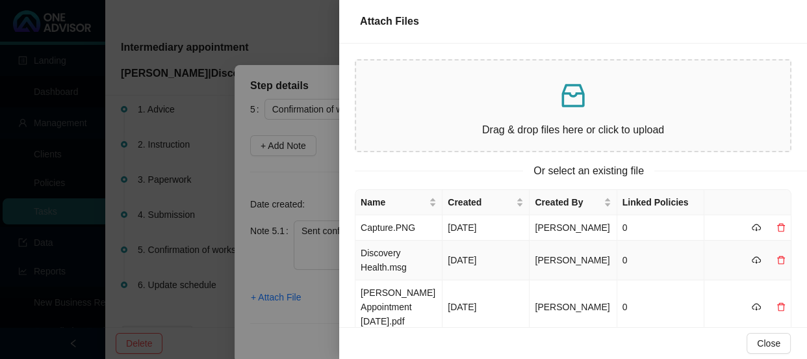
click at [407, 267] on td "Discovery Health.msg" at bounding box center [399, 261] width 87 height 40
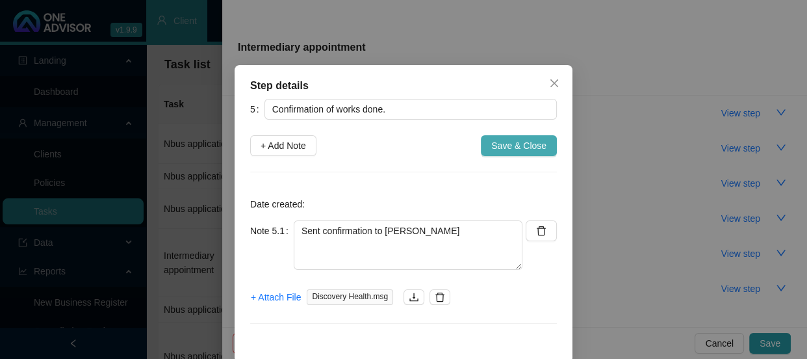
click at [504, 140] on span "Save & Close" at bounding box center [518, 145] width 55 height 14
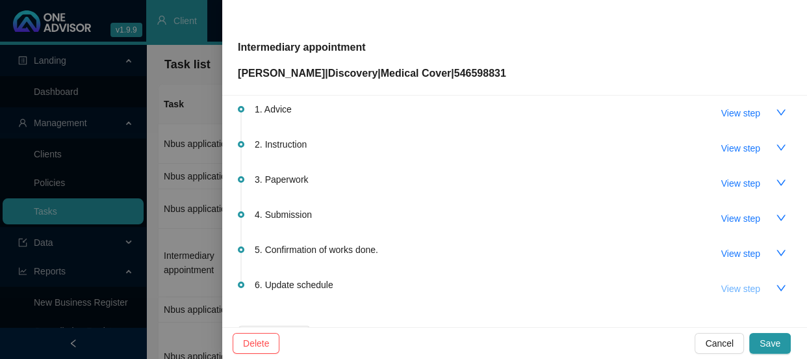
click at [722, 287] on span "View step" at bounding box center [741, 288] width 39 height 14
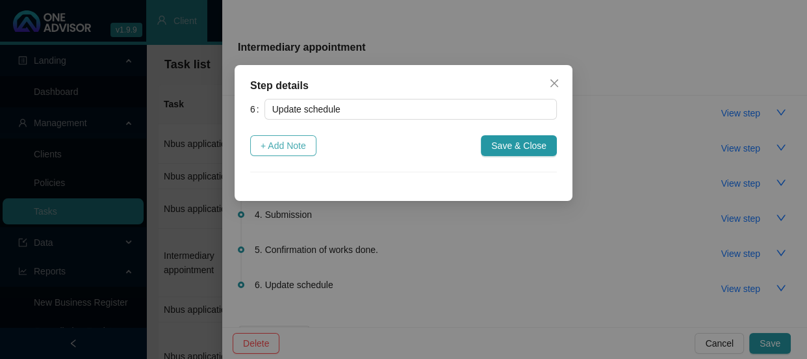
click at [306, 148] on span "+ Add Note" at bounding box center [284, 145] width 46 height 14
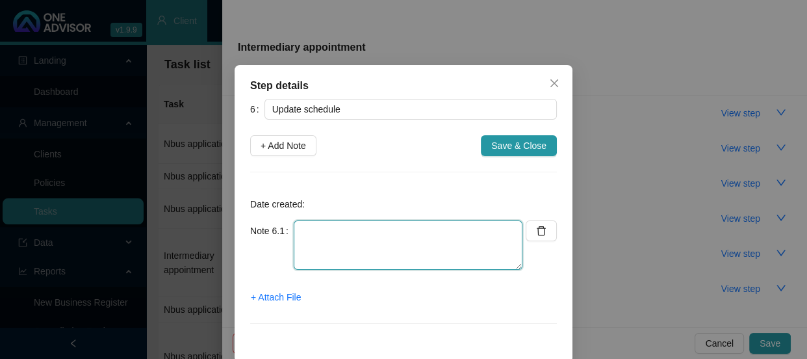
click at [309, 239] on textarea at bounding box center [408, 244] width 229 height 49
type textarea "u"
click at [309, 231] on textarea "Upated MA & GAP Cover sheet" at bounding box center [408, 244] width 229 height 49
type textarea "Updated MA & GAP Cover sheet"
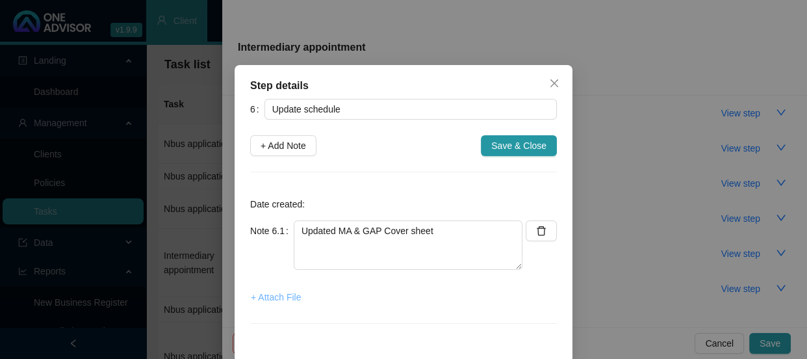
click at [274, 298] on span "+ Attach File" at bounding box center [276, 297] width 50 height 14
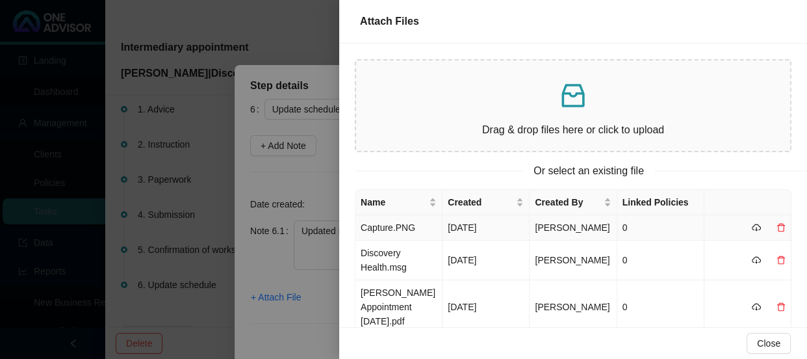
click at [400, 224] on td "Capture.PNG" at bounding box center [399, 227] width 87 height 25
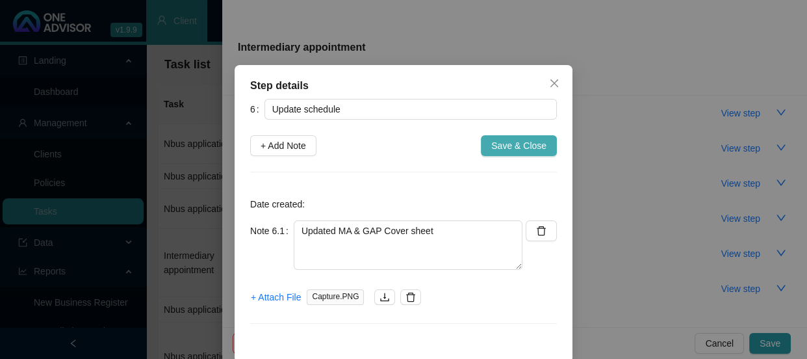
click at [522, 146] on span "Save & Close" at bounding box center [518, 145] width 55 height 14
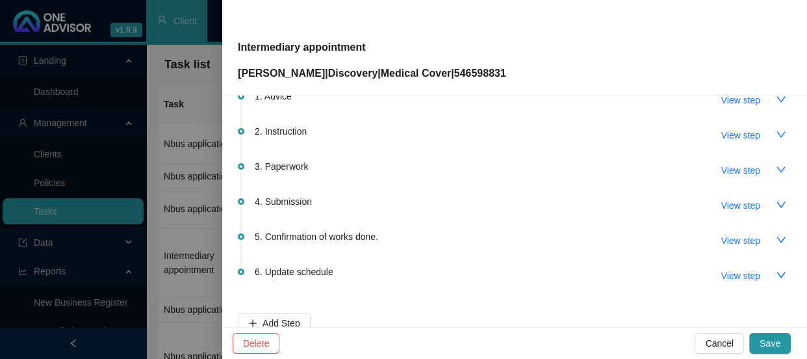
scroll to position [0, 0]
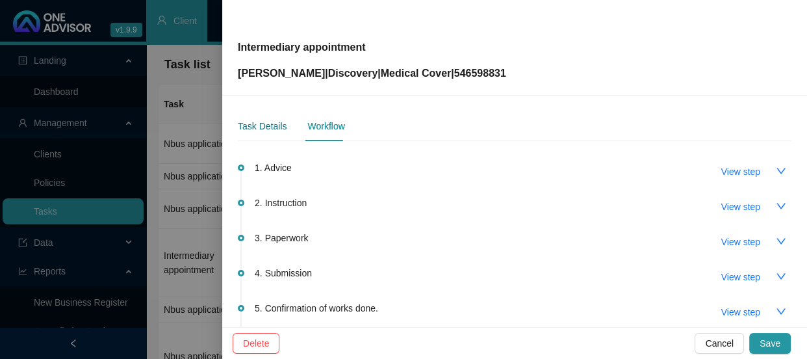
click at [273, 128] on div "Task Details" at bounding box center [262, 126] width 49 height 14
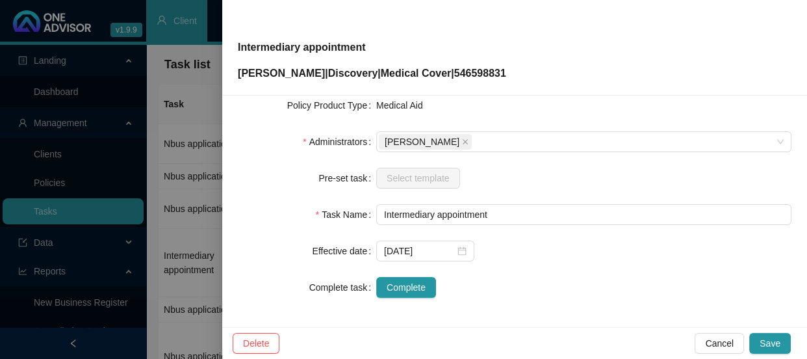
scroll to position [276, 0]
click at [412, 285] on span "Complete" at bounding box center [406, 286] width 39 height 14
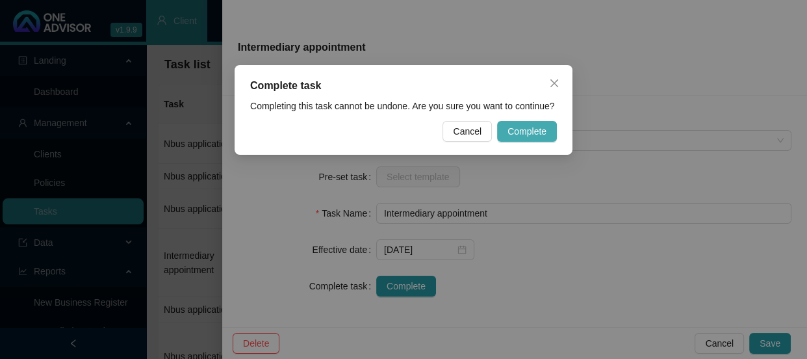
click at [527, 133] on span "Complete" at bounding box center [527, 131] width 39 height 14
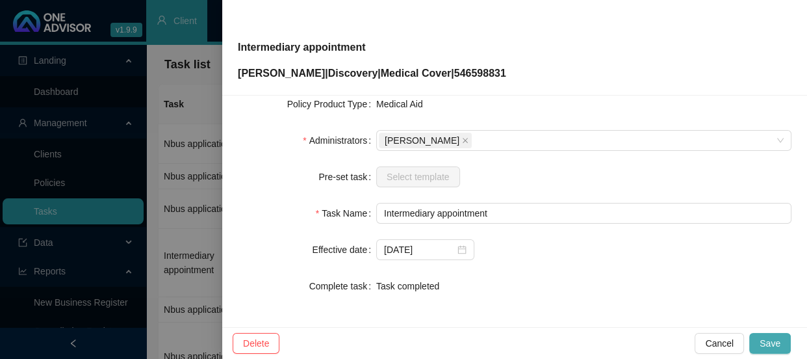
click at [770, 340] on span "Save" at bounding box center [770, 343] width 21 height 14
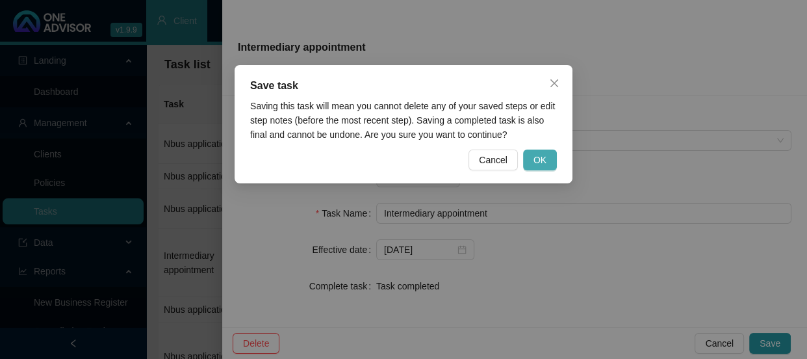
click at [536, 159] on span "OK" at bounding box center [540, 160] width 13 height 14
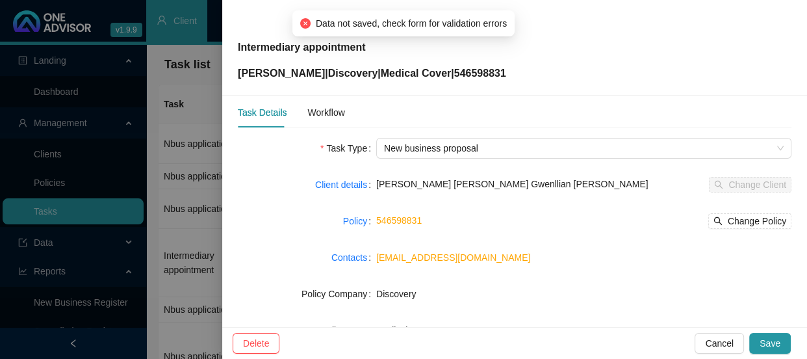
scroll to position [0, 0]
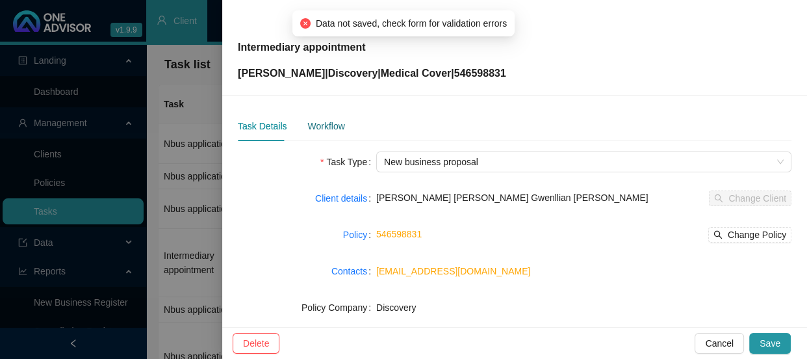
click at [322, 127] on div "Workflow" at bounding box center [325, 126] width 37 height 14
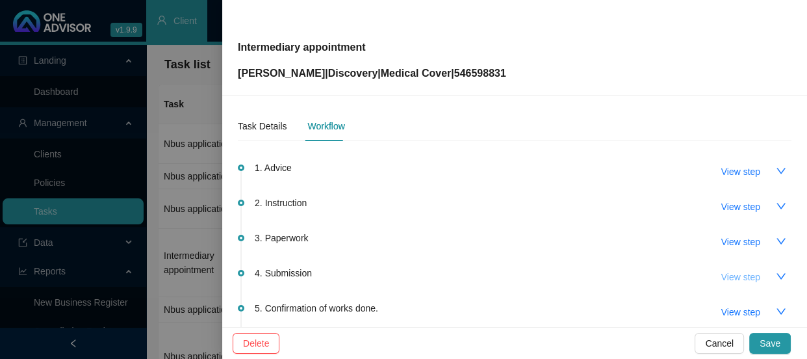
click at [736, 278] on span "View step" at bounding box center [741, 277] width 39 height 14
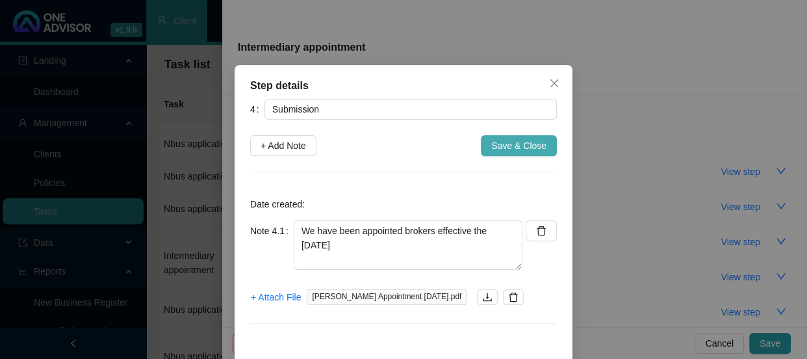
click at [520, 141] on span "Save & Close" at bounding box center [518, 145] width 55 height 14
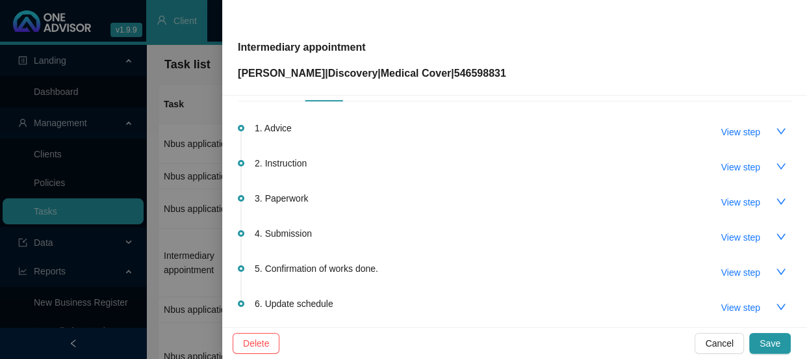
scroll to position [59, 0]
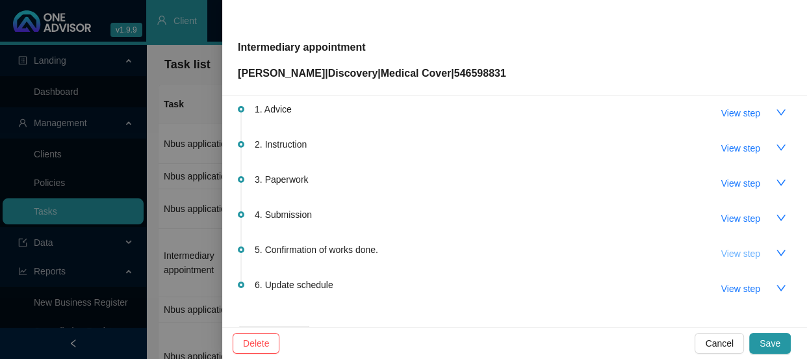
click at [733, 256] on span "View step" at bounding box center [741, 253] width 39 height 14
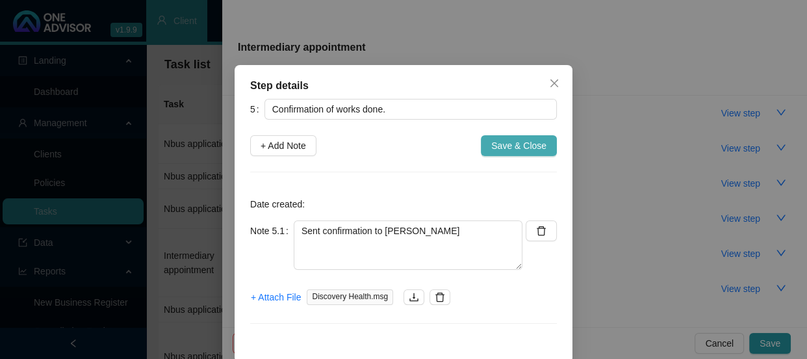
click at [508, 142] on span "Save & Close" at bounding box center [518, 145] width 55 height 14
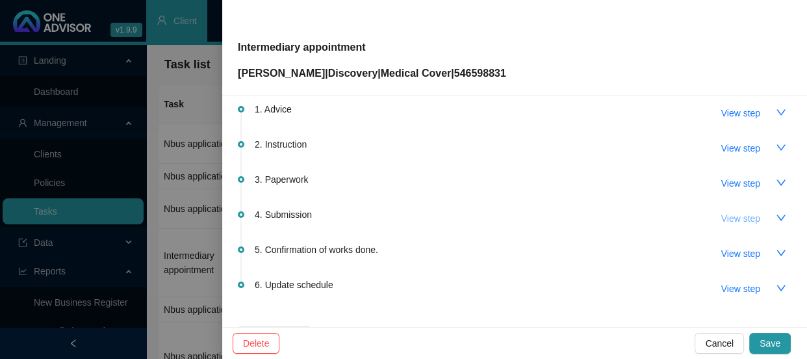
click at [727, 216] on span "View step" at bounding box center [741, 218] width 39 height 14
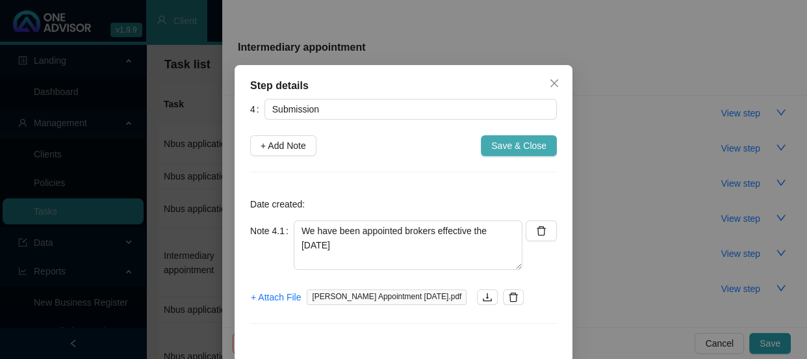
click at [512, 146] on span "Save & Close" at bounding box center [518, 145] width 55 height 14
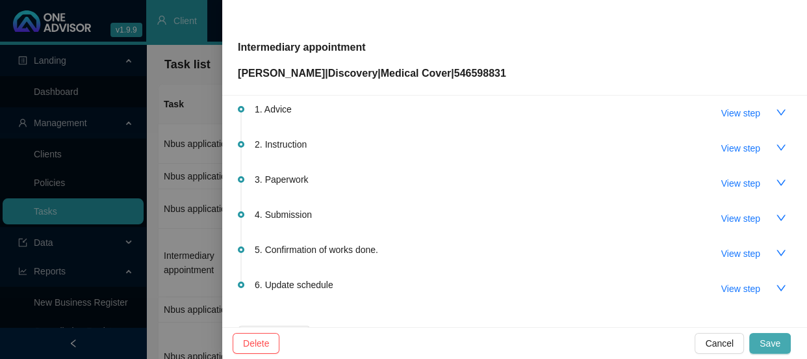
click at [775, 341] on span "Save" at bounding box center [770, 343] width 21 height 14
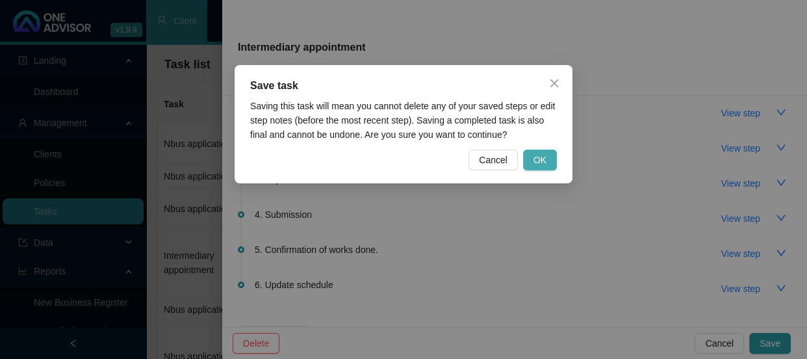
click at [540, 158] on span "OK" at bounding box center [540, 160] width 13 height 14
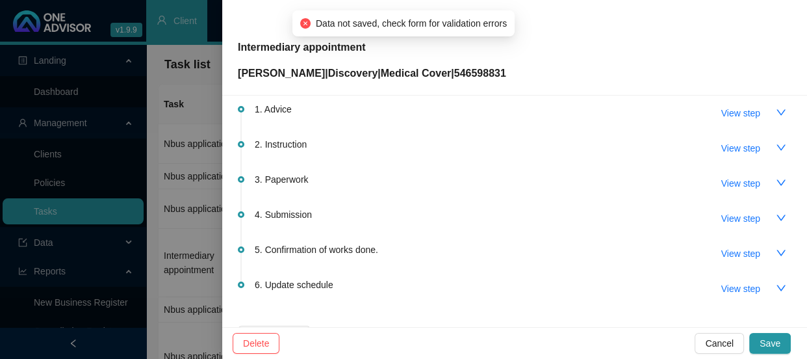
click at [454, 162] on li "2. Instruction View step" at bounding box center [515, 158] width 554 height 35
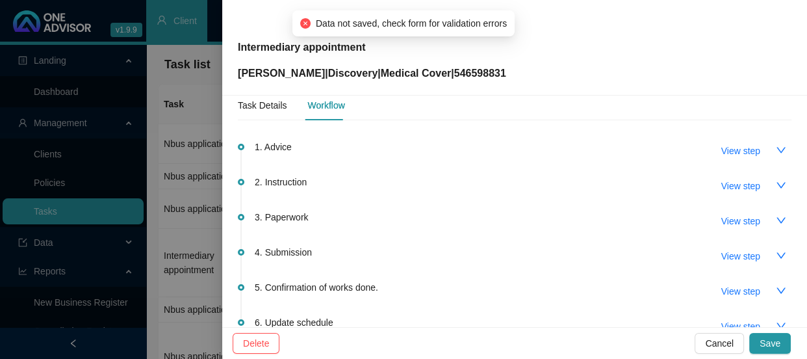
scroll to position [0, 0]
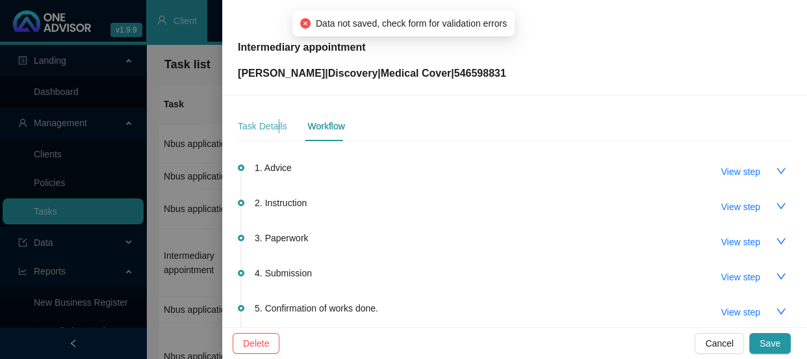
click at [276, 118] on div "Task Details" at bounding box center [262, 126] width 49 height 30
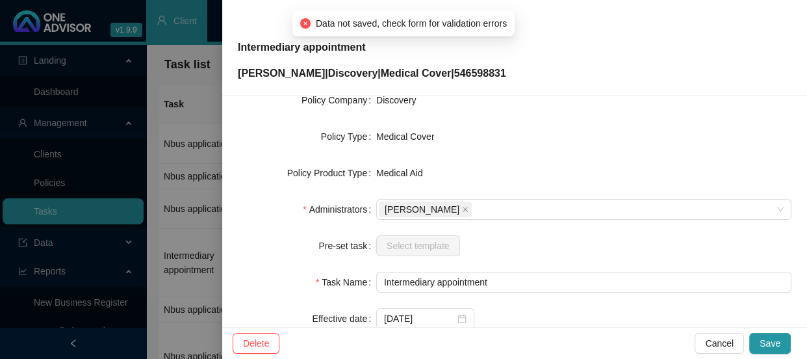
scroll to position [99, 0]
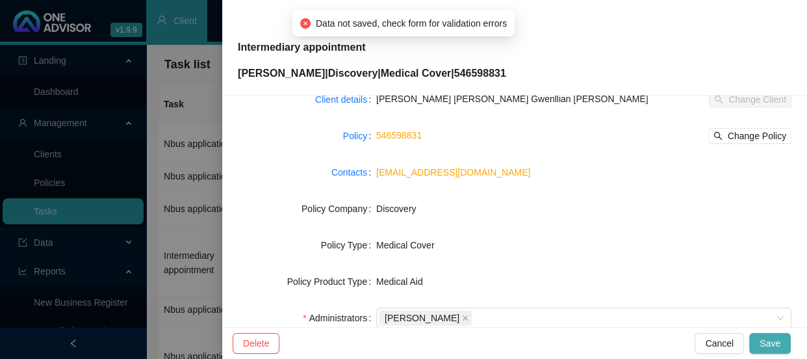
click at [784, 341] on button "Save" at bounding box center [770, 343] width 42 height 21
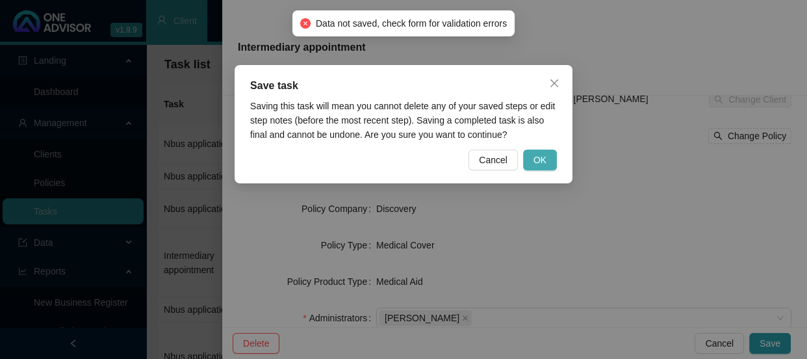
click at [545, 153] on span "OK" at bounding box center [540, 160] width 13 height 14
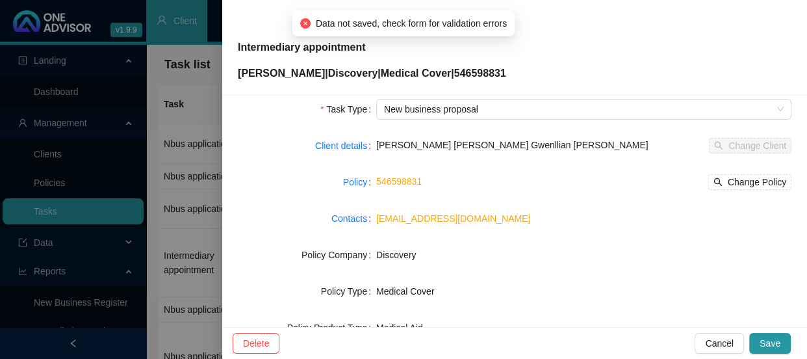
scroll to position [0, 0]
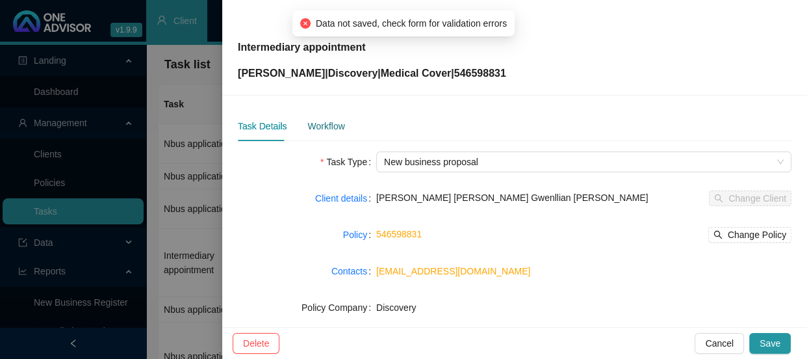
click at [331, 124] on div "Workflow" at bounding box center [325, 126] width 37 height 14
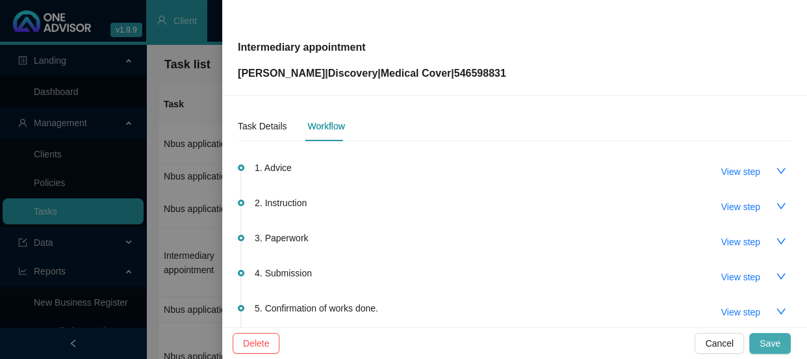
click at [770, 336] on span "Save" at bounding box center [770, 343] width 21 height 14
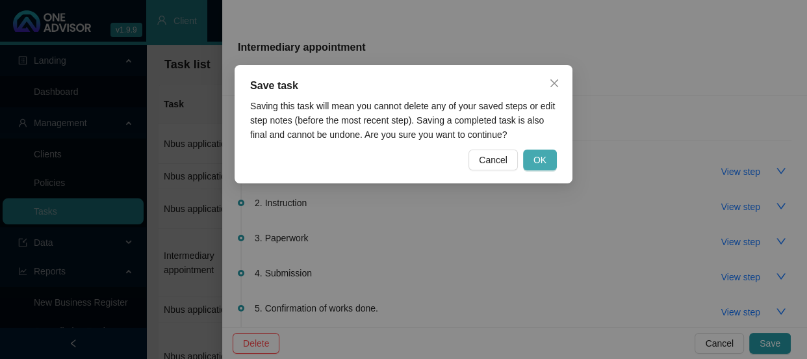
click at [544, 155] on span "OK" at bounding box center [540, 160] width 13 height 14
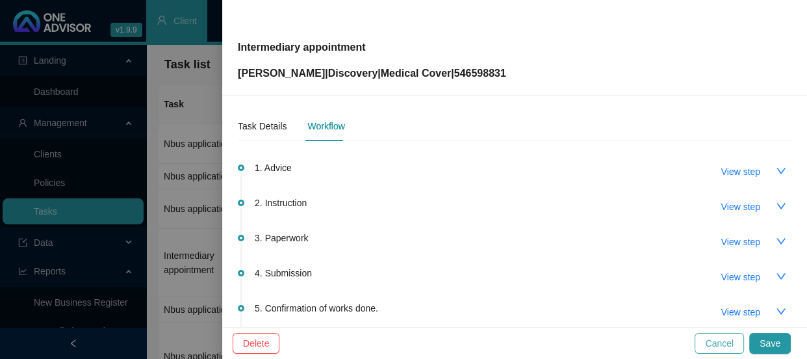
click at [740, 343] on button "Cancel" at bounding box center [719, 343] width 49 height 21
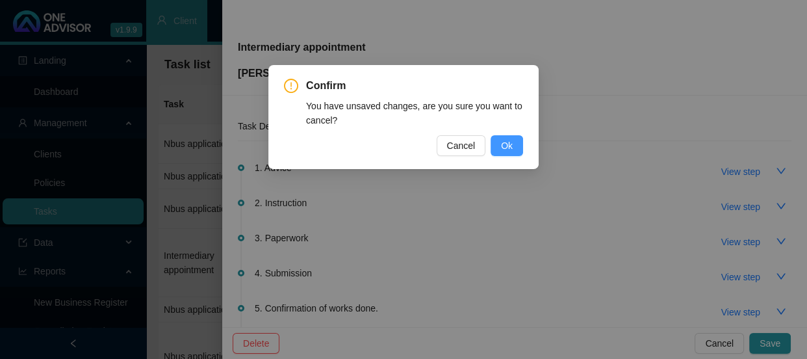
click at [508, 146] on span "Ok" at bounding box center [507, 145] width 12 height 14
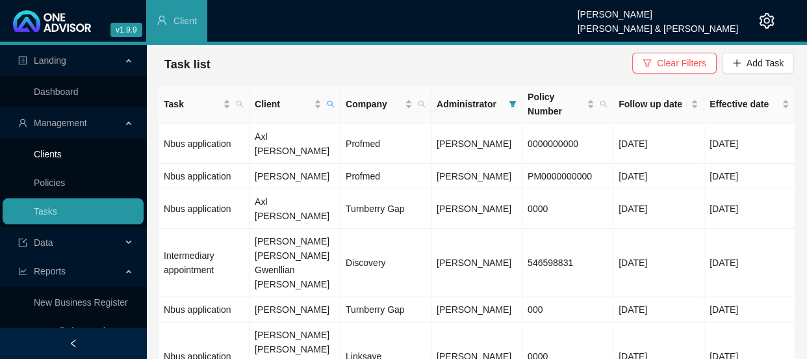
click at [46, 152] on link "Clients" at bounding box center [48, 154] width 28 height 10
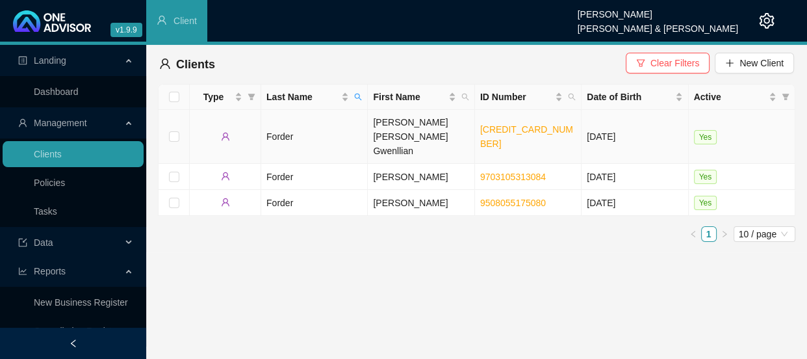
click at [303, 120] on td "Forder" at bounding box center [314, 137] width 107 height 54
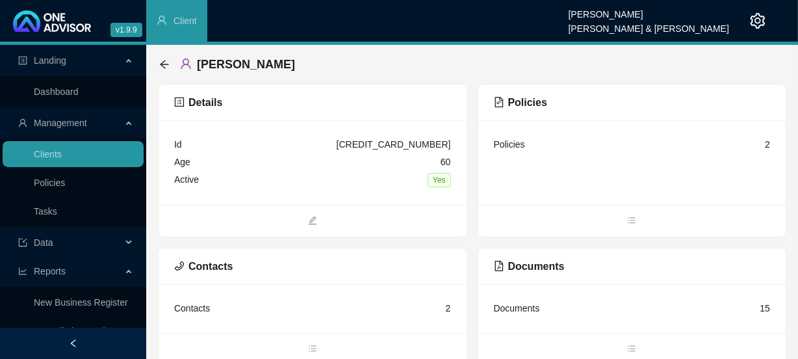
click at [525, 148] on div "Policies 2" at bounding box center [632, 145] width 277 height 18
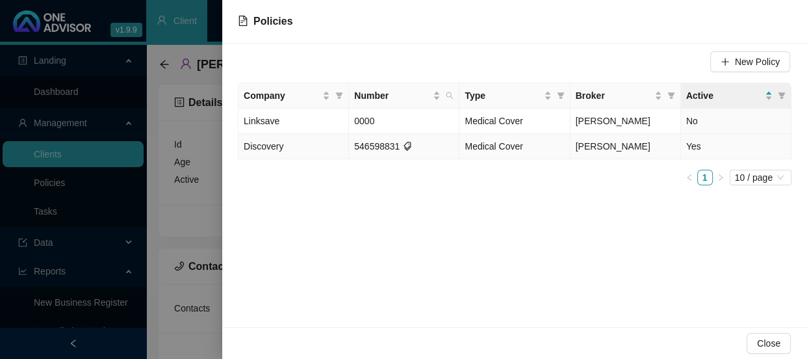
click at [369, 150] on td "546598831" at bounding box center [404, 146] width 111 height 25
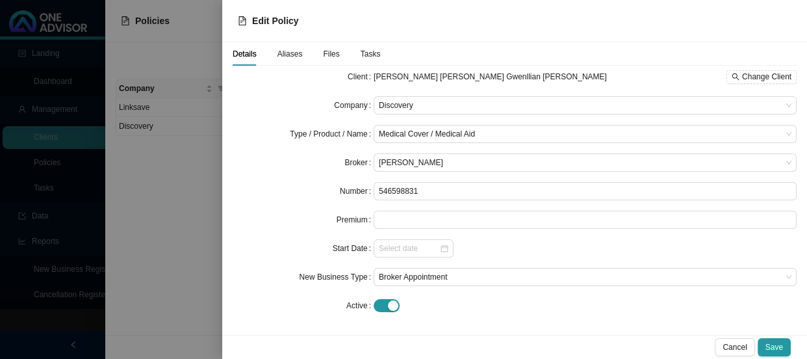
scroll to position [4, 0]
click at [413, 249] on input at bounding box center [409, 247] width 60 height 13
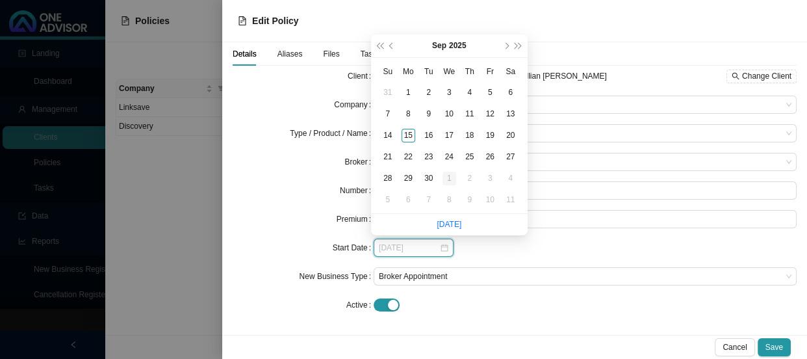
type input "[DATE]"
click at [445, 181] on div "1" at bounding box center [450, 179] width 14 height 14
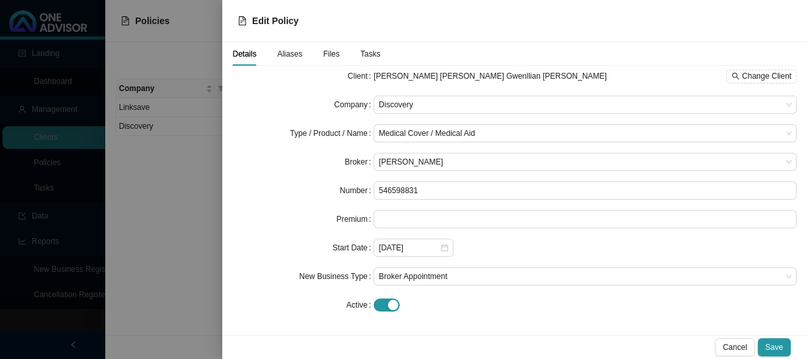
scroll to position [0, 0]
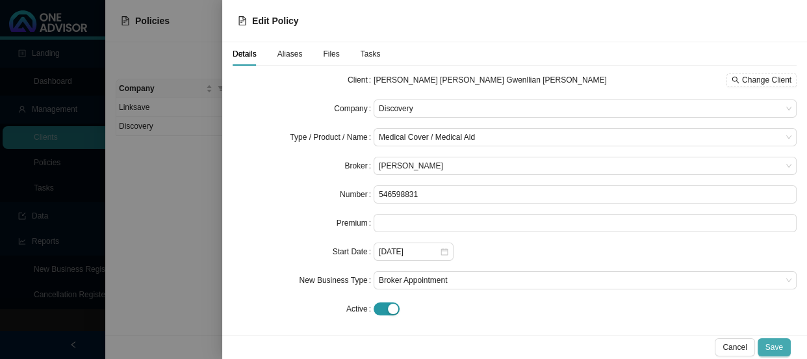
click at [777, 345] on span "Save" at bounding box center [775, 347] width 18 height 13
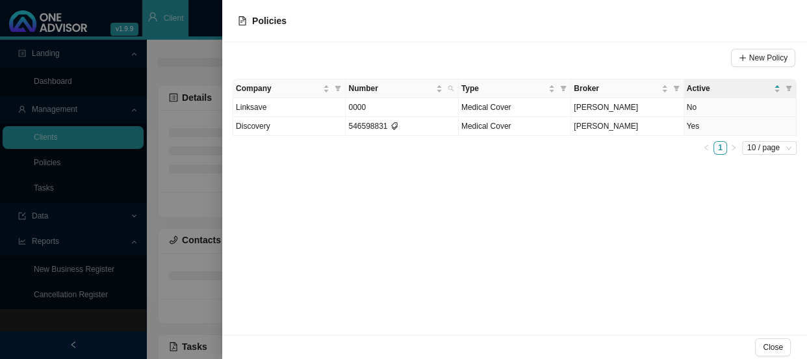
click at [190, 189] on div at bounding box center [403, 179] width 807 height 359
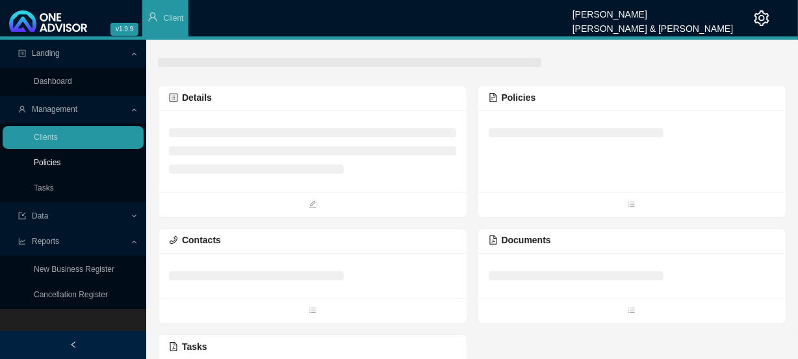
click at [49, 159] on link "Policies" at bounding box center [47, 162] width 27 height 9
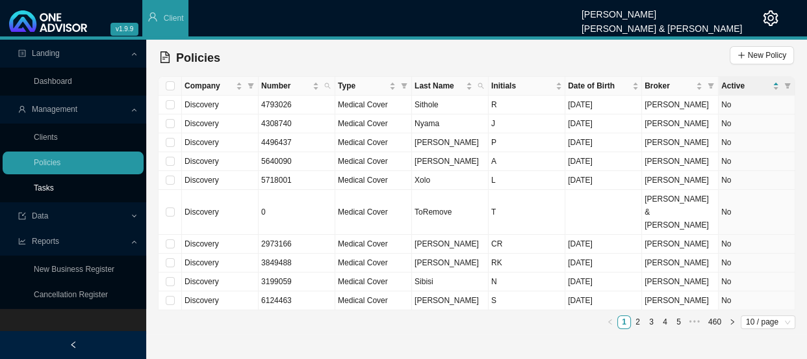
click at [54, 185] on link "Tasks" at bounding box center [44, 187] width 20 height 9
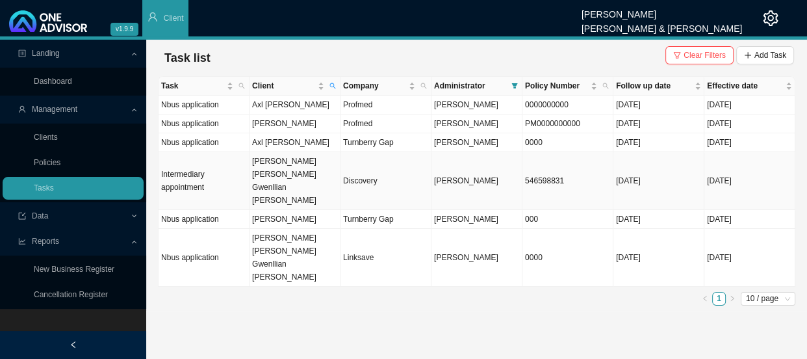
click at [259, 169] on td "[PERSON_NAME] [PERSON_NAME] Gwenllian [PERSON_NAME]" at bounding box center [295, 181] width 91 height 58
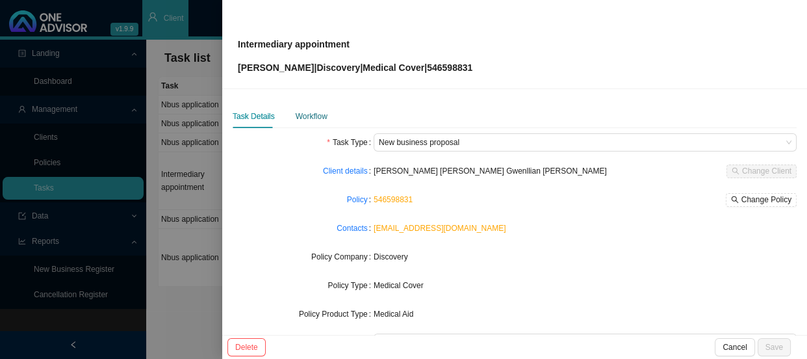
click at [322, 121] on div "Workflow" at bounding box center [312, 116] width 32 height 13
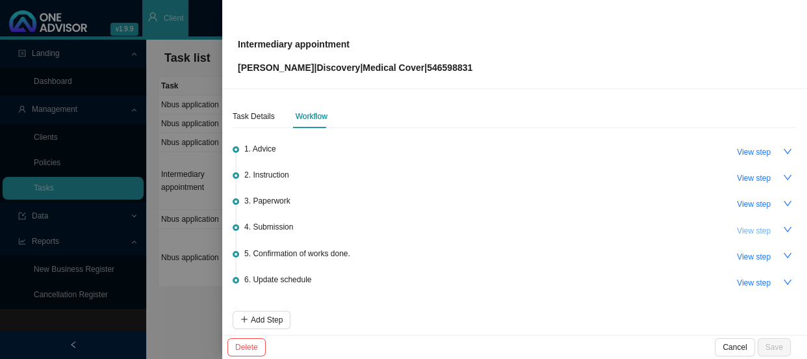
click at [749, 228] on span "View step" at bounding box center [754, 230] width 34 height 13
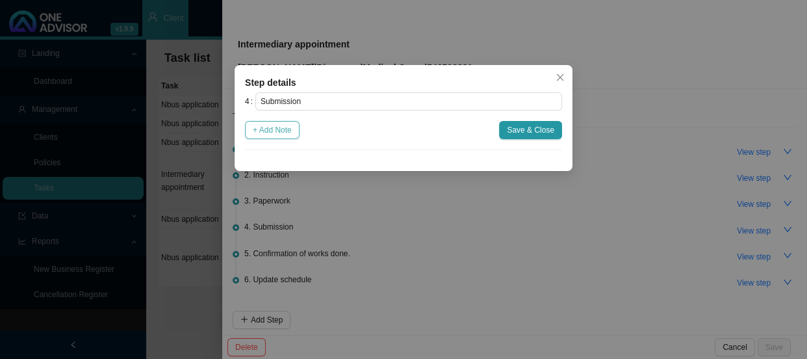
click at [279, 124] on span "+ Add Note" at bounding box center [272, 130] width 39 height 13
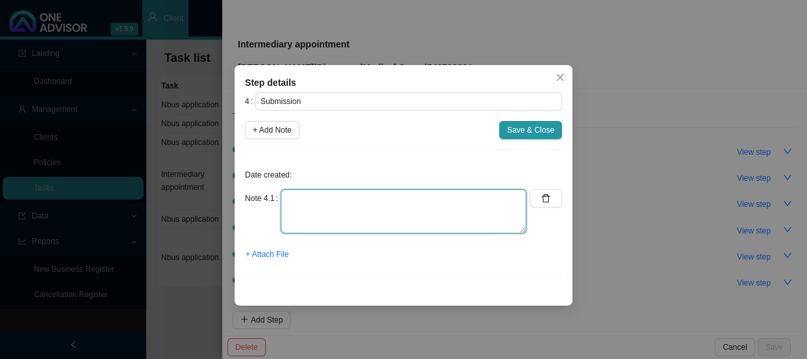
click at [295, 191] on textarea at bounding box center [404, 211] width 246 height 44
type textarea "We have been appointed as brokers effective the [DATE]"
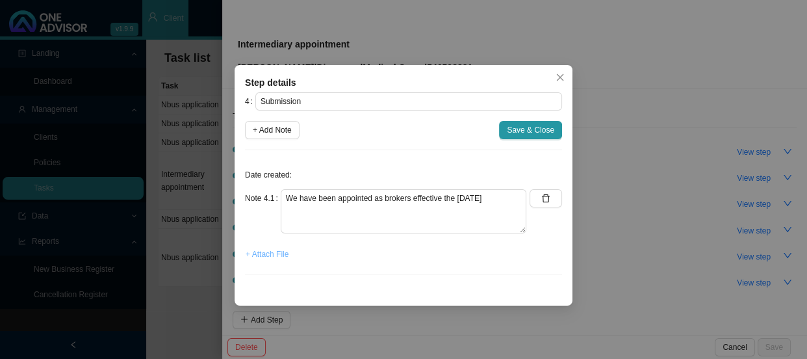
click at [265, 254] on span "+ Attach File" at bounding box center [267, 254] width 43 height 13
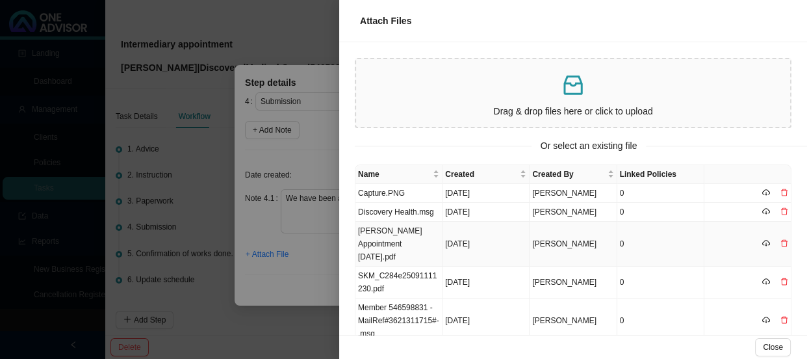
click at [398, 247] on td "[PERSON_NAME] Appointment [DATE].pdf" at bounding box center [399, 244] width 87 height 45
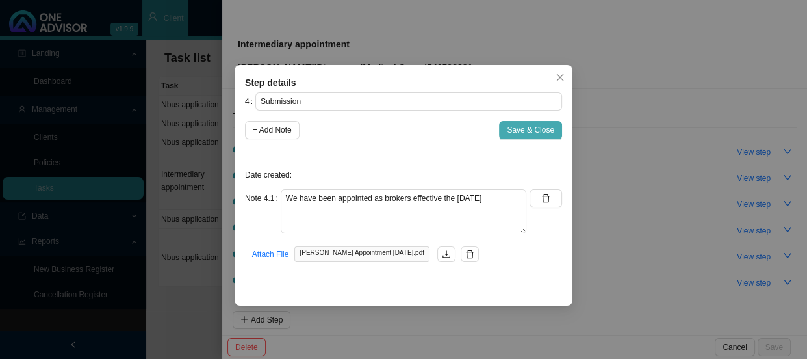
click at [520, 129] on span "Save & Close" at bounding box center [530, 130] width 47 height 13
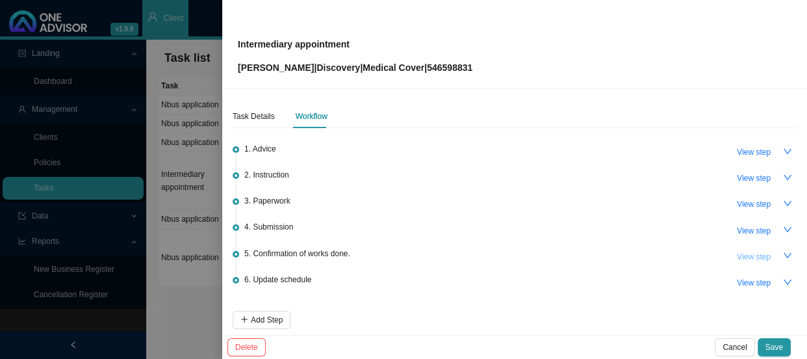
click at [740, 256] on span "View step" at bounding box center [754, 256] width 34 height 13
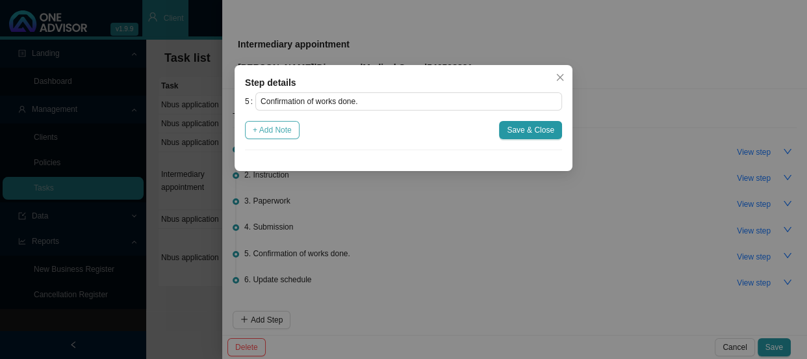
click at [274, 129] on span "+ Add Note" at bounding box center [272, 130] width 39 height 13
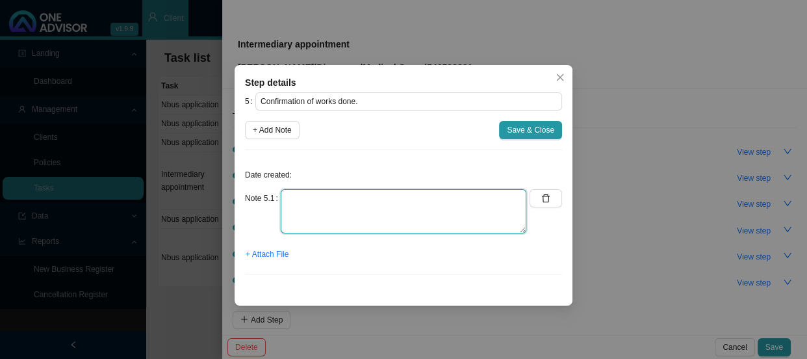
click at [298, 202] on textarea at bounding box center [404, 211] width 246 height 44
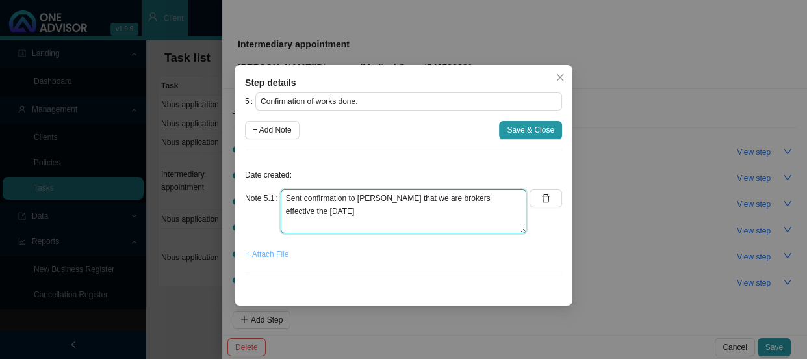
type textarea "Sent confirmation to [PERSON_NAME] that we are brokers effective the [DATE]"
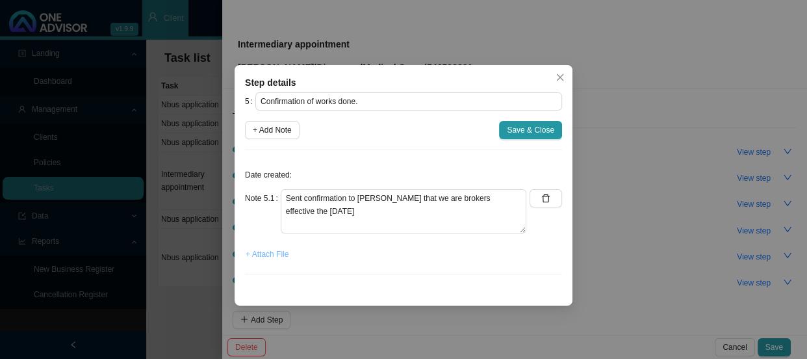
click at [268, 255] on span "+ Attach File" at bounding box center [267, 254] width 43 height 13
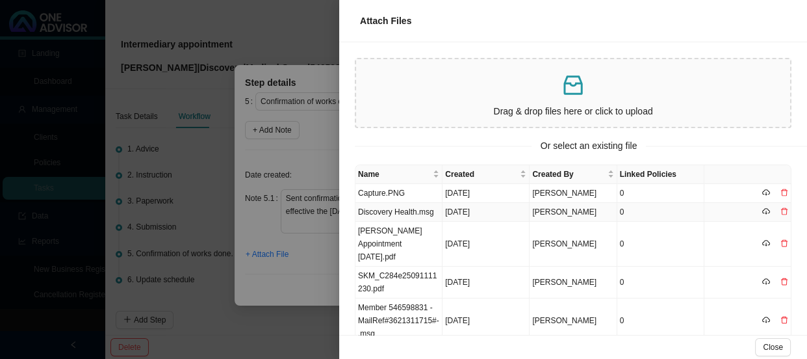
click at [415, 213] on td "Discovery Health.msg" at bounding box center [399, 212] width 87 height 19
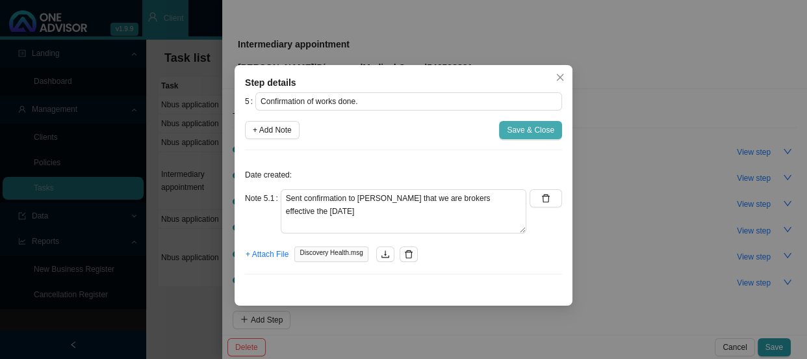
click at [540, 130] on span "Save & Close" at bounding box center [530, 130] width 47 height 13
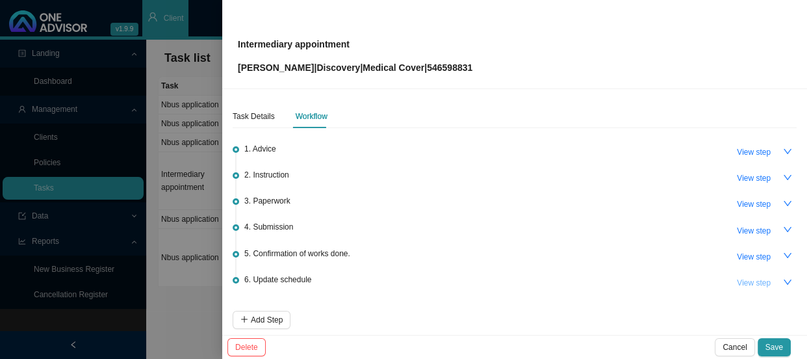
click at [740, 282] on span "View step" at bounding box center [754, 282] width 34 height 13
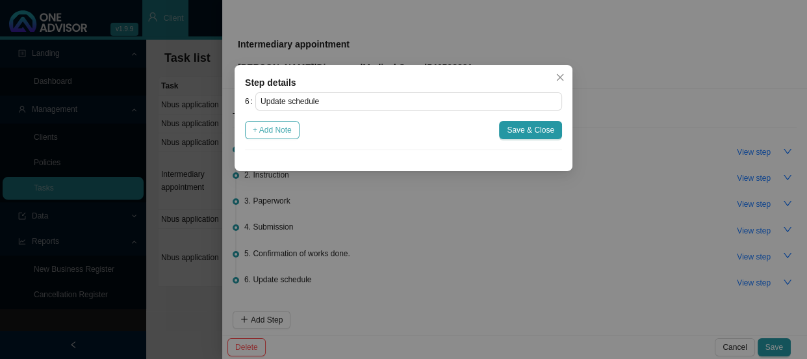
click at [282, 130] on span "+ Add Note" at bounding box center [272, 130] width 39 height 13
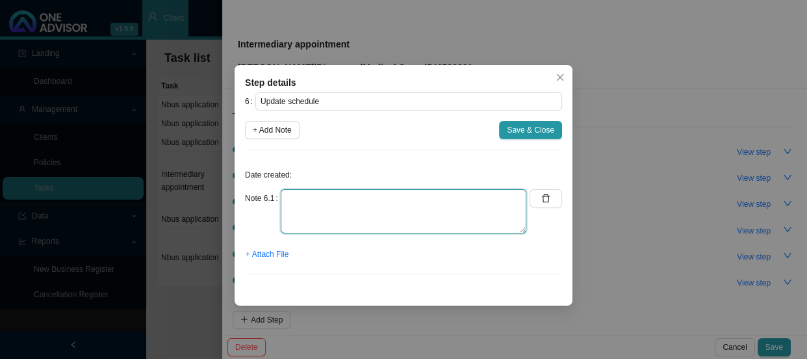
click at [310, 195] on textarea at bounding box center [404, 211] width 246 height 44
type textarea "Updated the MA & GAP Cover sheet"
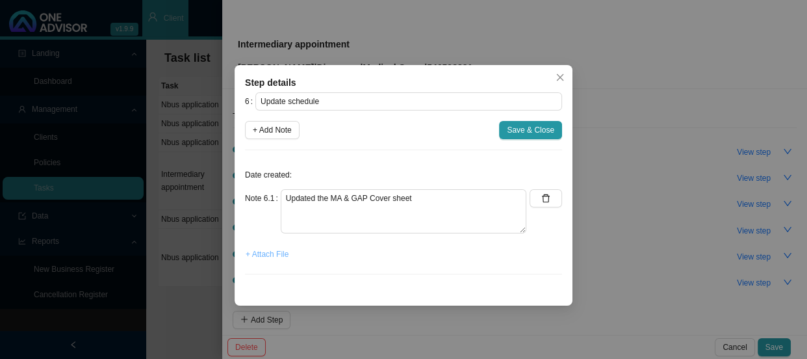
click at [266, 250] on span "+ Attach File" at bounding box center [267, 254] width 43 height 13
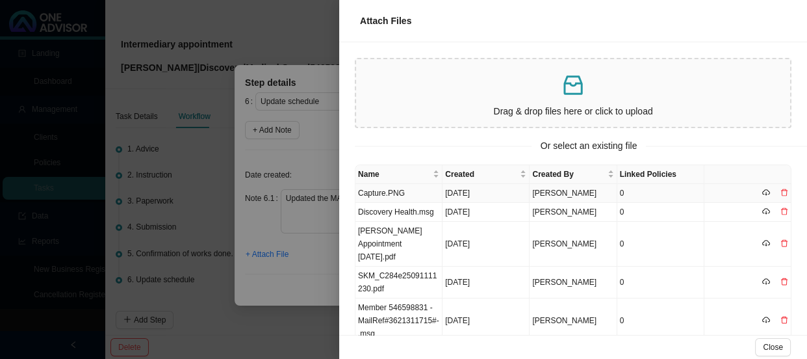
click at [397, 193] on td "Capture.PNG" at bounding box center [399, 193] width 87 height 19
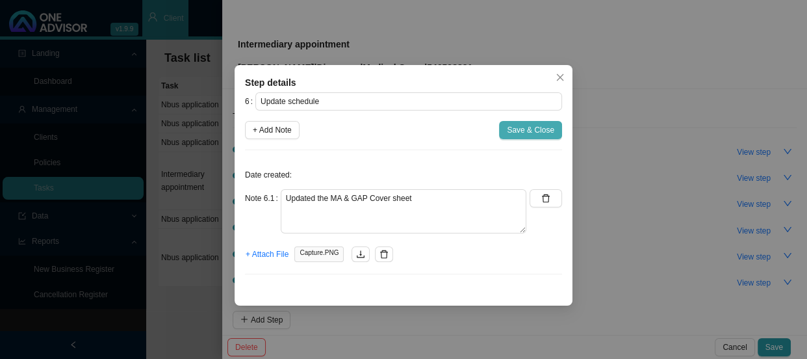
click at [540, 132] on span "Save & Close" at bounding box center [530, 130] width 47 height 13
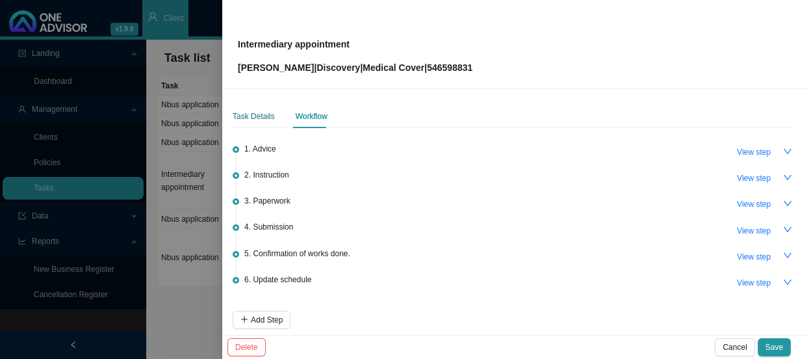
click at [265, 118] on div "Task Details" at bounding box center [254, 116] width 42 height 13
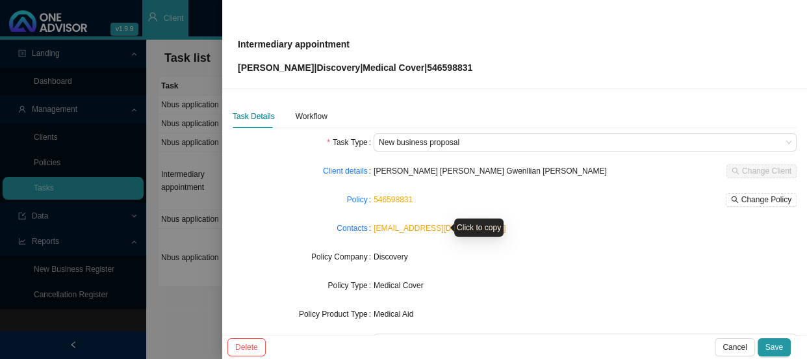
scroll to position [151, 0]
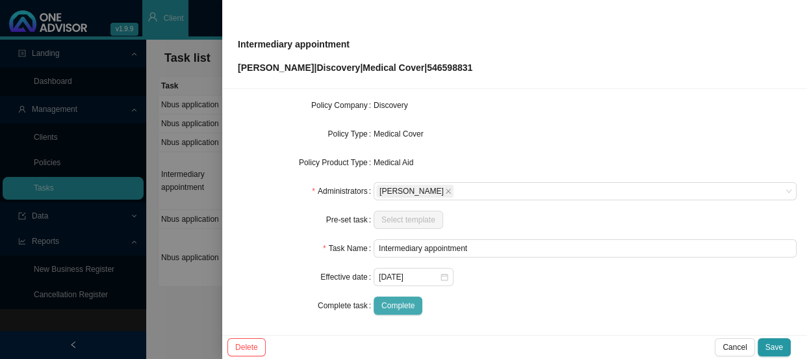
click at [404, 304] on span "Complete" at bounding box center [398, 305] width 33 height 13
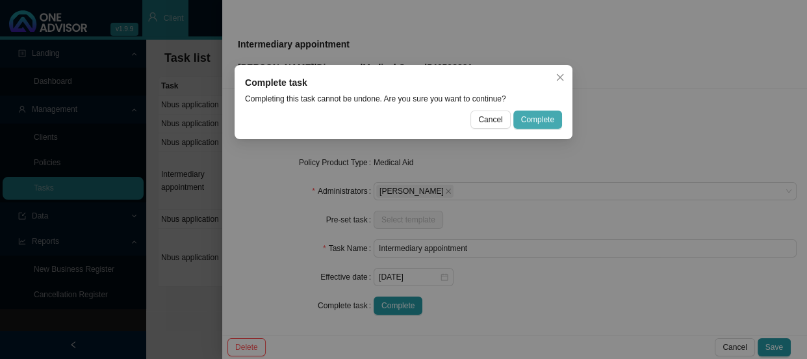
click at [543, 114] on span "Complete" at bounding box center [537, 119] width 33 height 13
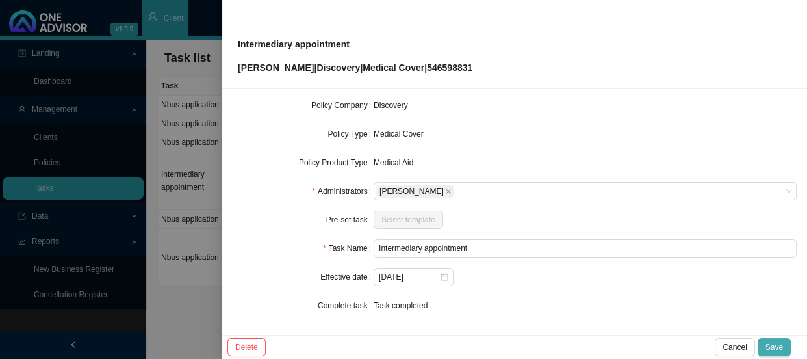
click at [785, 345] on button "Save" at bounding box center [774, 347] width 33 height 18
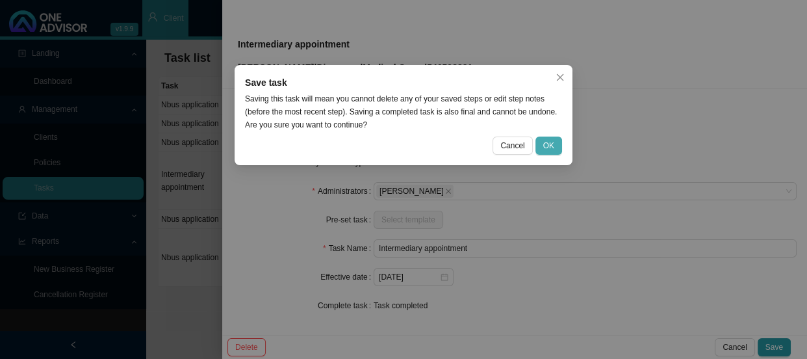
click at [538, 142] on button "OK" at bounding box center [549, 146] width 27 height 18
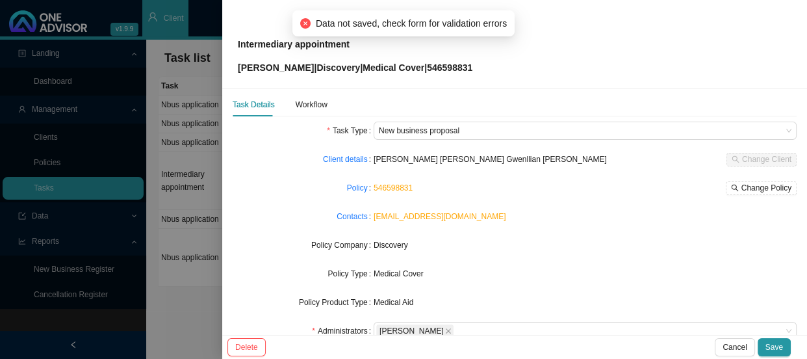
scroll to position [0, 0]
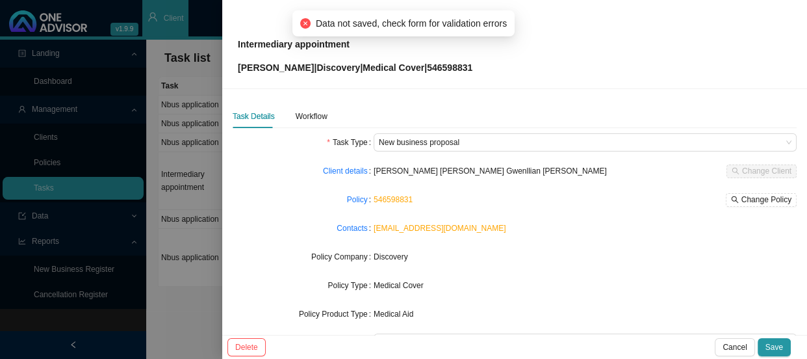
click at [205, 228] on div at bounding box center [403, 179] width 807 height 359
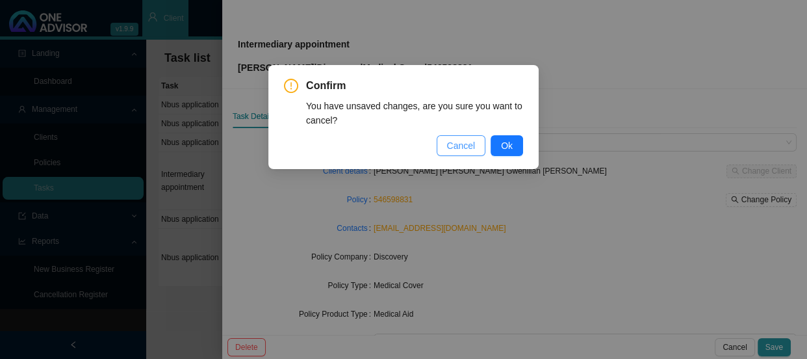
click at [466, 151] on span "Cancel" at bounding box center [461, 145] width 29 height 14
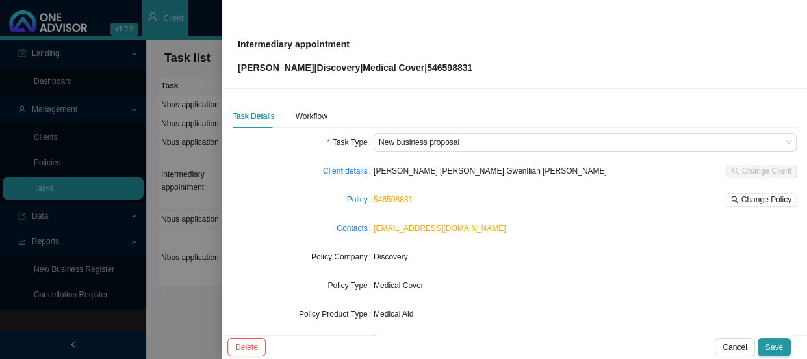
click at [165, 206] on div at bounding box center [403, 179] width 807 height 359
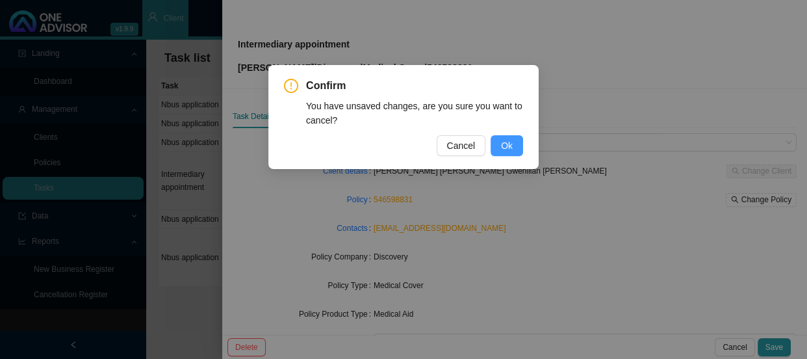
click at [504, 144] on span "Ok" at bounding box center [507, 145] width 12 height 14
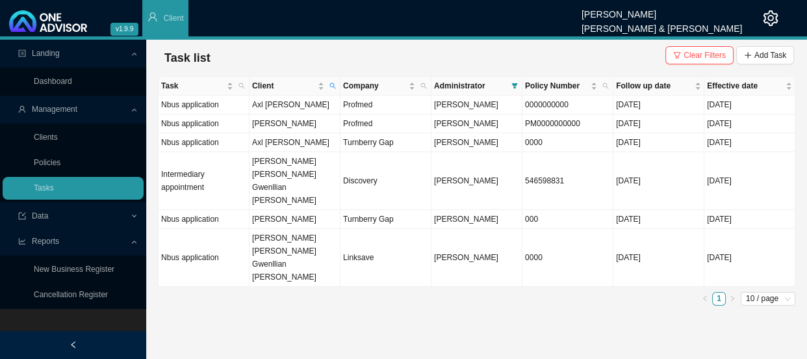
click at [261, 292] on ul "1 10 / page" at bounding box center [477, 299] width 638 height 14
click at [295, 229] on td "[PERSON_NAME] [PERSON_NAME] Gwenllian [PERSON_NAME]" at bounding box center [295, 258] width 91 height 58
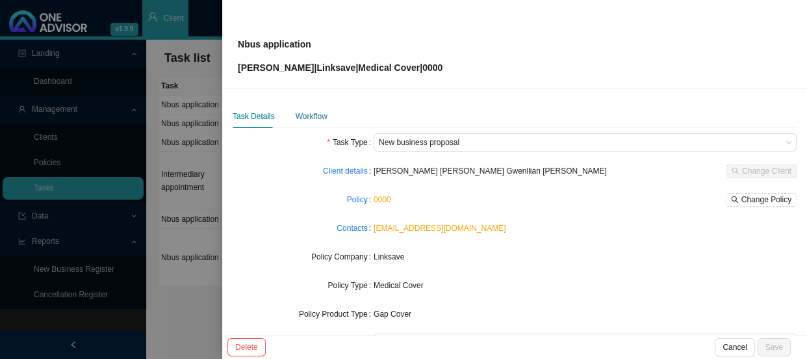
click at [311, 116] on div "Workflow" at bounding box center [312, 116] width 32 height 13
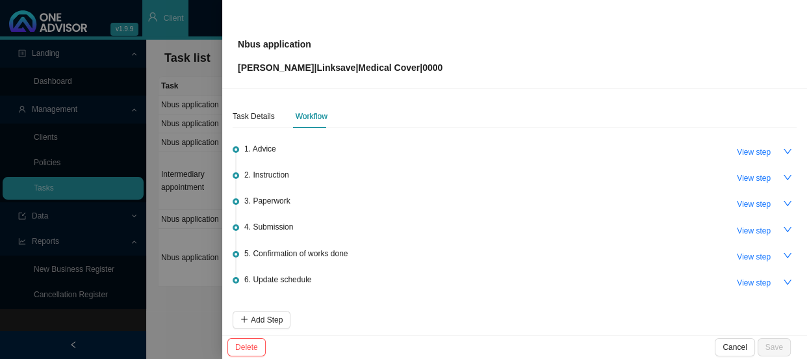
click at [202, 212] on div at bounding box center [403, 179] width 807 height 359
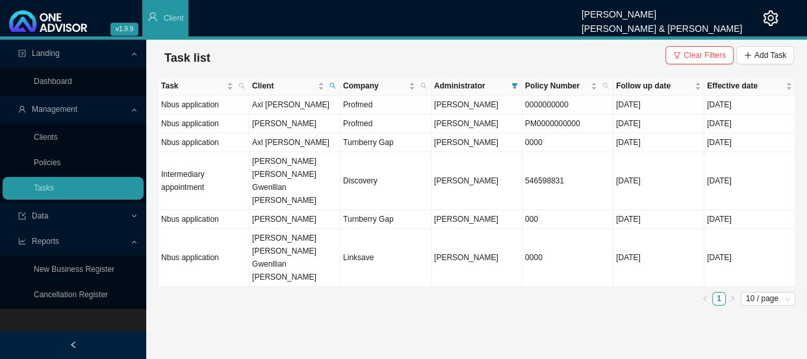
click at [265, 292] on ul "1 10 / page" at bounding box center [477, 299] width 638 height 14
